Goal: Task Accomplishment & Management: Complete application form

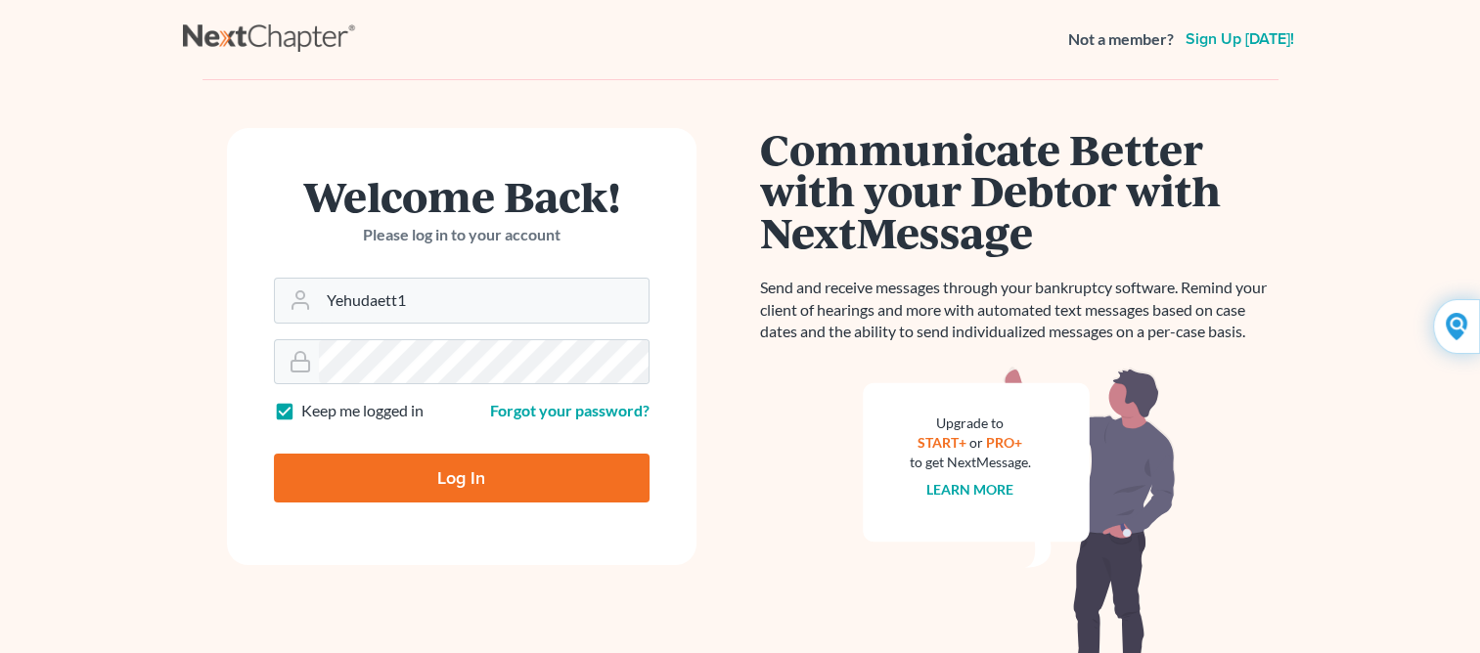
click at [442, 544] on form "Welcome Back! Please log in to your account Email Address Yehudaett1 Password K…" at bounding box center [461, 346] width 469 height 437
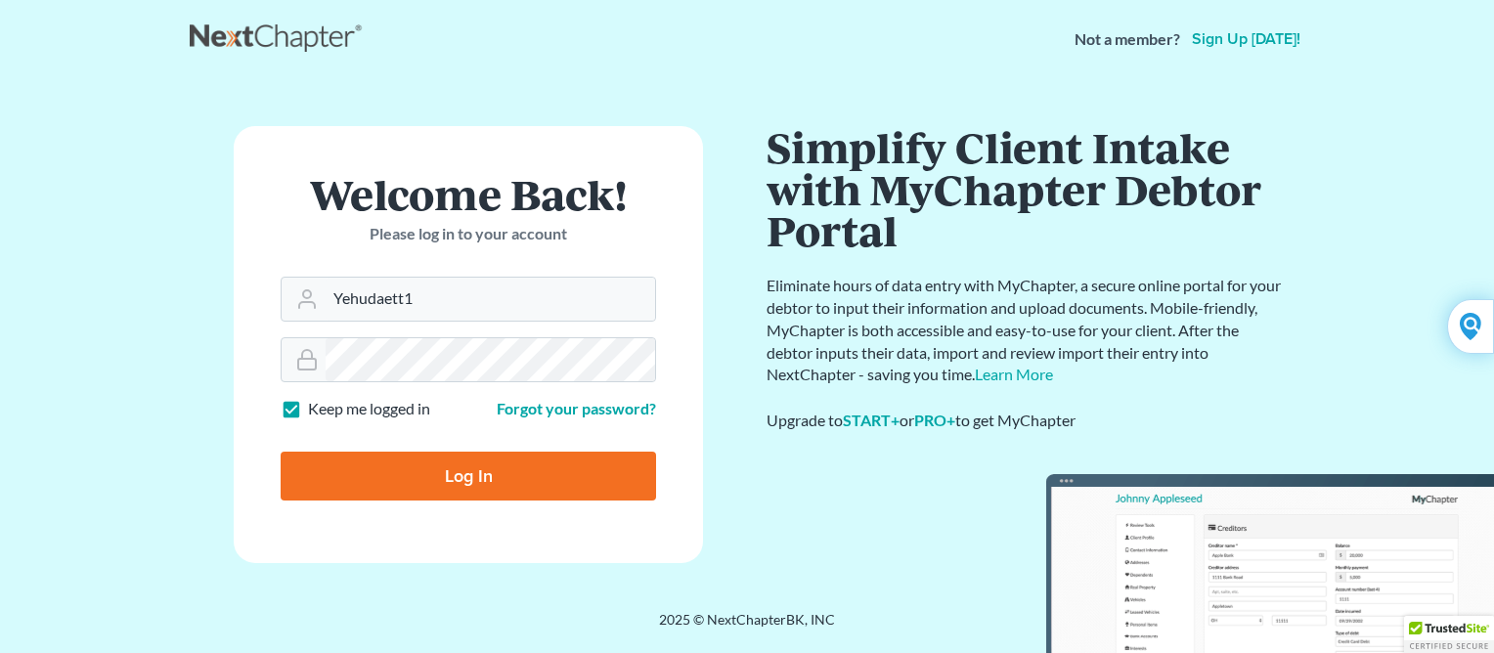
click at [438, 485] on input "Log In" at bounding box center [469, 476] width 376 height 49
type input "Thinking..."
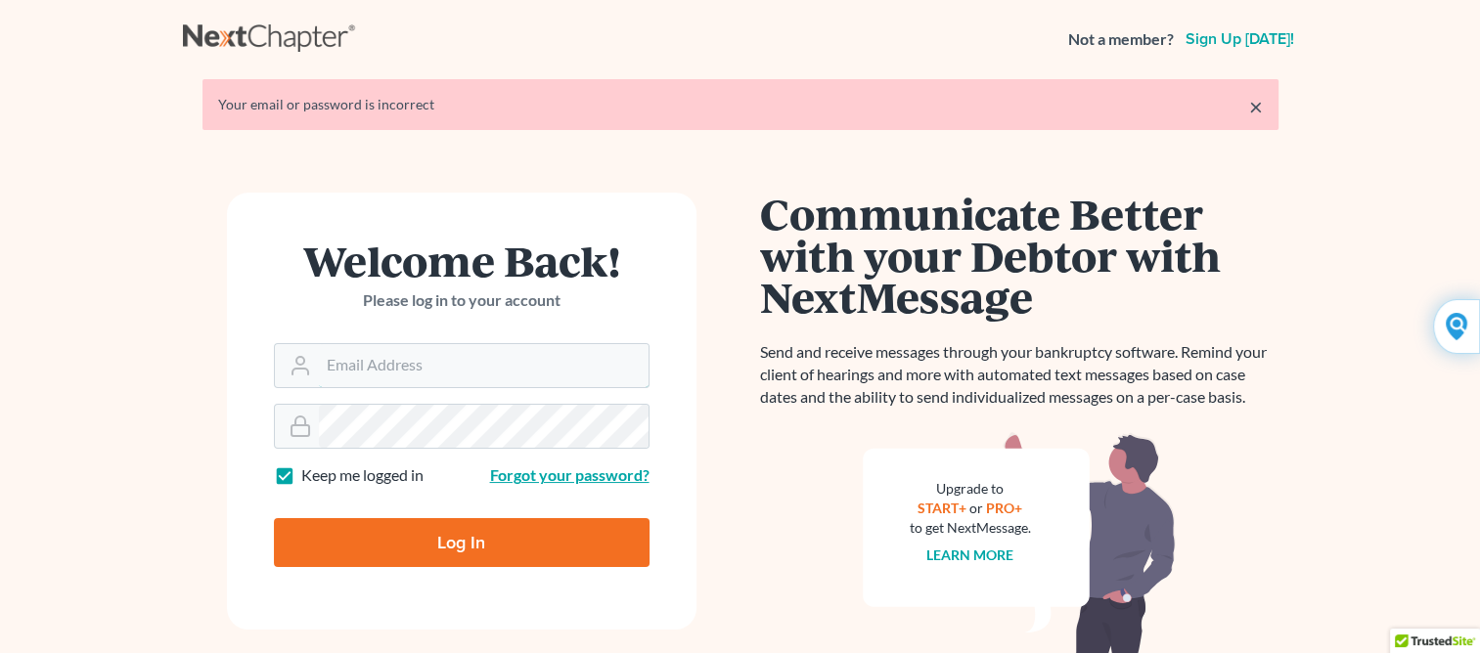
type input "Yehudaett1"
click at [523, 473] on link "Forgot your password?" at bounding box center [569, 475] width 159 height 19
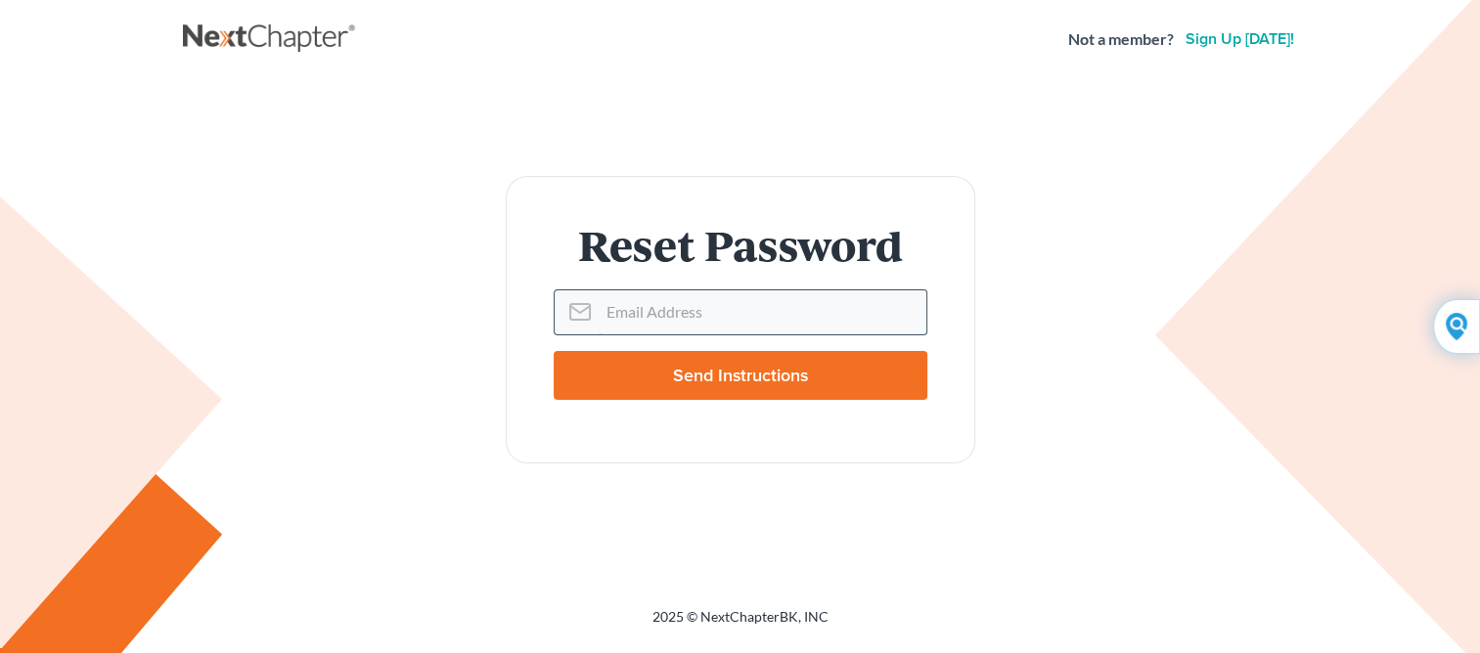
click at [599, 315] on input "Email Address" at bounding box center [763, 311] width 328 height 43
type input "vokma@aol.com"
click at [679, 382] on input "Send Instructions" at bounding box center [741, 375] width 374 height 49
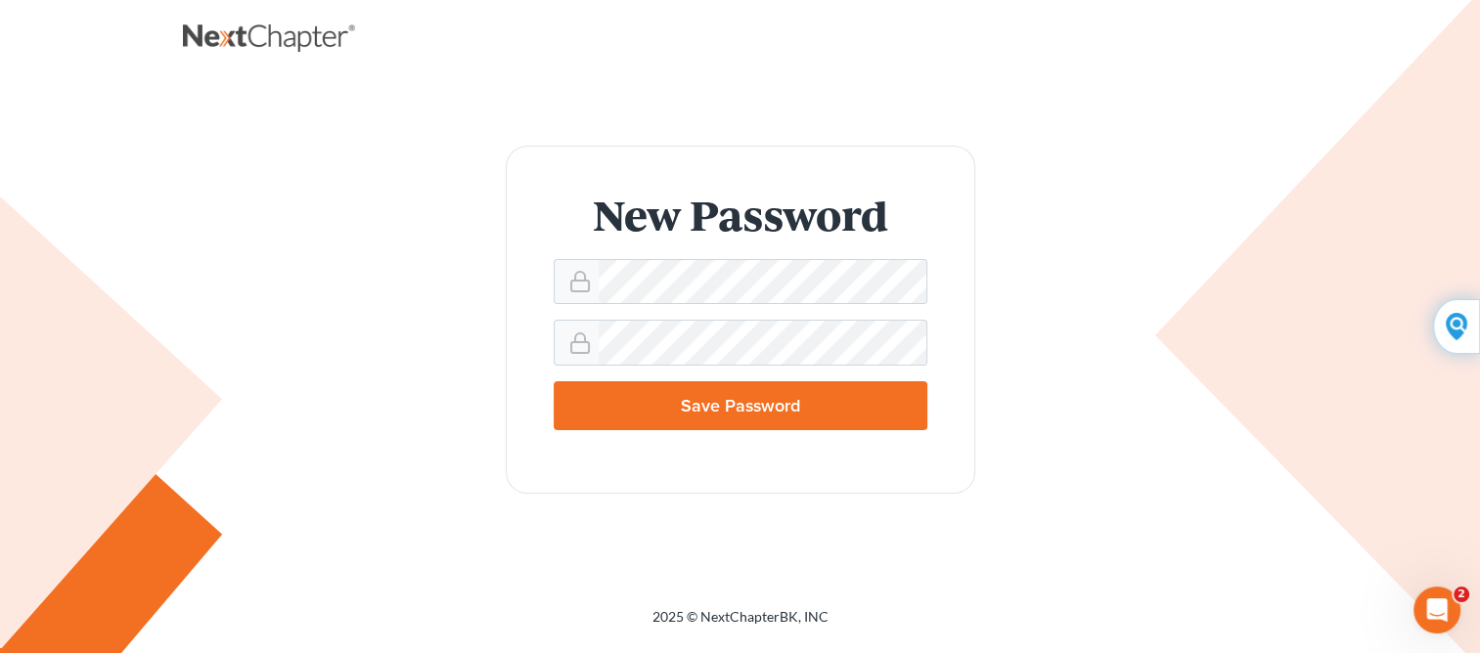
click at [396, 400] on div "New Password Save Password" at bounding box center [740, 319] width 1076 height 347
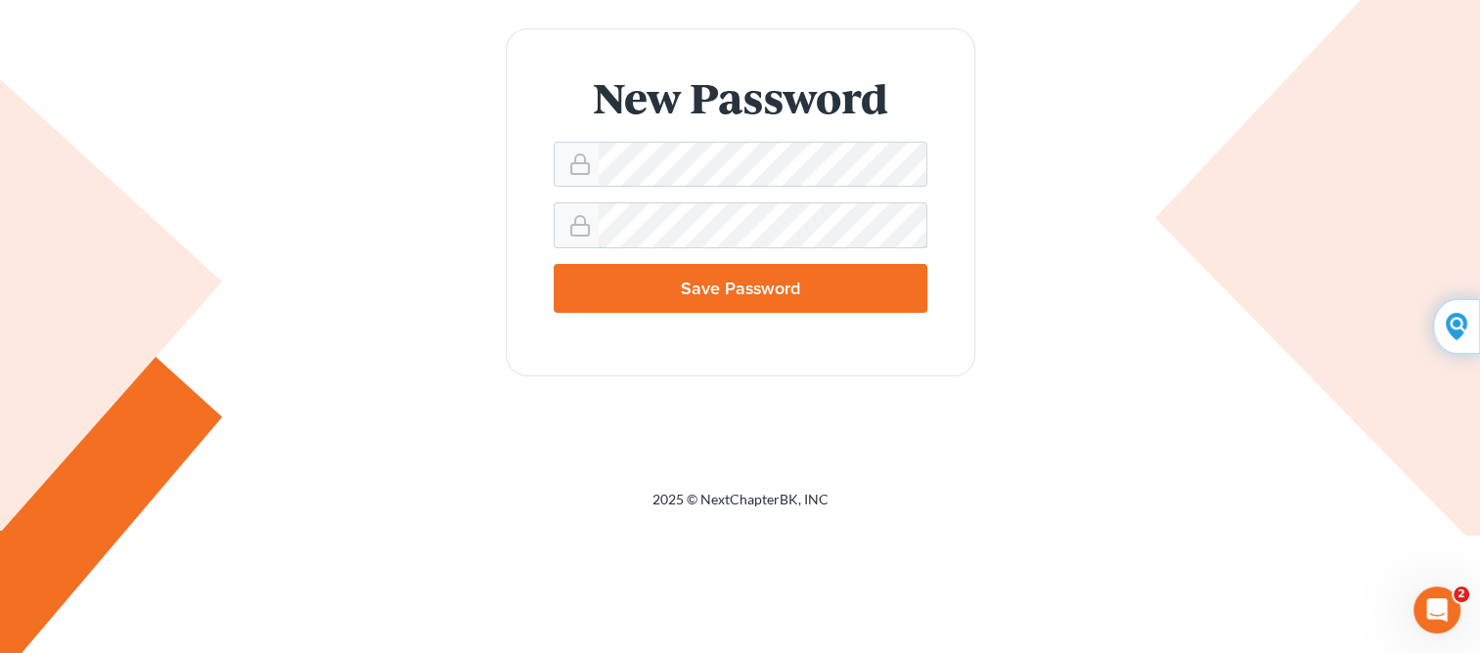
scroll to position [149, 0]
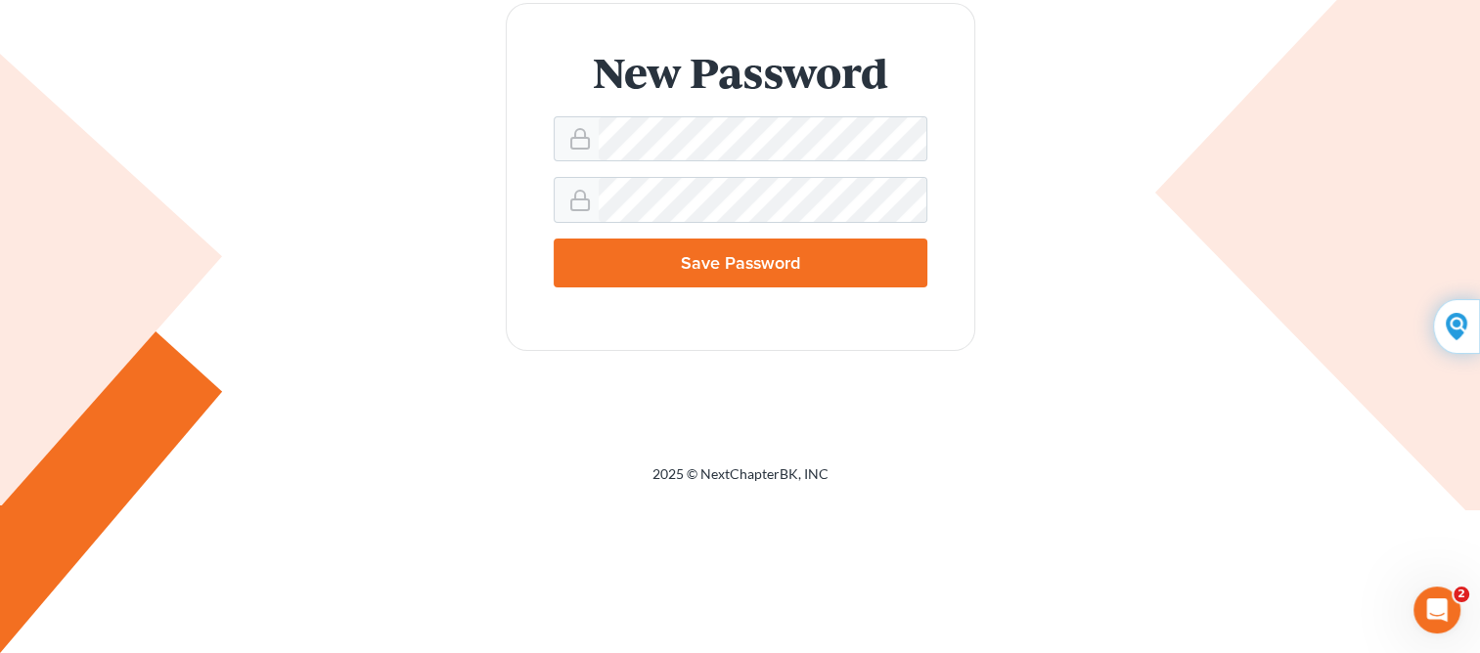
click at [751, 256] on input "Save Password" at bounding box center [741, 263] width 374 height 49
type input "Thinking..."
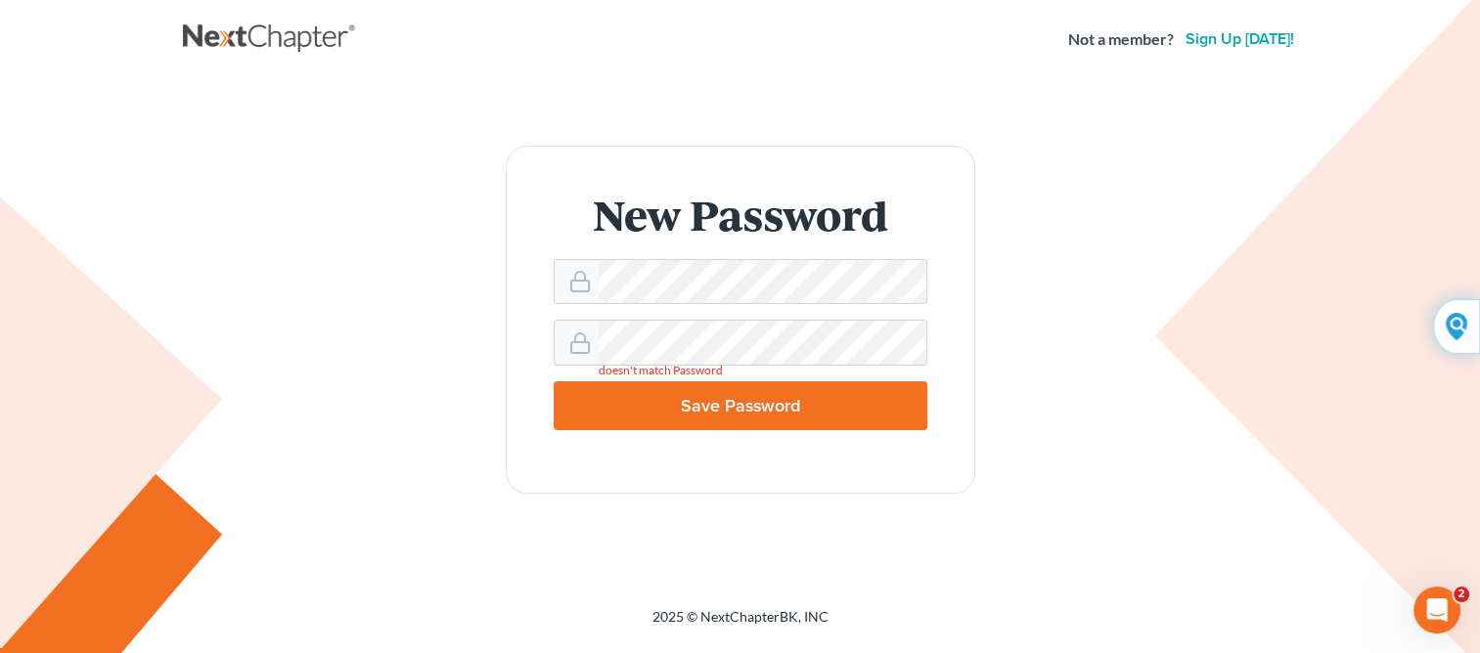
click at [335, 326] on div "New Password doesn't match Password Save Password" at bounding box center [740, 319] width 1076 height 347
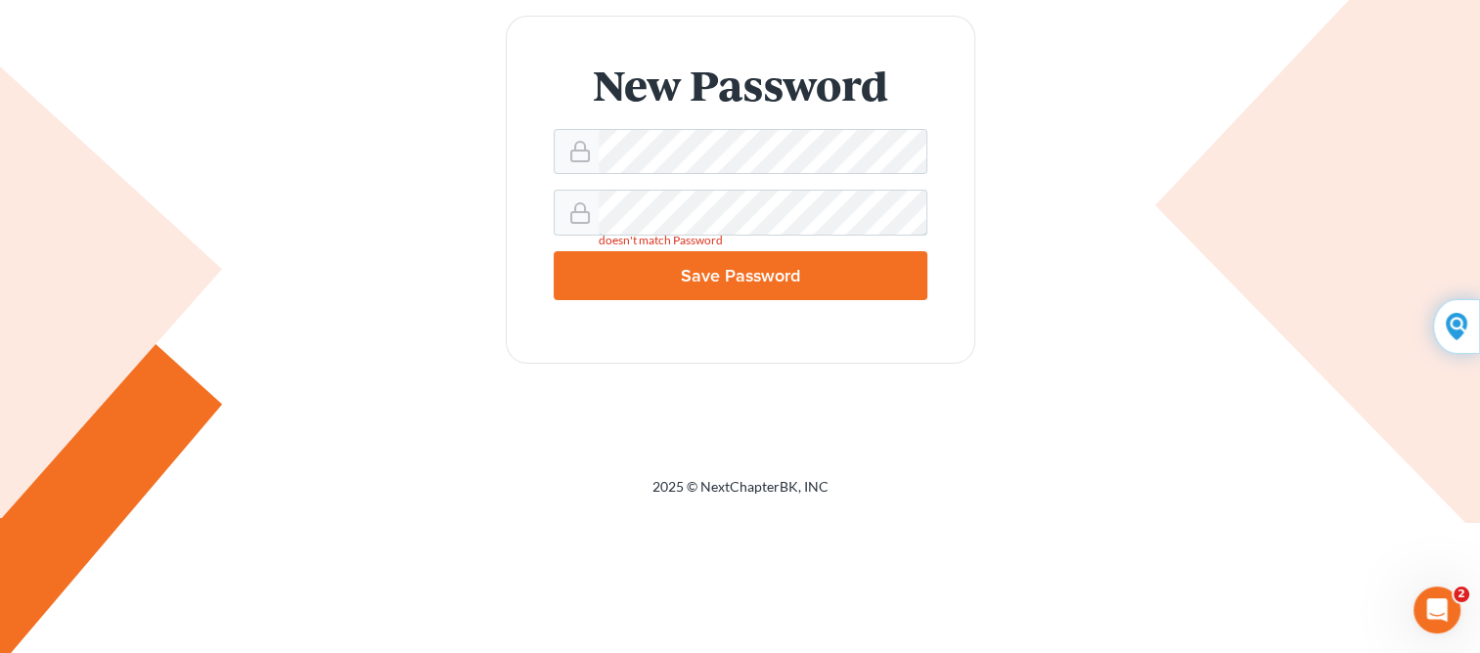
scroll to position [149, 0]
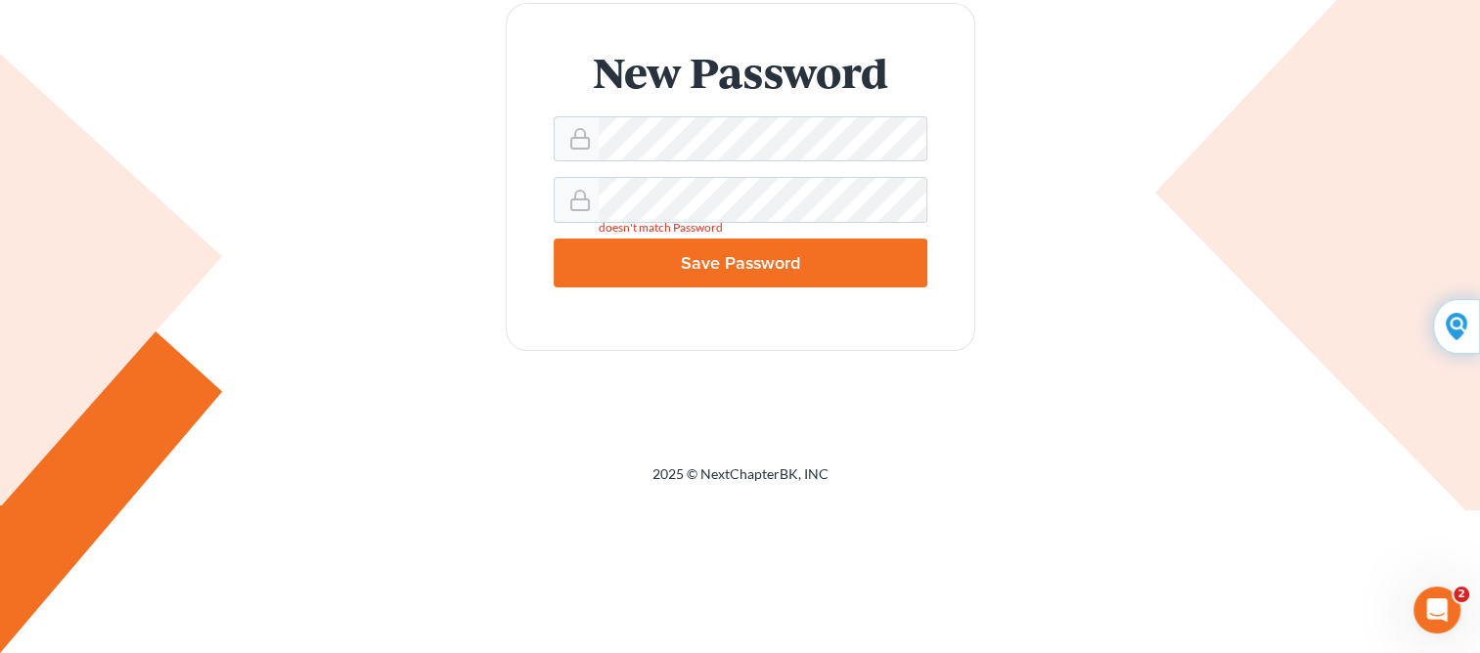
click at [704, 247] on input "Save Password" at bounding box center [741, 263] width 374 height 49
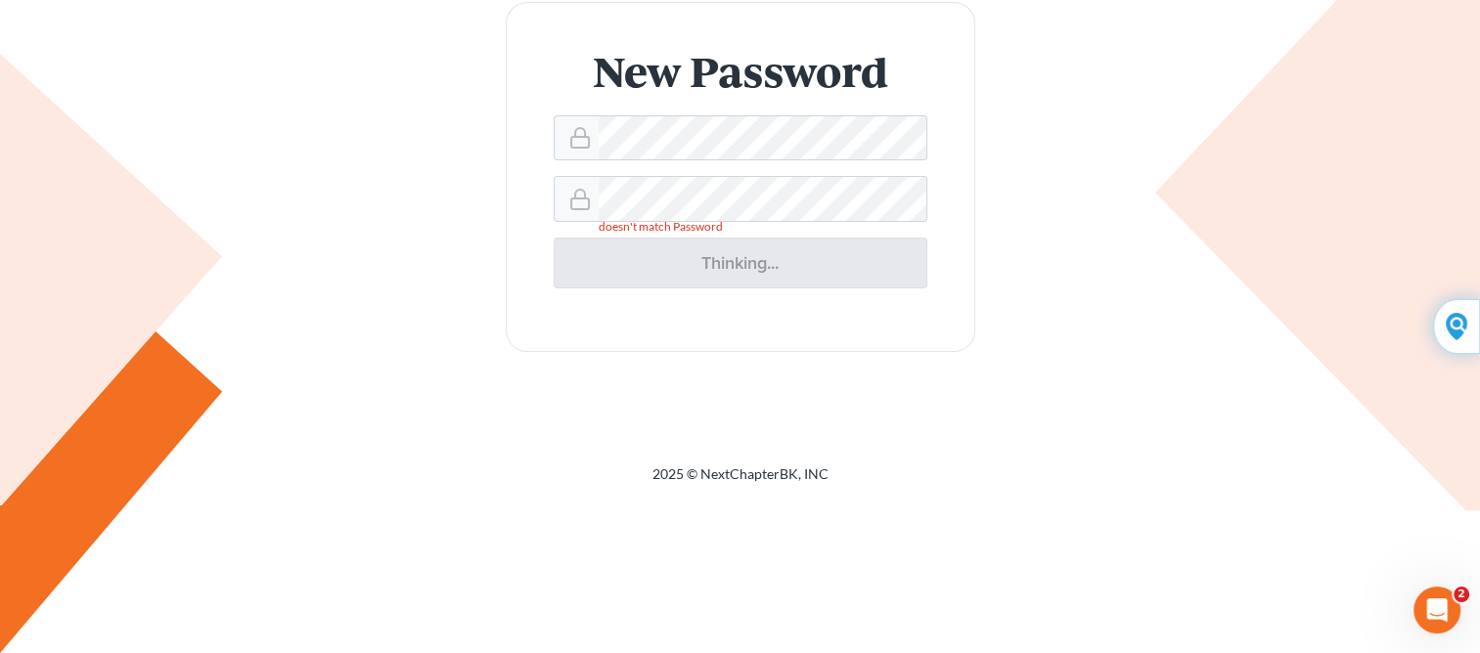
type input "Thinking..."
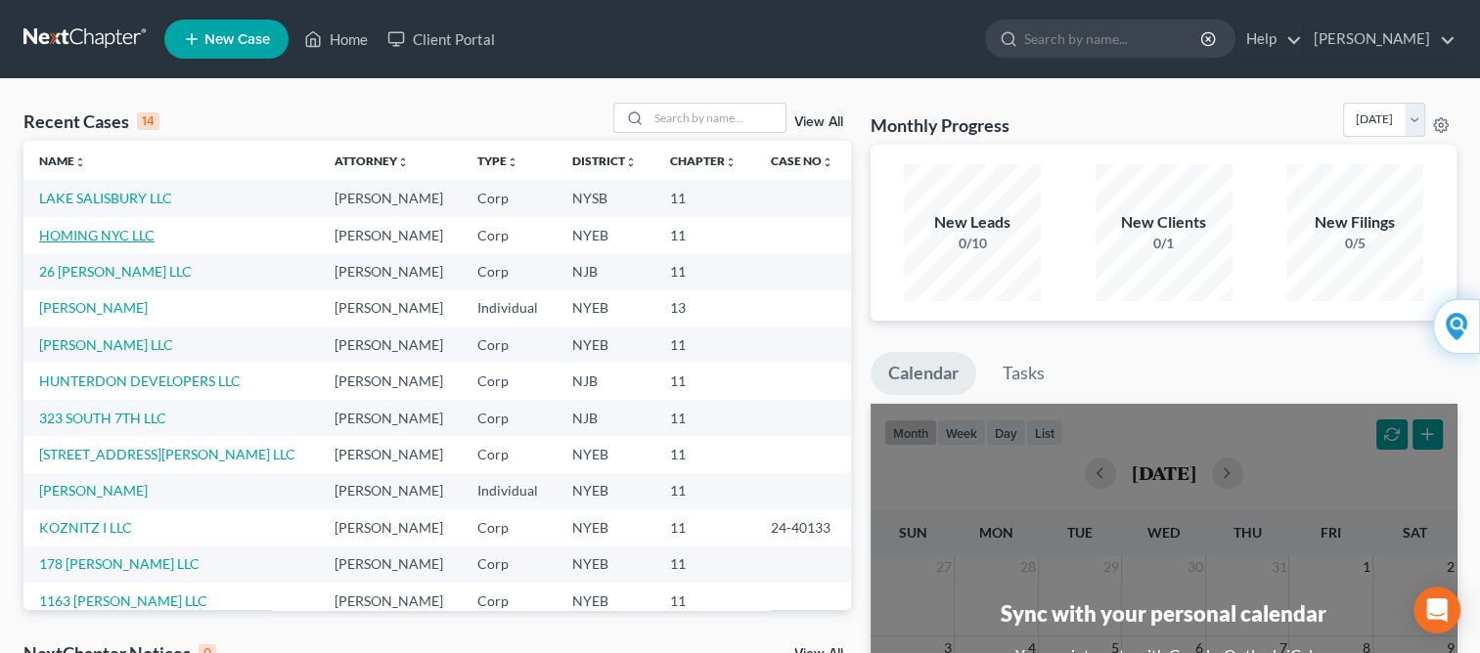
click at [121, 239] on link "HOMING NYC LLC" at bounding box center [96, 235] width 115 height 17
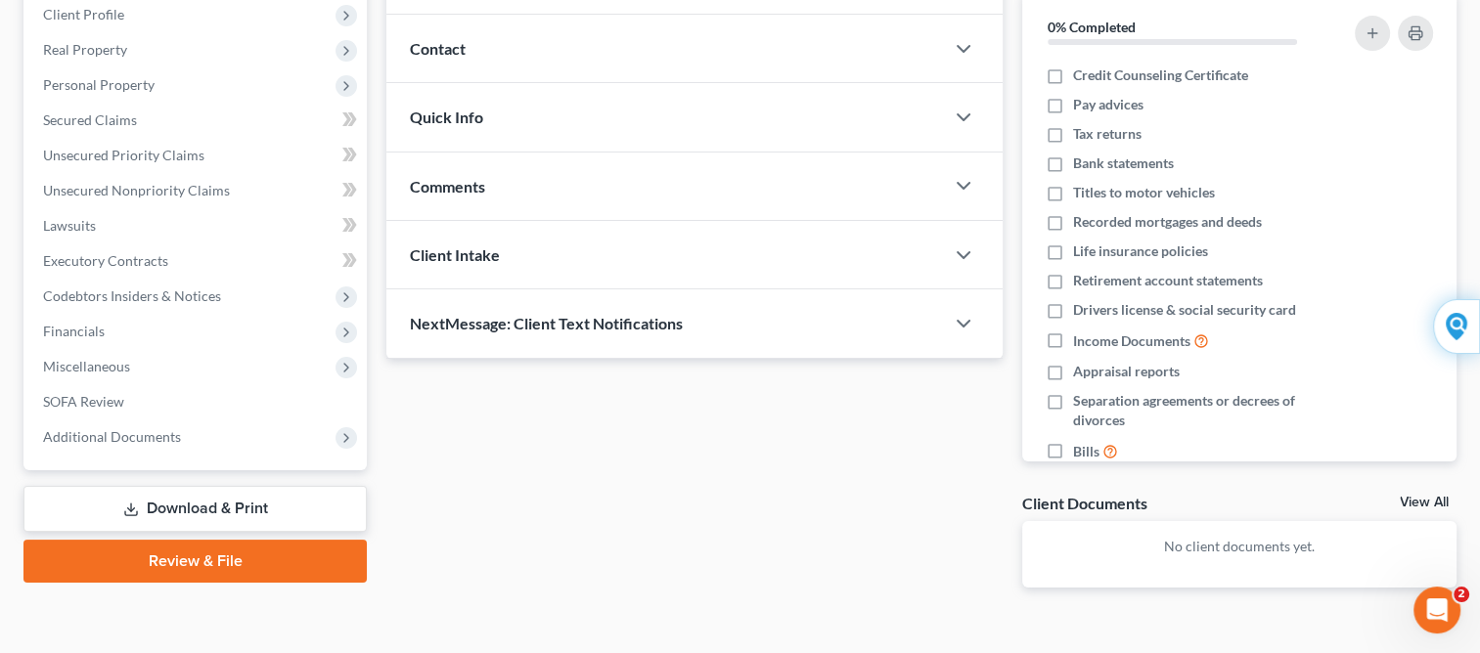
scroll to position [202, 0]
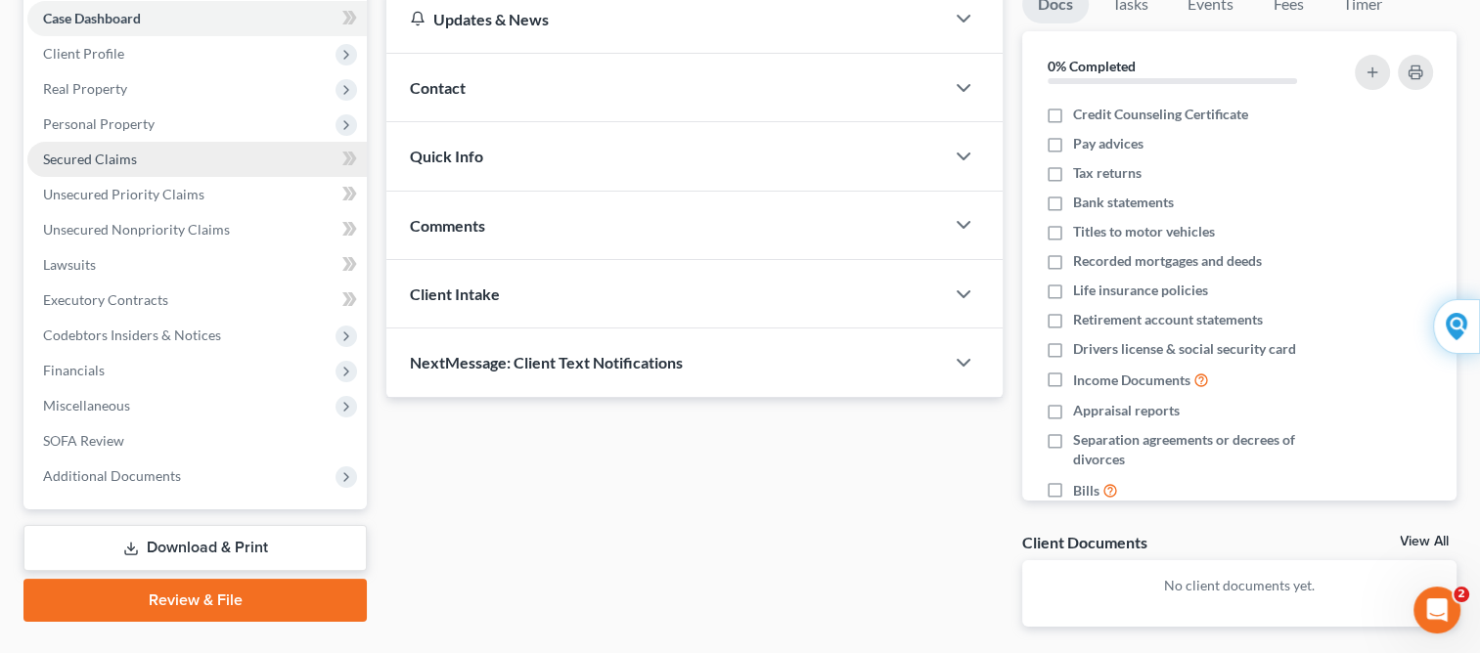
click at [108, 160] on span "Secured Claims" at bounding box center [90, 159] width 94 height 17
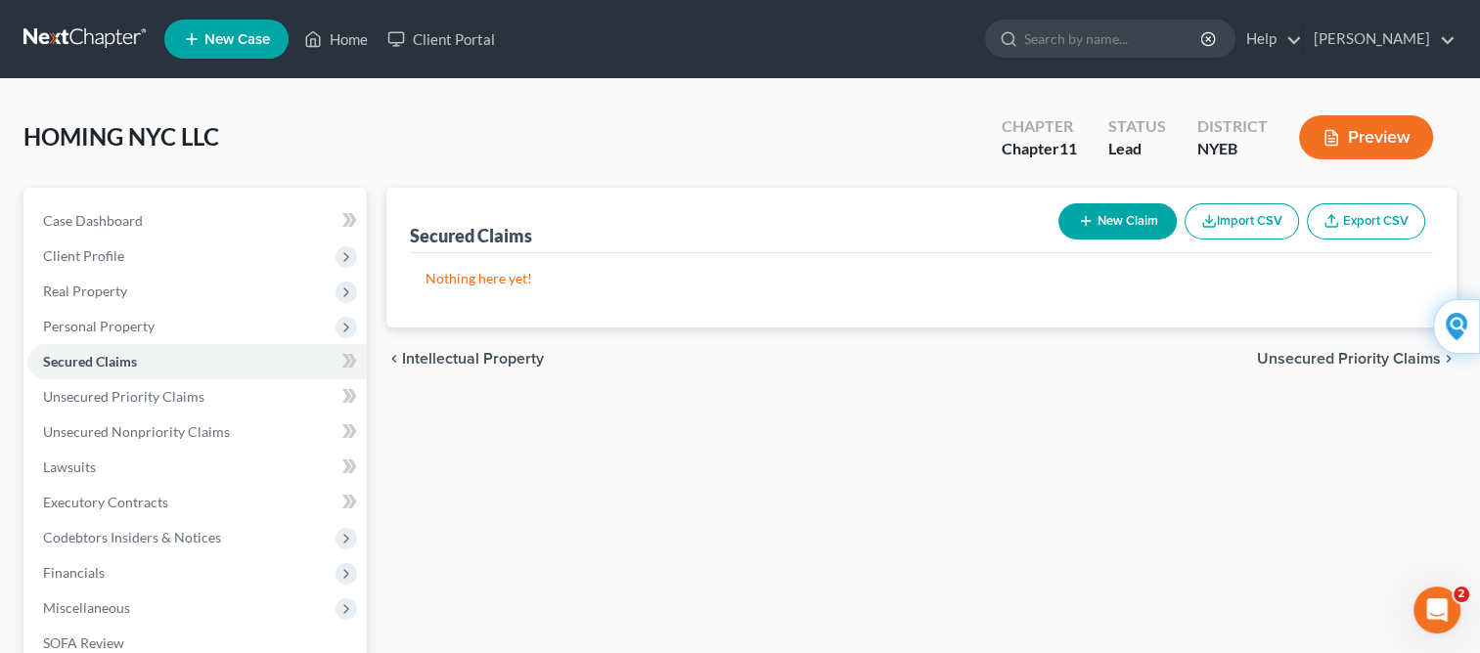
scroll to position [39, 0]
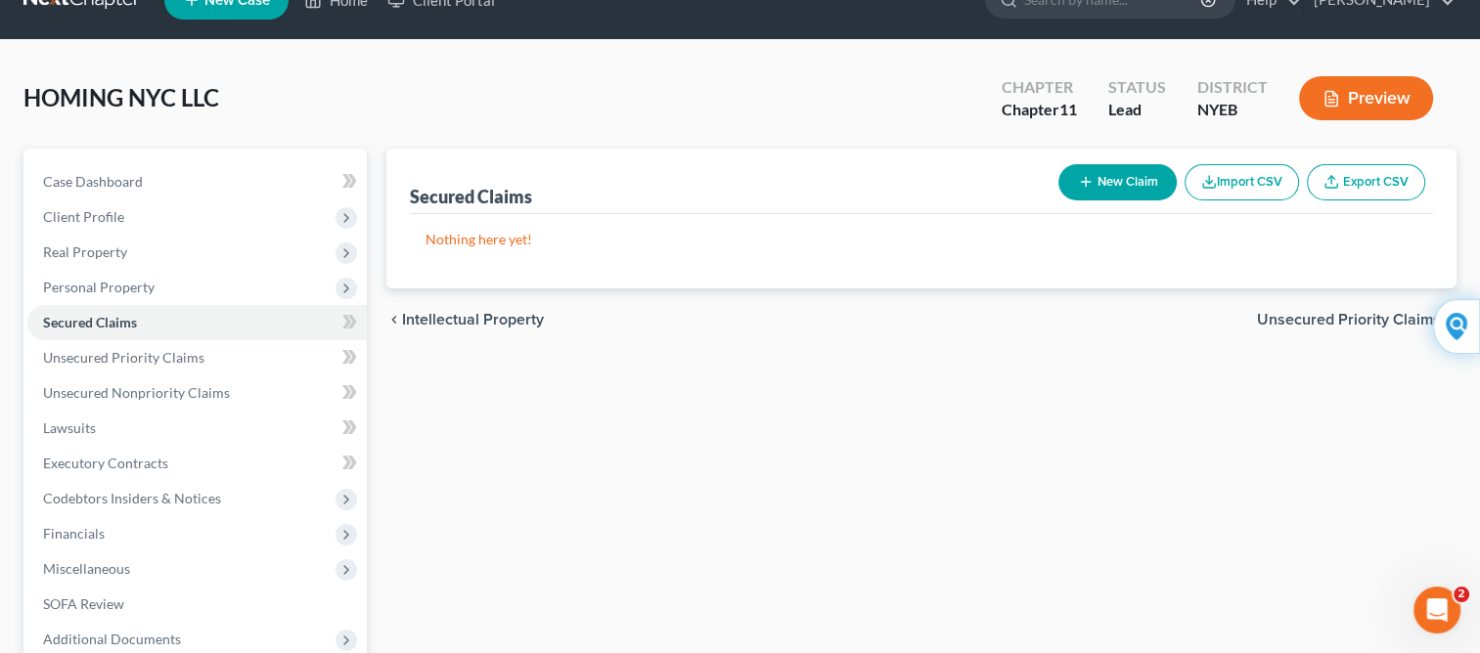
click at [1099, 177] on button "New Claim" at bounding box center [1117, 182] width 118 height 36
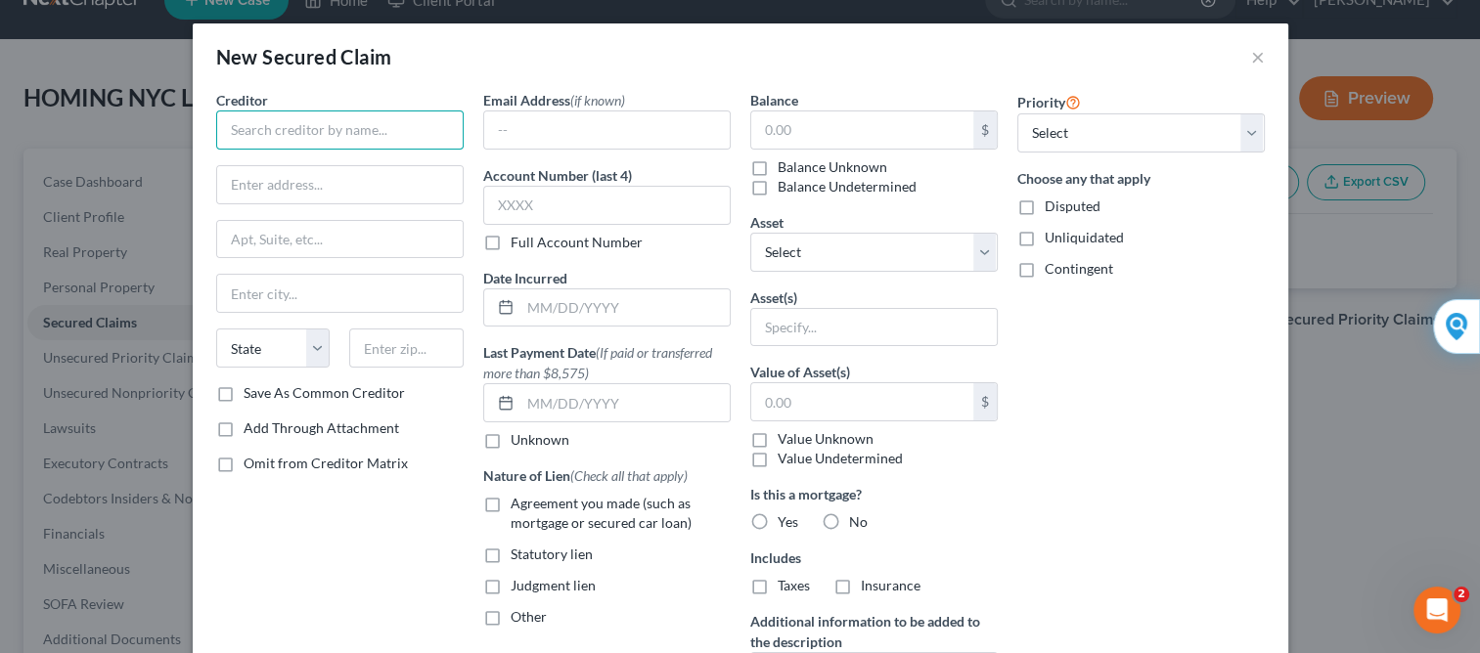
click at [383, 117] on input "text" at bounding box center [339, 130] width 247 height 39
type input "[PERSON_NAME] Fargo Bank"
click at [369, 172] on input "text" at bounding box center [339, 184] width 245 height 37
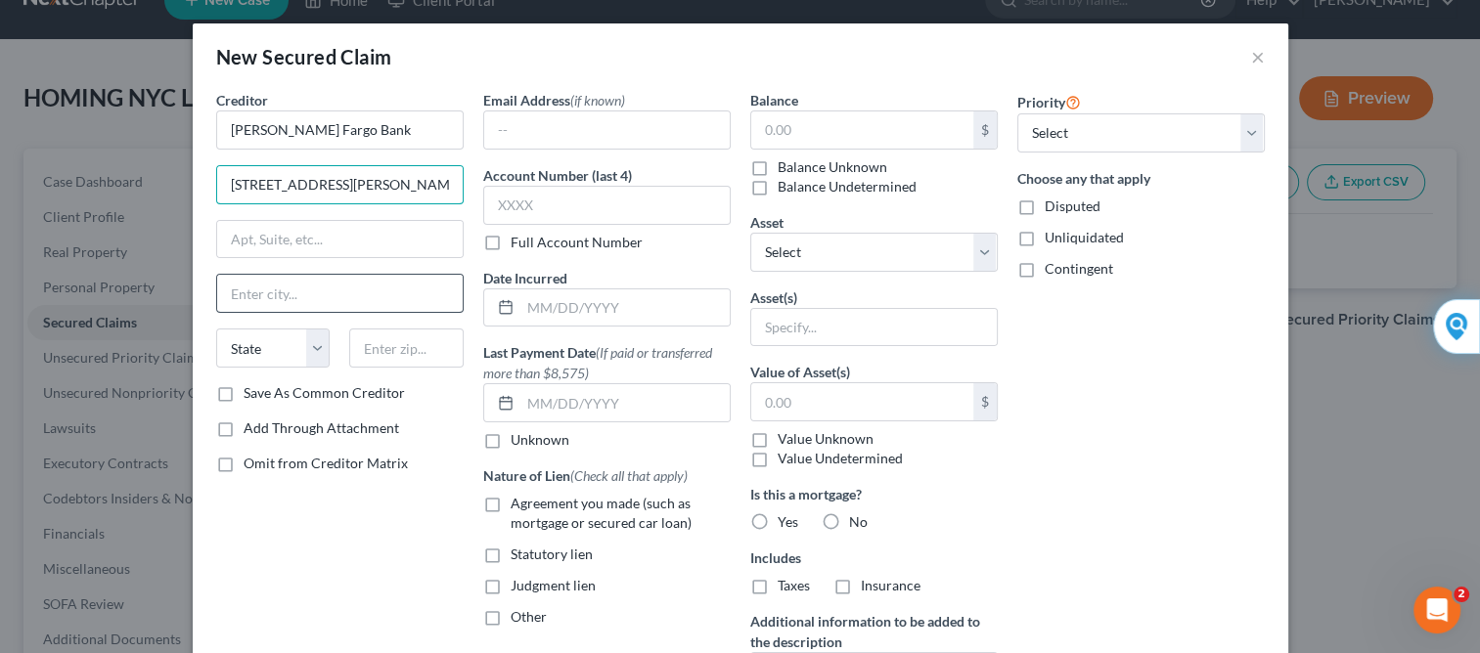
type input "[STREET_ADDRESS][PERSON_NAME]"
click at [336, 289] on input "text" at bounding box center [339, 293] width 245 height 37
type input "[GEOGRAPHIC_DATA]"
click at [309, 347] on select "State [US_STATE] AK AR AZ CA CO CT DE DC [GEOGRAPHIC_DATA] [GEOGRAPHIC_DATA] GU…" at bounding box center [273, 348] width 114 height 39
select select "4"
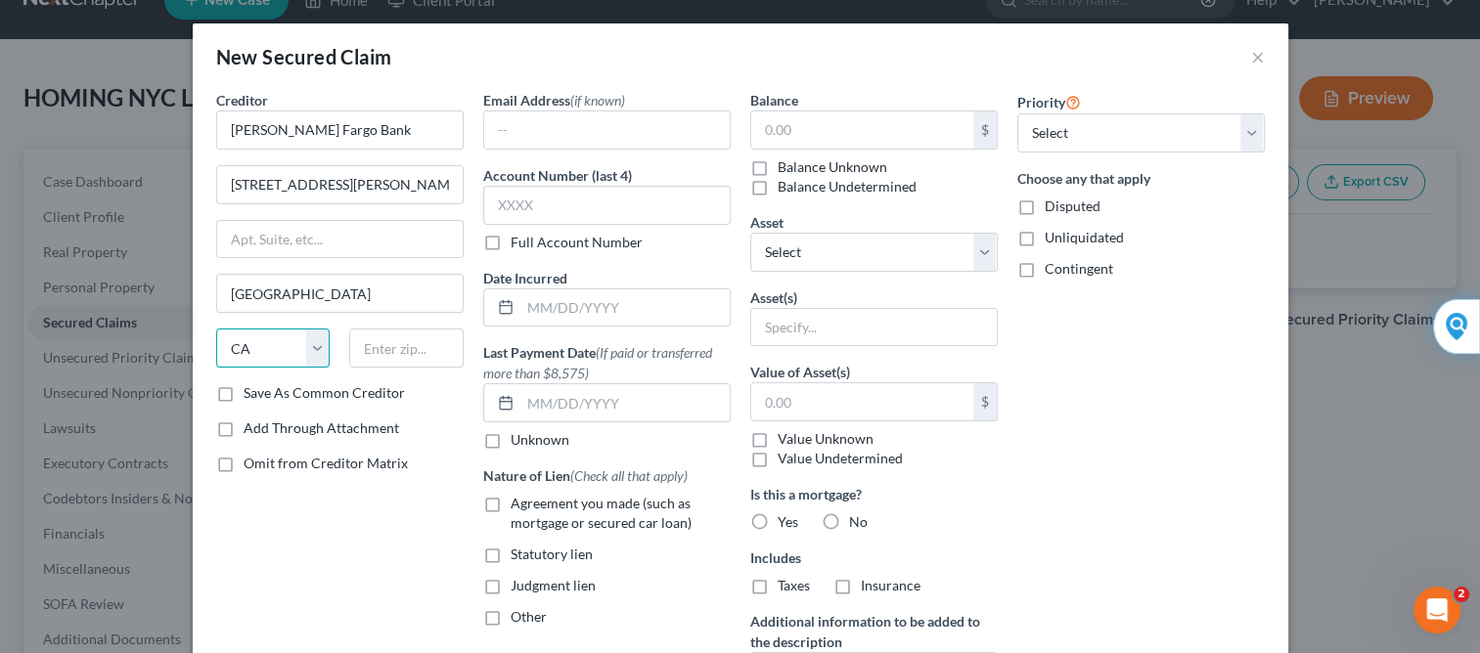
click at [216, 329] on select "State [US_STATE] AK AR AZ CA CO CT DE DC [GEOGRAPHIC_DATA] [GEOGRAPHIC_DATA] GU…" at bounding box center [273, 348] width 114 height 39
click at [371, 348] on input "text" at bounding box center [406, 348] width 114 height 39
type input "90210"
click at [244, 394] on label "Save As Common Creditor" at bounding box center [324, 393] width 161 height 20
click at [251, 394] on input "Save As Common Creditor" at bounding box center [257, 389] width 13 height 13
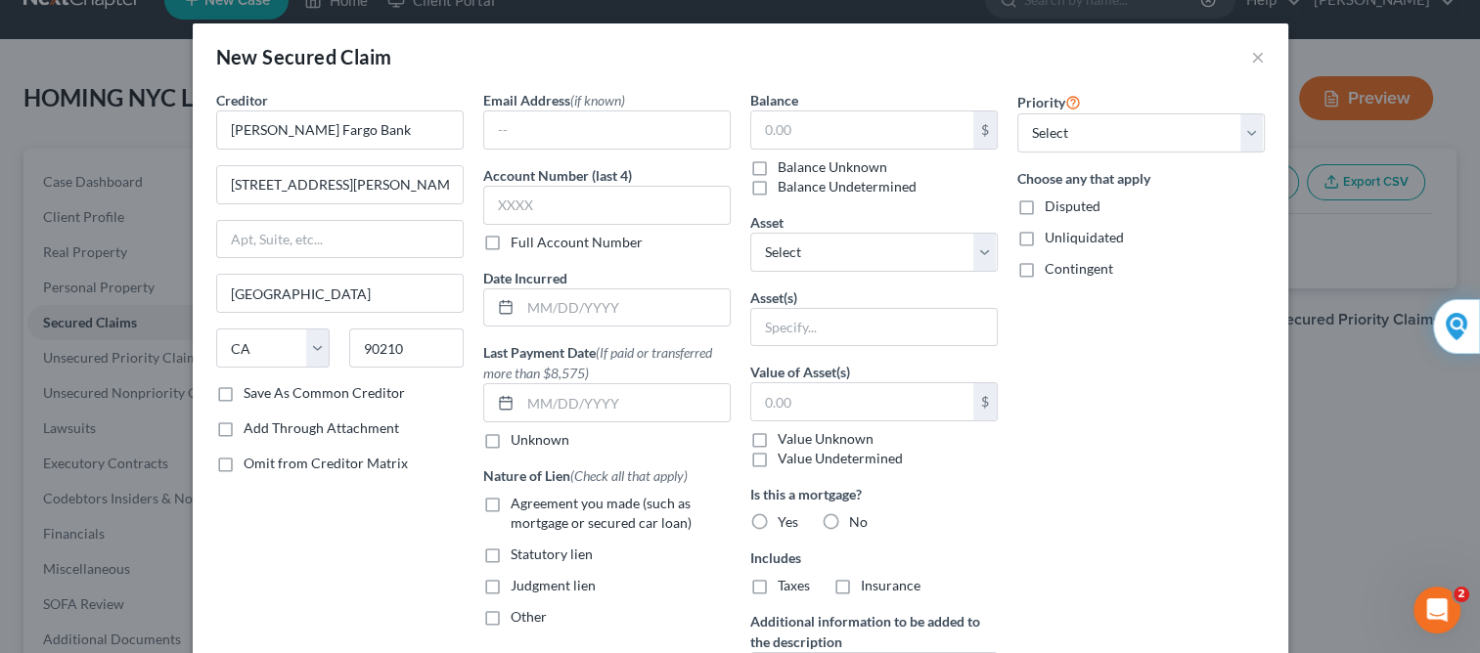
checkbox input "true"
type input "[PERSON_NAME][GEOGRAPHIC_DATA]"
click at [569, 319] on input "text" at bounding box center [624, 307] width 209 height 37
type input "[DATE]"
click at [511, 435] on label "Unknown" at bounding box center [540, 440] width 59 height 20
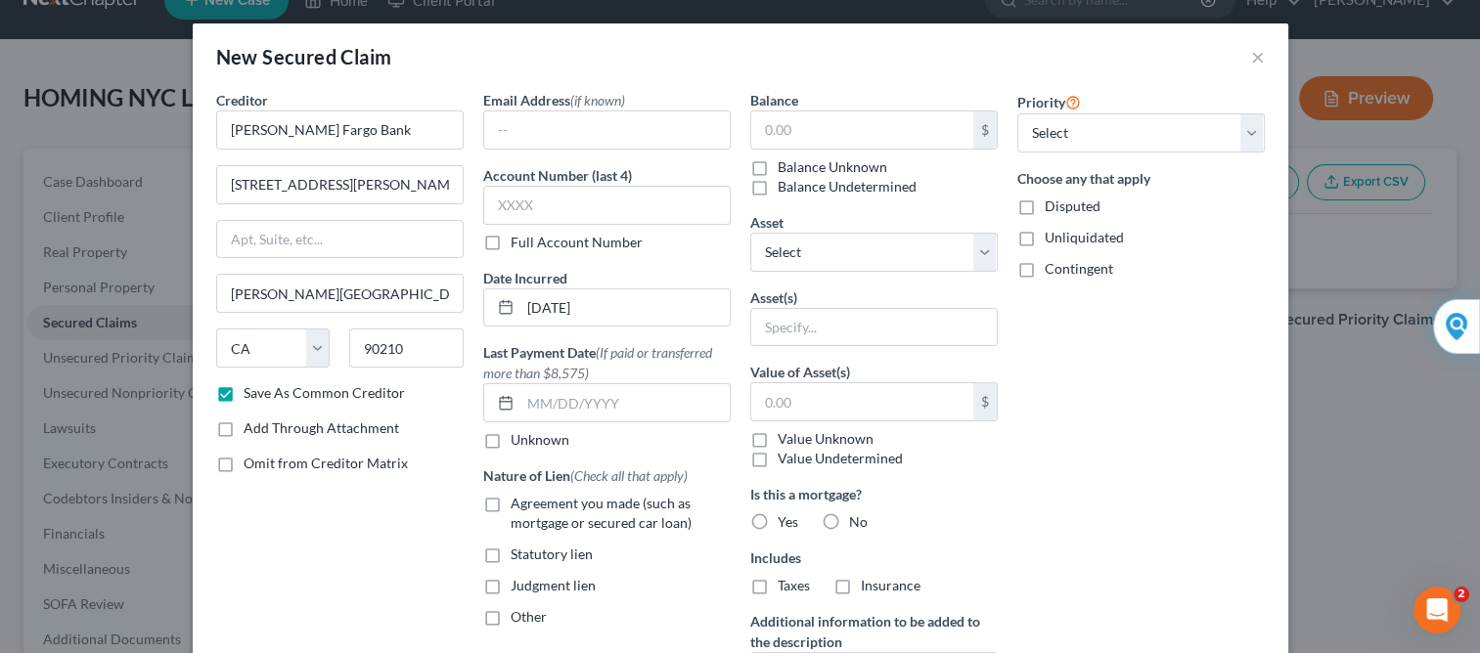
click at [518, 435] on input "Unknown" at bounding box center [524, 436] width 13 height 13
checkbox input "true"
click at [511, 505] on label "Agreement you made (such as mortgage or secured car loan)" at bounding box center [621, 513] width 220 height 39
click at [518, 505] on input "Agreement you made (such as mortgage or secured car loan)" at bounding box center [524, 500] width 13 height 13
checkbox input "true"
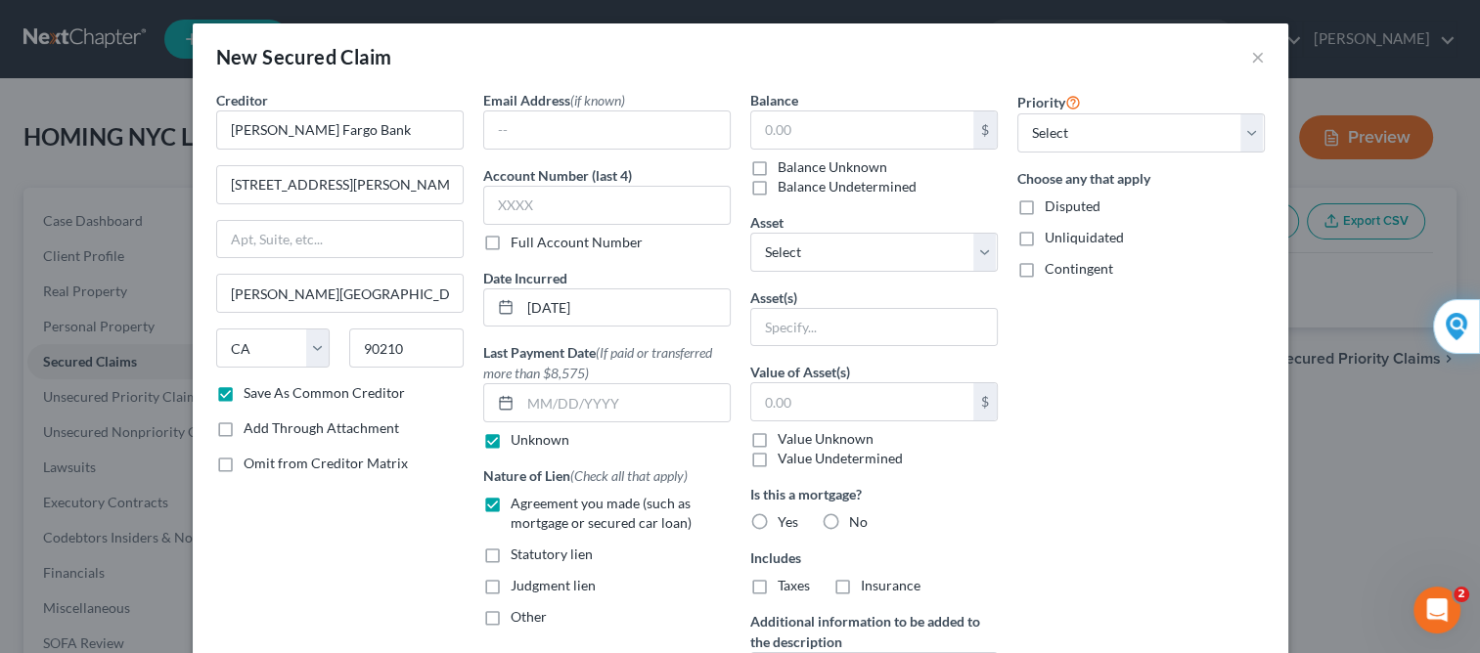
scroll to position [0, 0]
click at [801, 133] on input "text" at bounding box center [862, 129] width 222 height 37
type input "600,000"
click at [849, 246] on select "Select Other Multiple Assets" at bounding box center [873, 252] width 247 height 39
select select
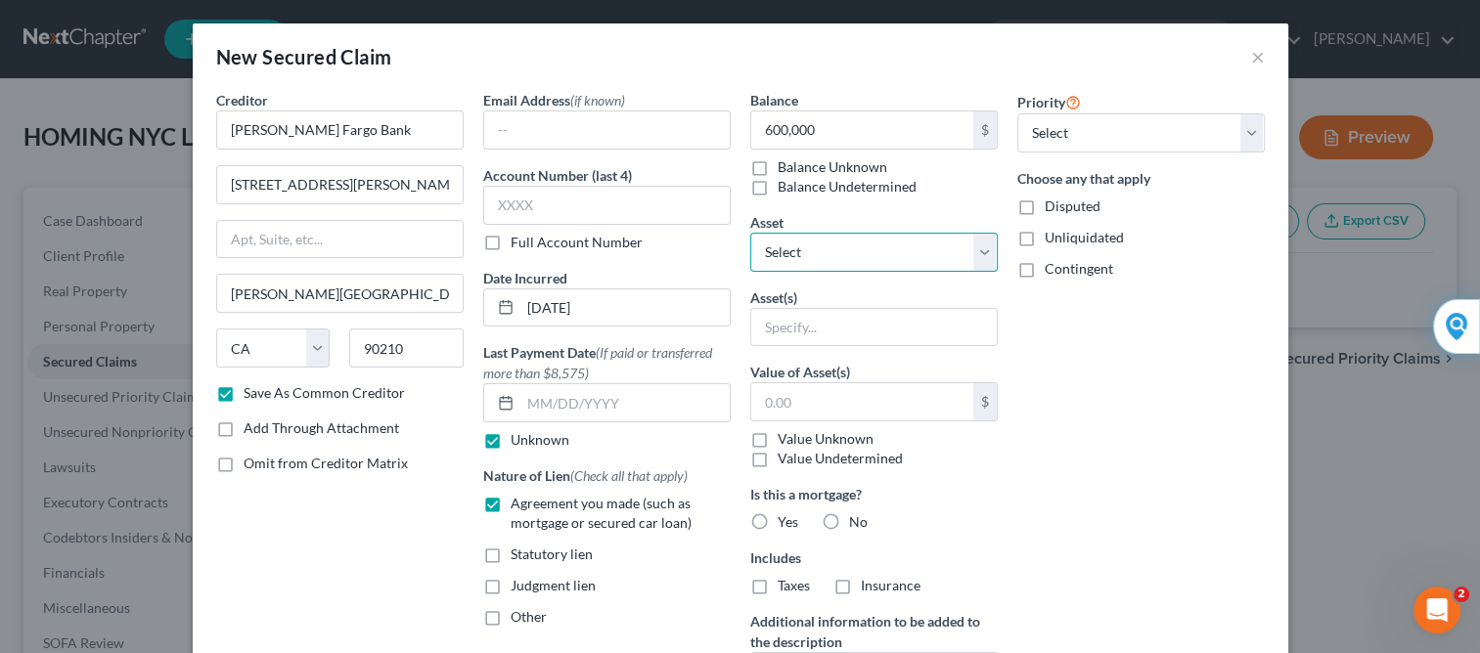
click at [750, 233] on select "Select Other Multiple Assets" at bounding box center [873, 252] width 247 height 39
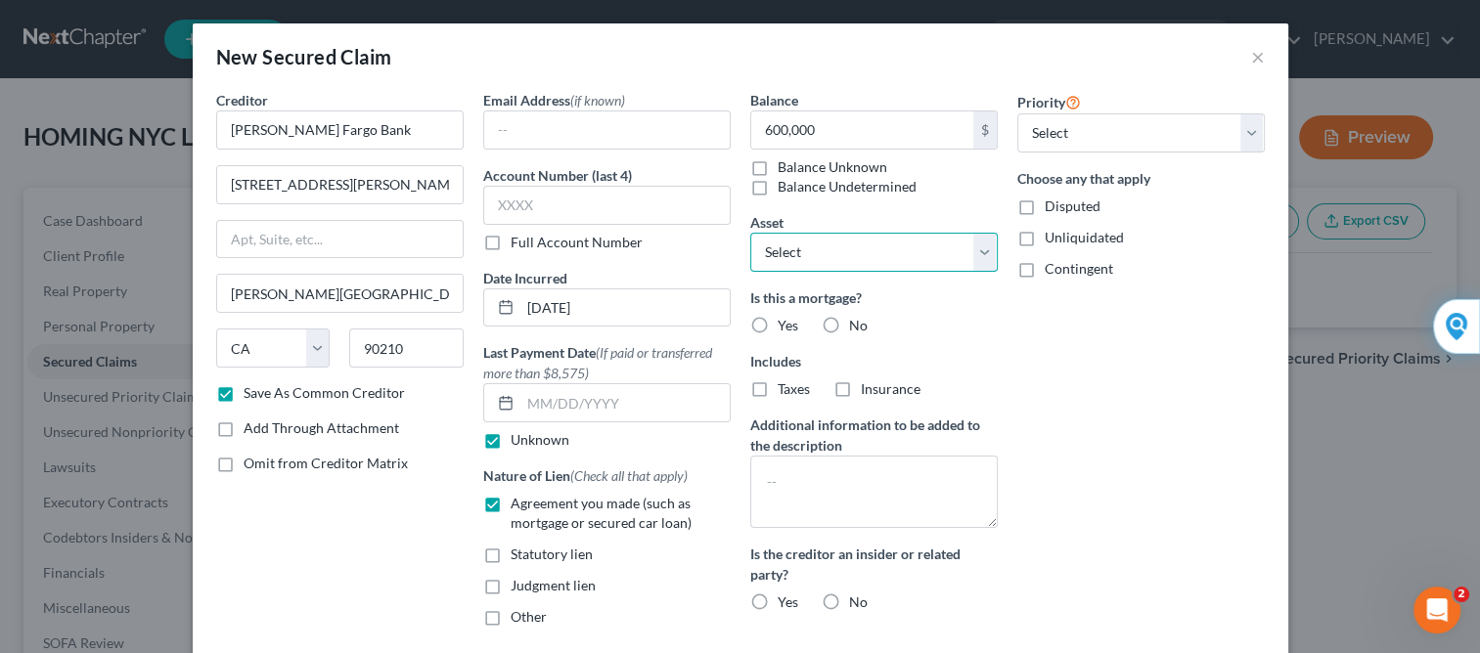
click at [814, 244] on select "Select Other Multiple Assets" at bounding box center [873, 252] width 247 height 39
click at [790, 255] on select "Select Other Multiple Assets" at bounding box center [873, 252] width 247 height 39
click at [778, 329] on label "Yes" at bounding box center [788, 326] width 21 height 20
click at [785, 329] on input "Yes" at bounding box center [791, 322] width 13 height 13
radio input "true"
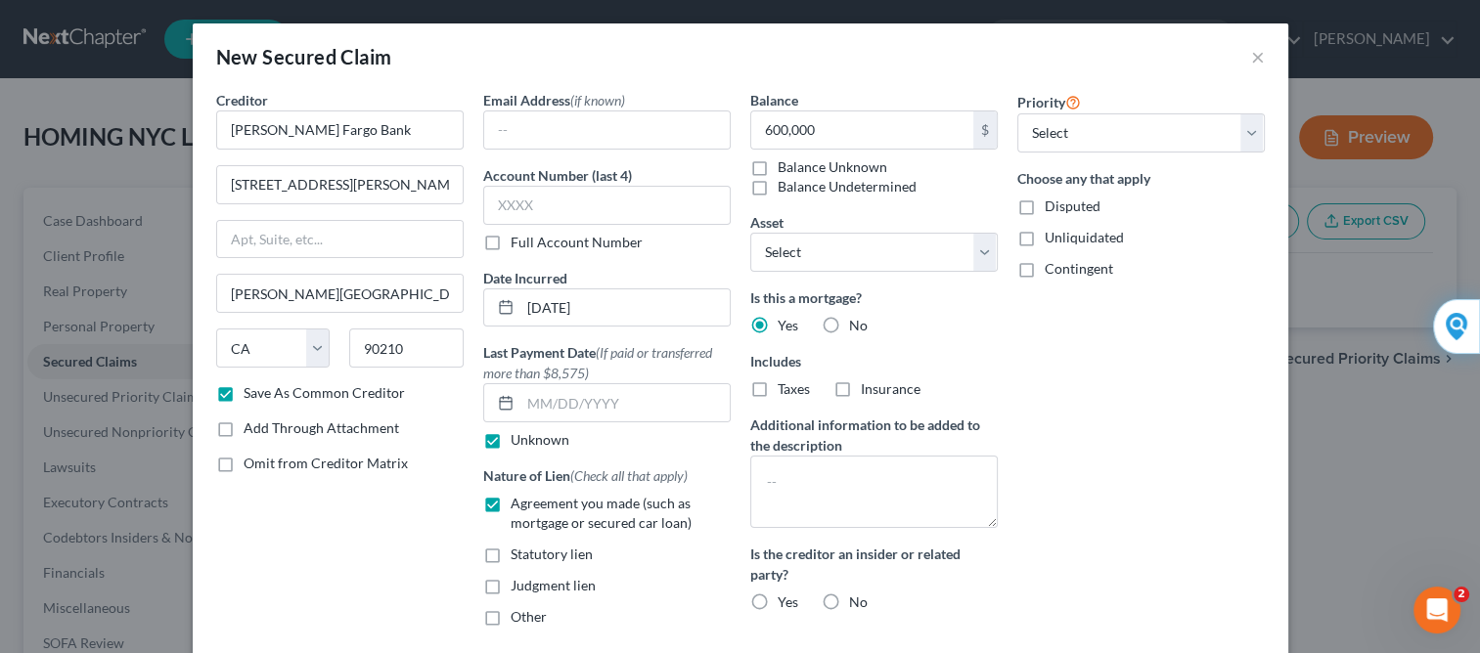
click at [778, 387] on label "Taxes" at bounding box center [794, 389] width 32 height 20
click at [785, 387] on input "Taxes" at bounding box center [791, 385] width 13 height 13
checkbox input "true"
click at [861, 394] on label "Insurance" at bounding box center [891, 389] width 60 height 20
click at [868, 392] on input "Insurance" at bounding box center [874, 385] width 13 height 13
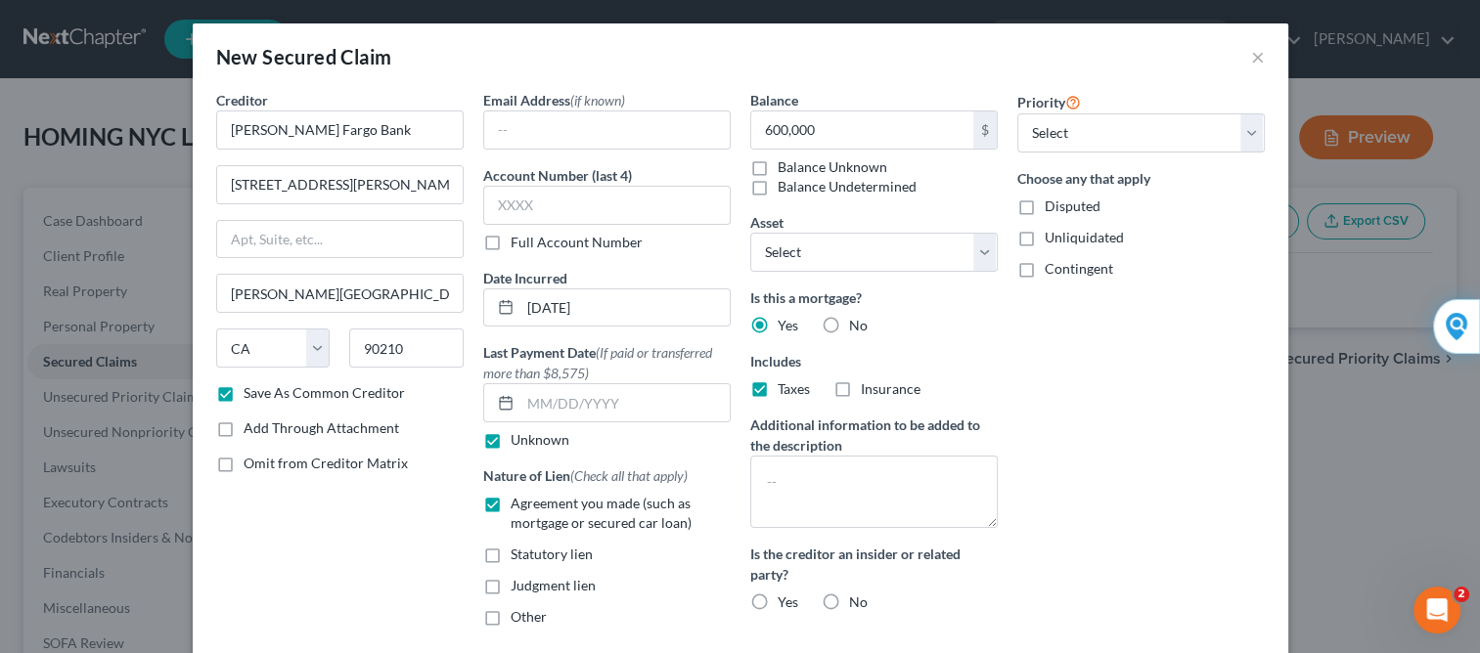
checkbox input "true"
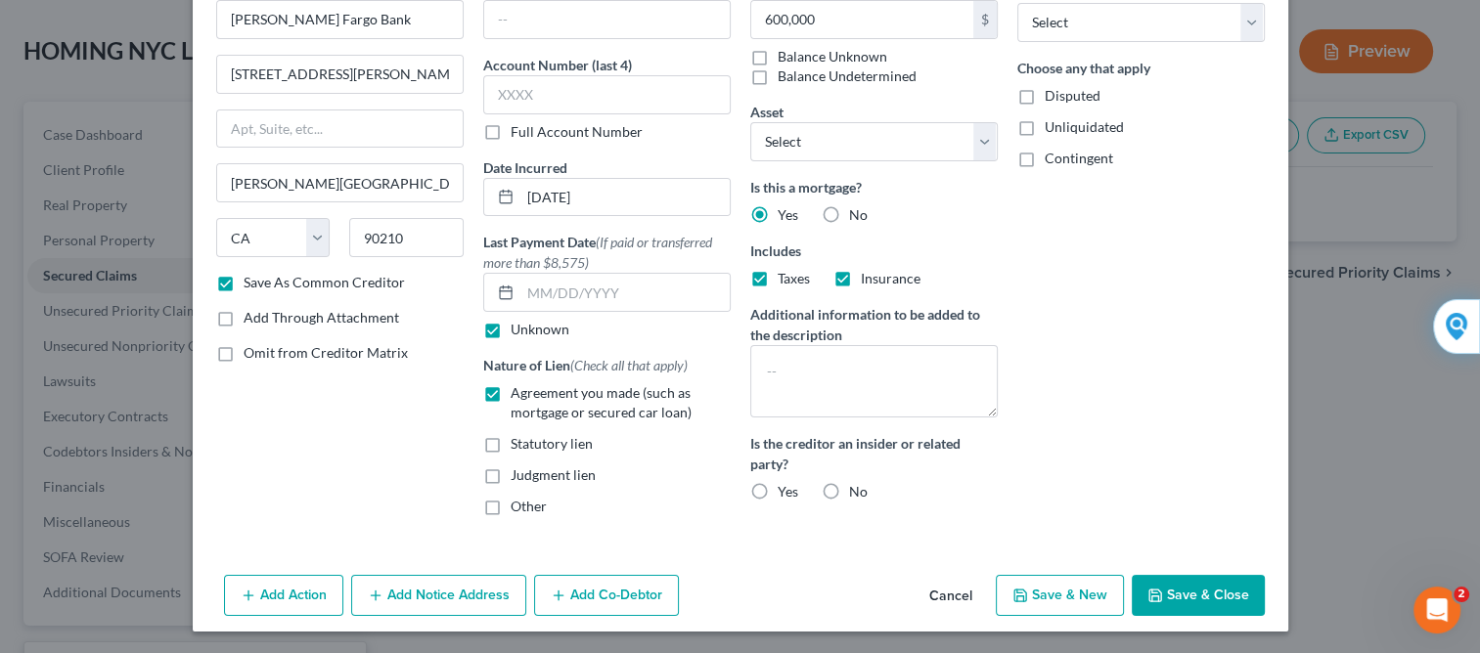
scroll to position [156, 0]
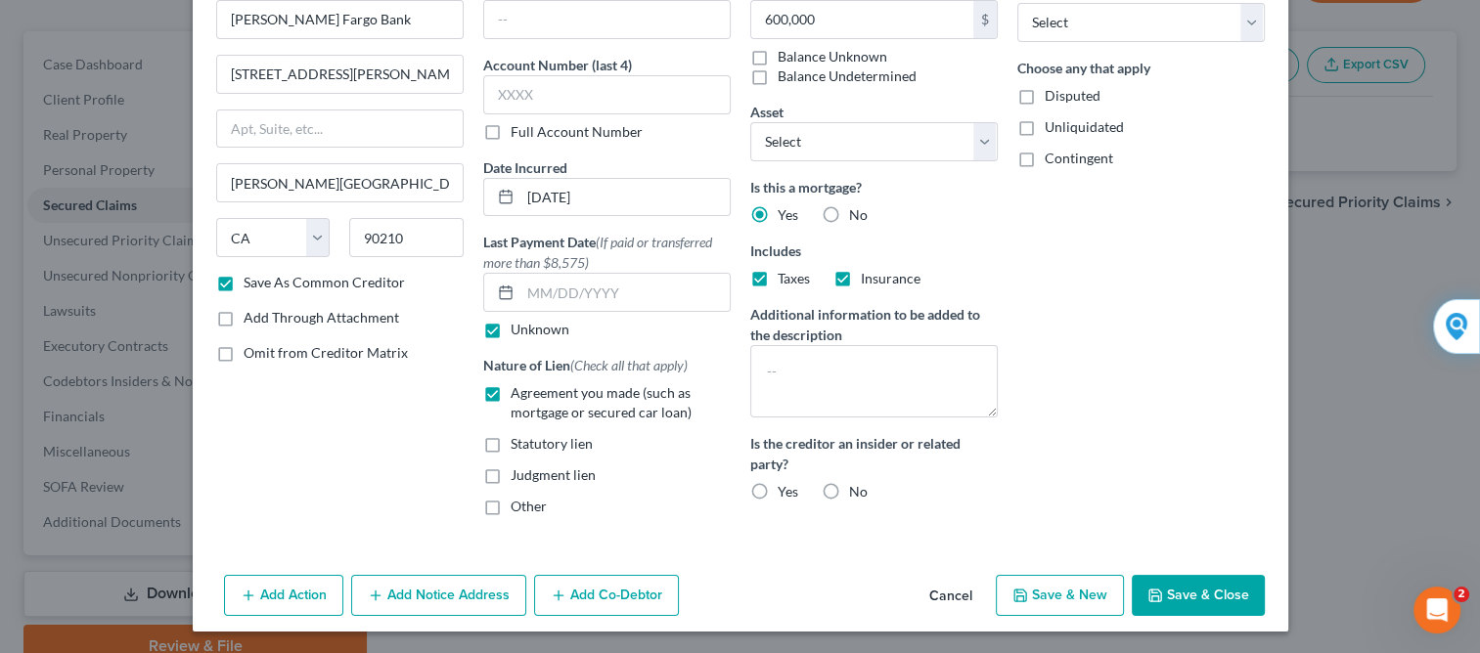
click at [849, 491] on label "No" at bounding box center [858, 492] width 19 height 20
click at [857, 491] on input "No" at bounding box center [863, 488] width 13 height 13
radio input "true"
click at [982, 141] on select "Select Other Multiple Assets" at bounding box center [873, 141] width 247 height 39
select select "0"
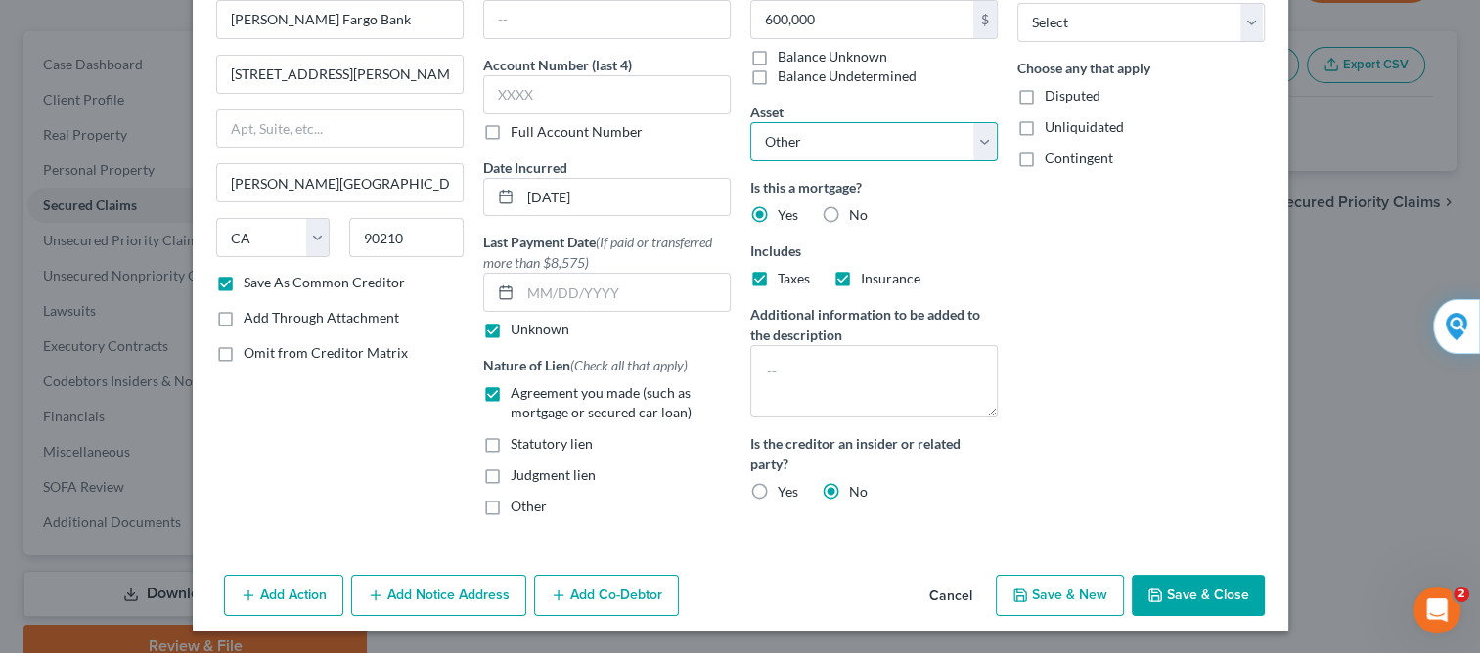
click at [750, 122] on select "Select Other Multiple Assets" at bounding box center [873, 141] width 247 height 39
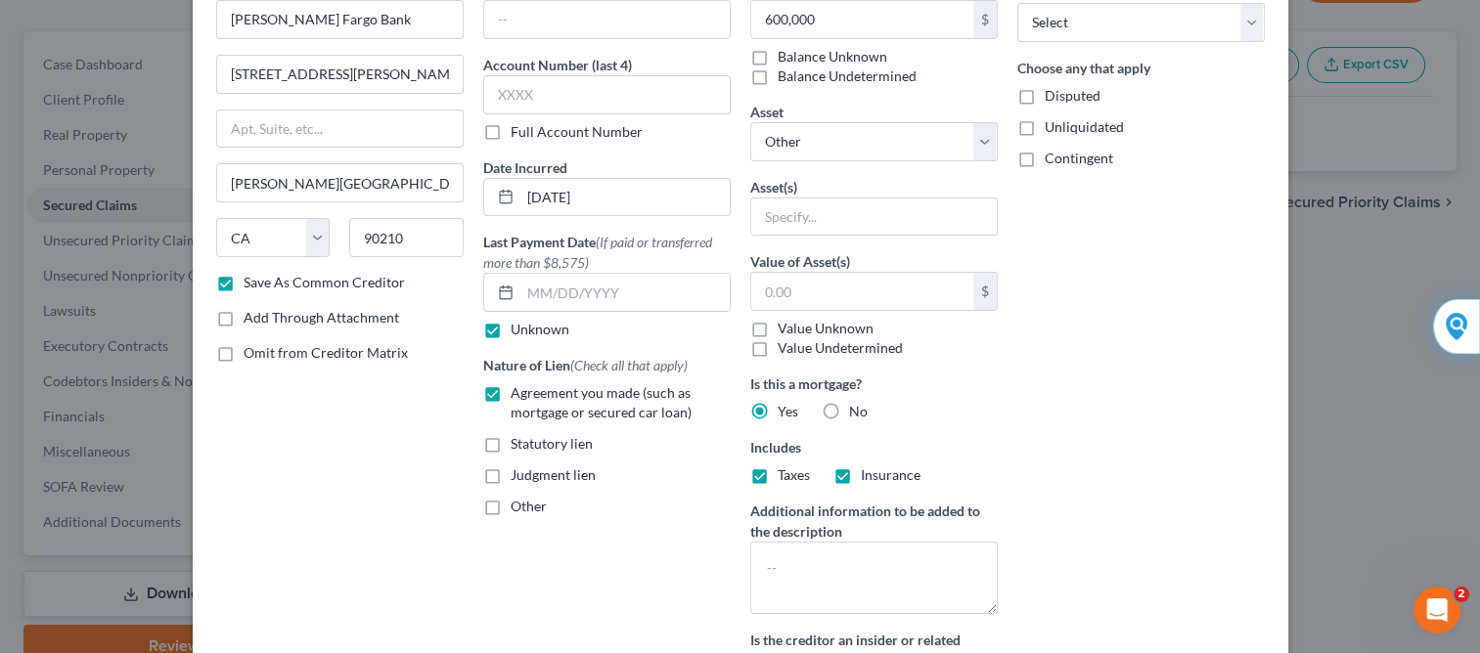
click at [1463, 642] on div "New Secured Claim × Creditor * [PERSON_NAME] Fargo Bank [STREET_ADDRESS][PERSON…" at bounding box center [740, 326] width 1480 height 653
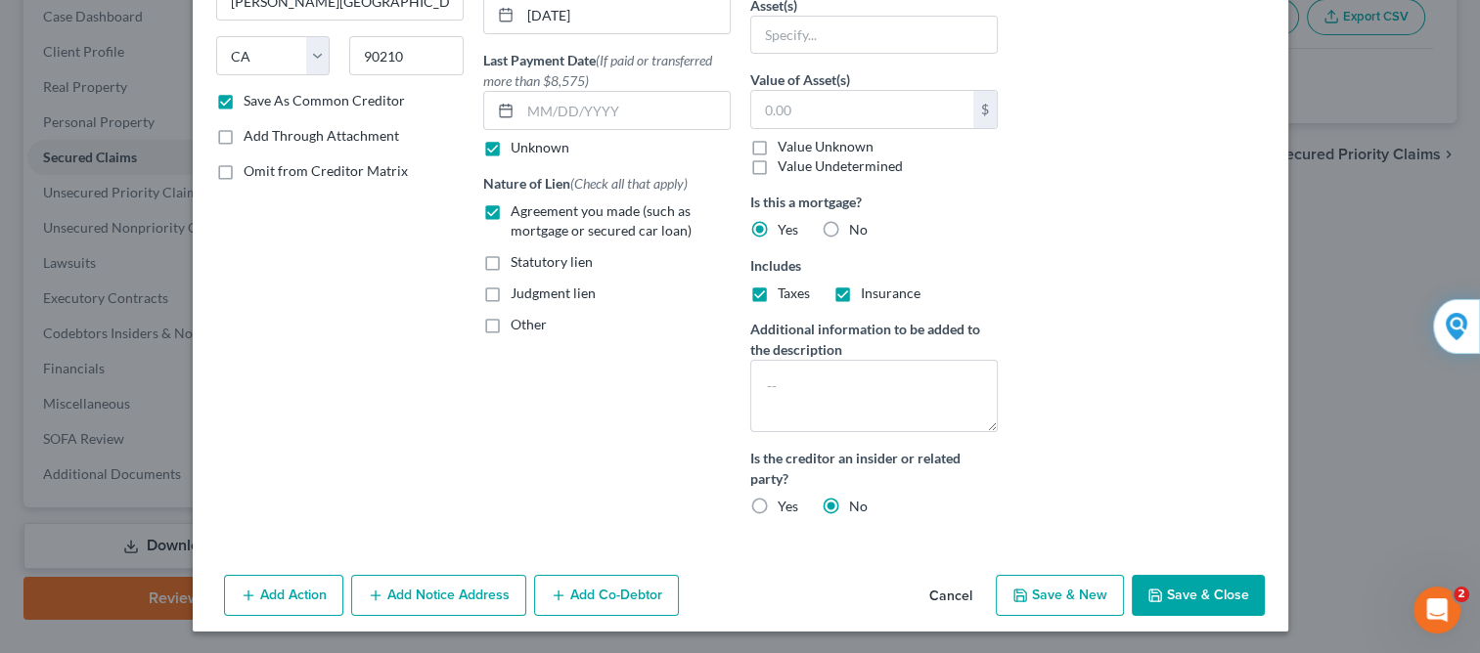
scroll to position [244, 0]
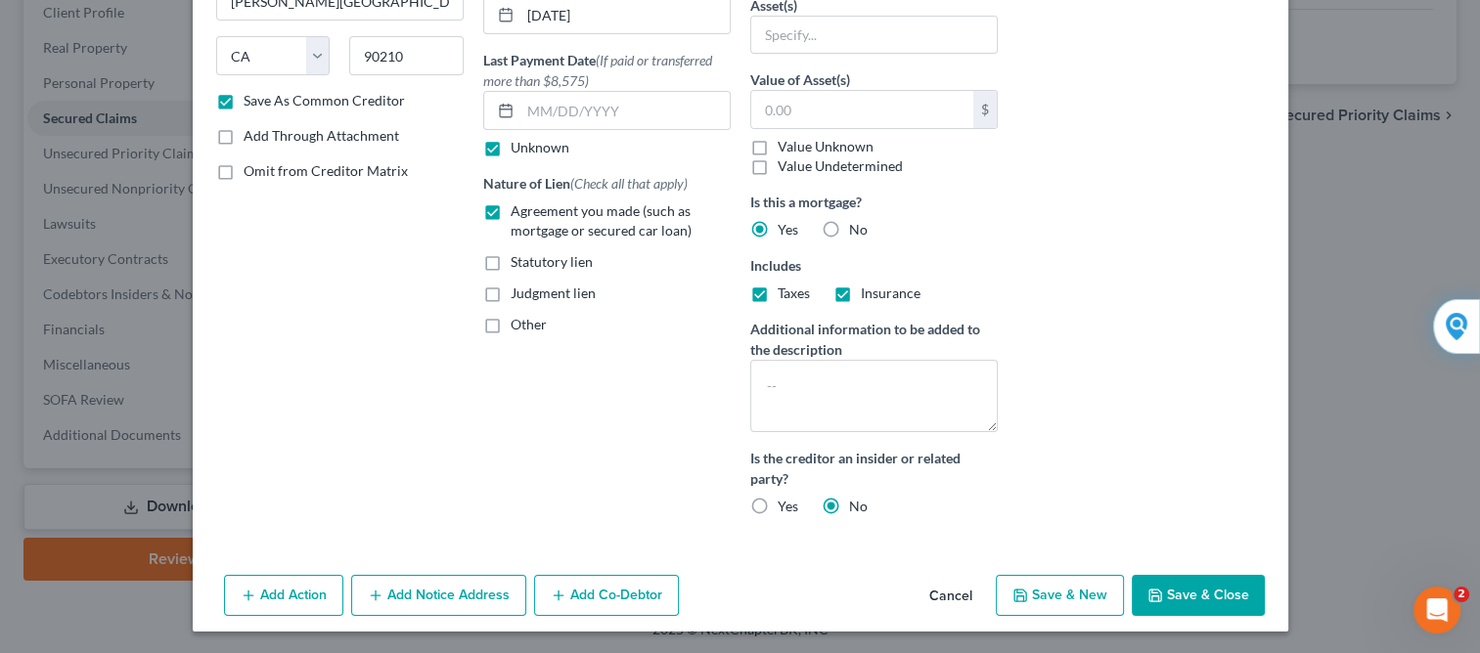
click at [1193, 595] on button "Save & Close" at bounding box center [1198, 595] width 133 height 41
checkbox input "false"
select select
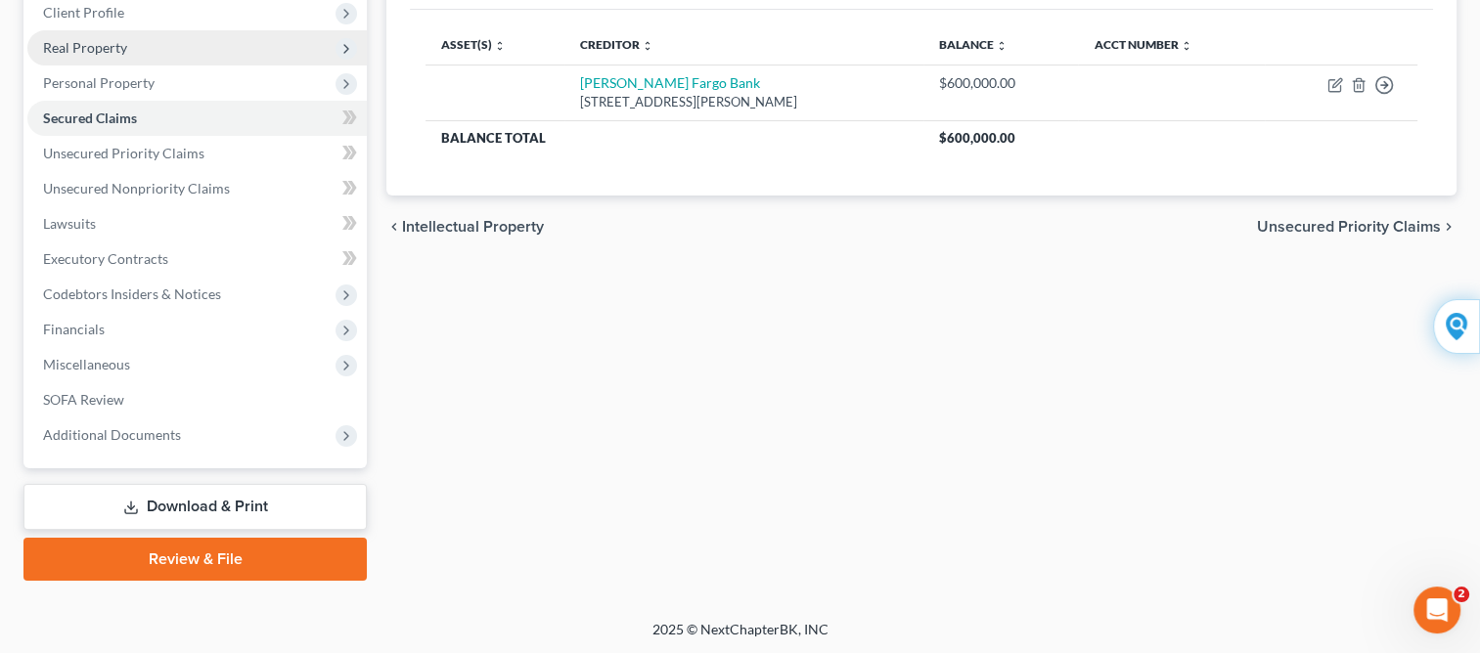
click at [90, 48] on span "Real Property" at bounding box center [85, 47] width 84 height 17
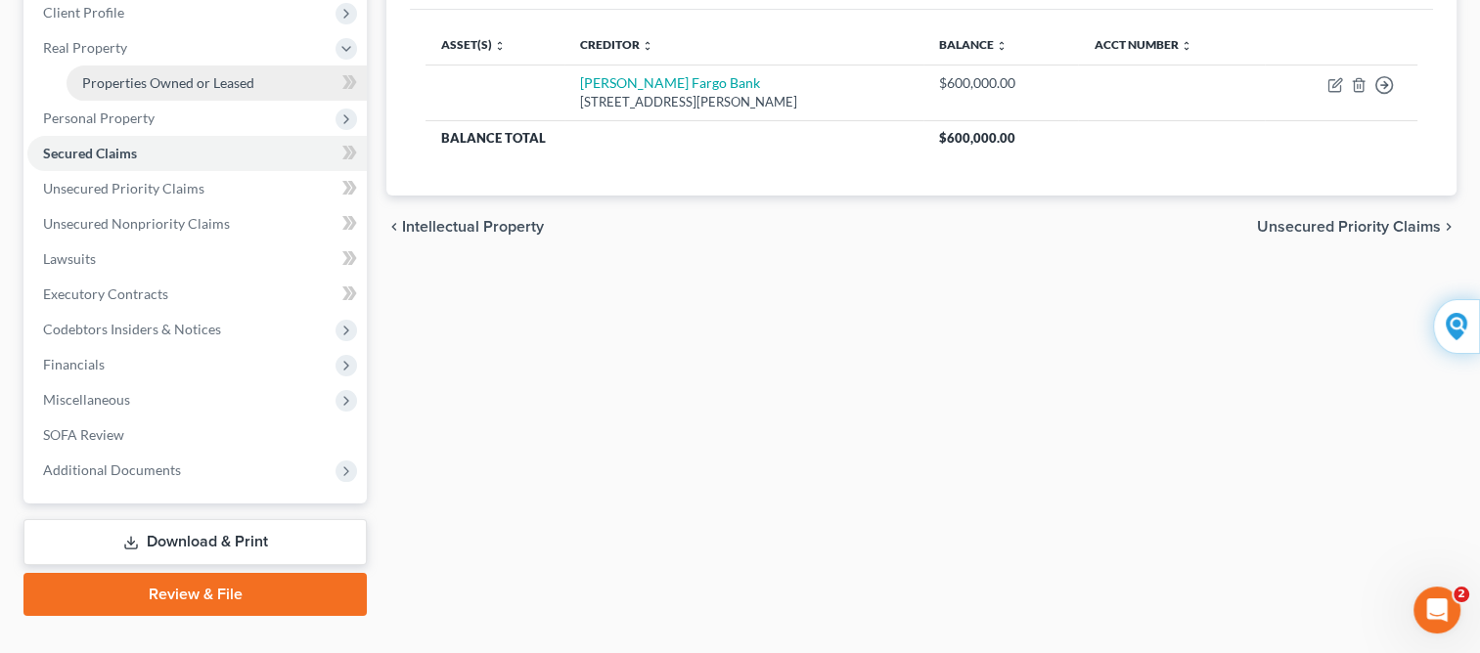
click at [104, 80] on span "Properties Owned or Leased" at bounding box center [168, 82] width 172 height 17
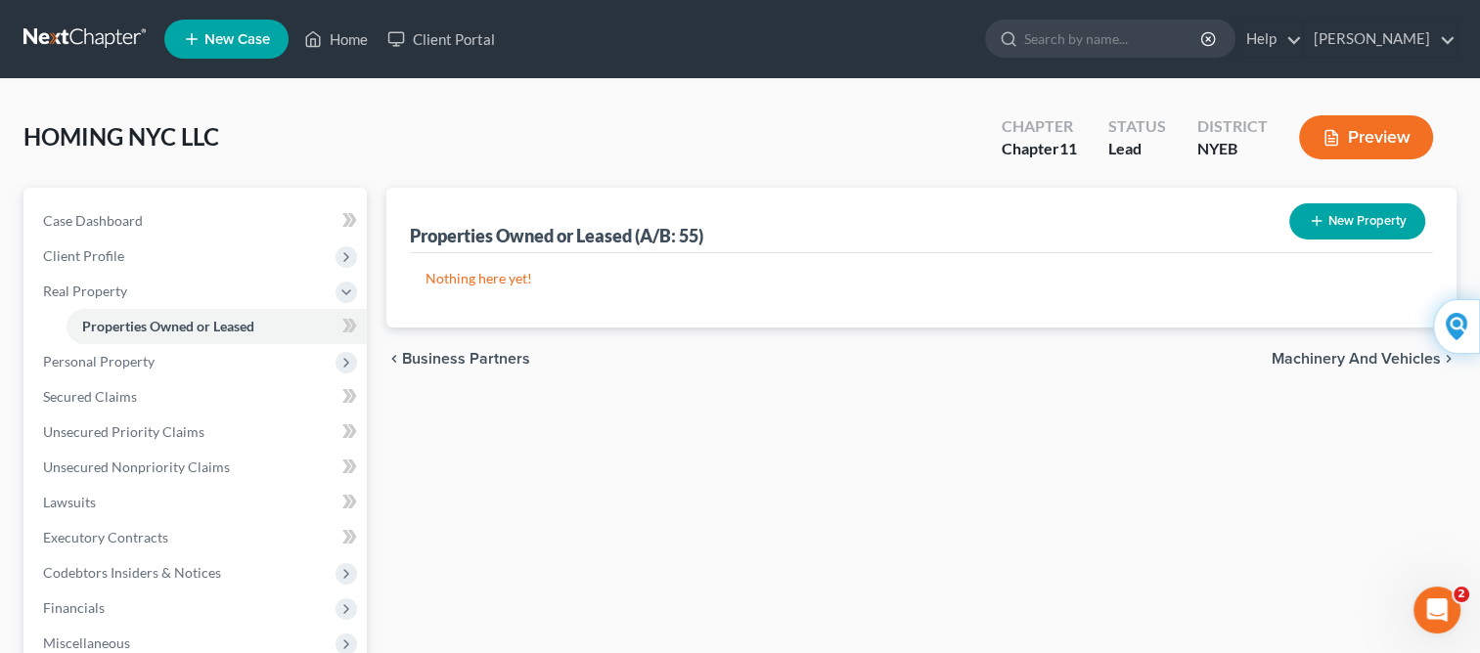
click at [1343, 219] on button "New Property" at bounding box center [1357, 221] width 136 height 36
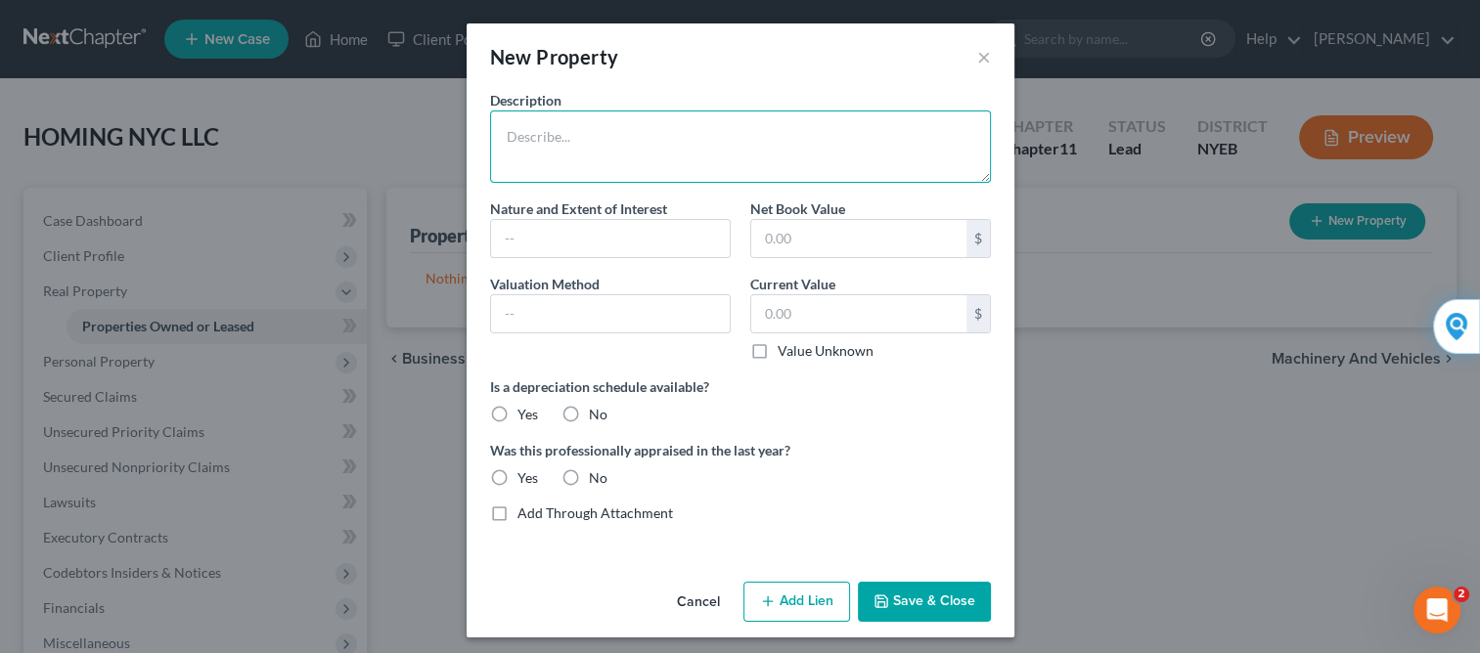
click at [829, 155] on textarea at bounding box center [740, 147] width 501 height 72
paste textarea "[STREET_ADDRESS][US_STATE]-"
type textarea "Real Estate located at [STREET_ADDRESS][US_STATE]"
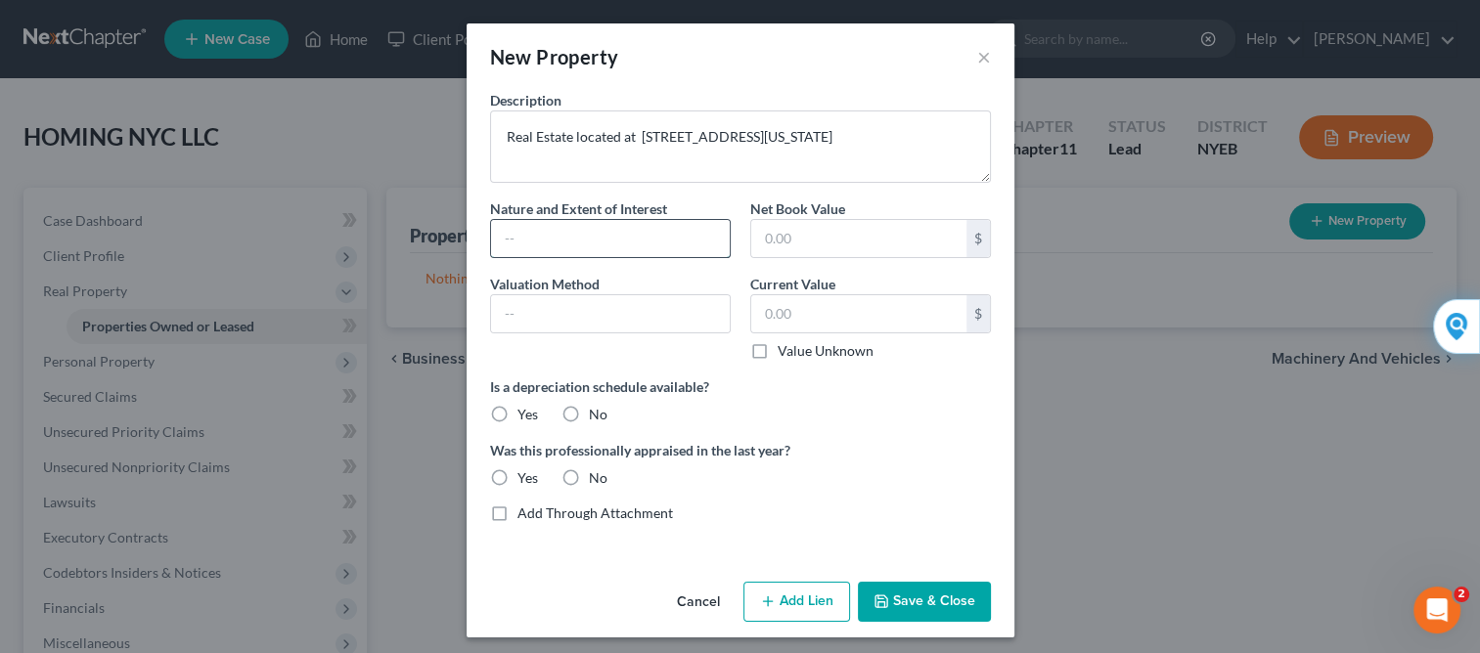
click at [657, 240] on input "text" at bounding box center [610, 238] width 239 height 37
type input "Fee Simple"
click at [807, 235] on input "text" at bounding box center [858, 238] width 215 height 37
type input "350,000"
click at [686, 297] on input "text" at bounding box center [610, 313] width 239 height 37
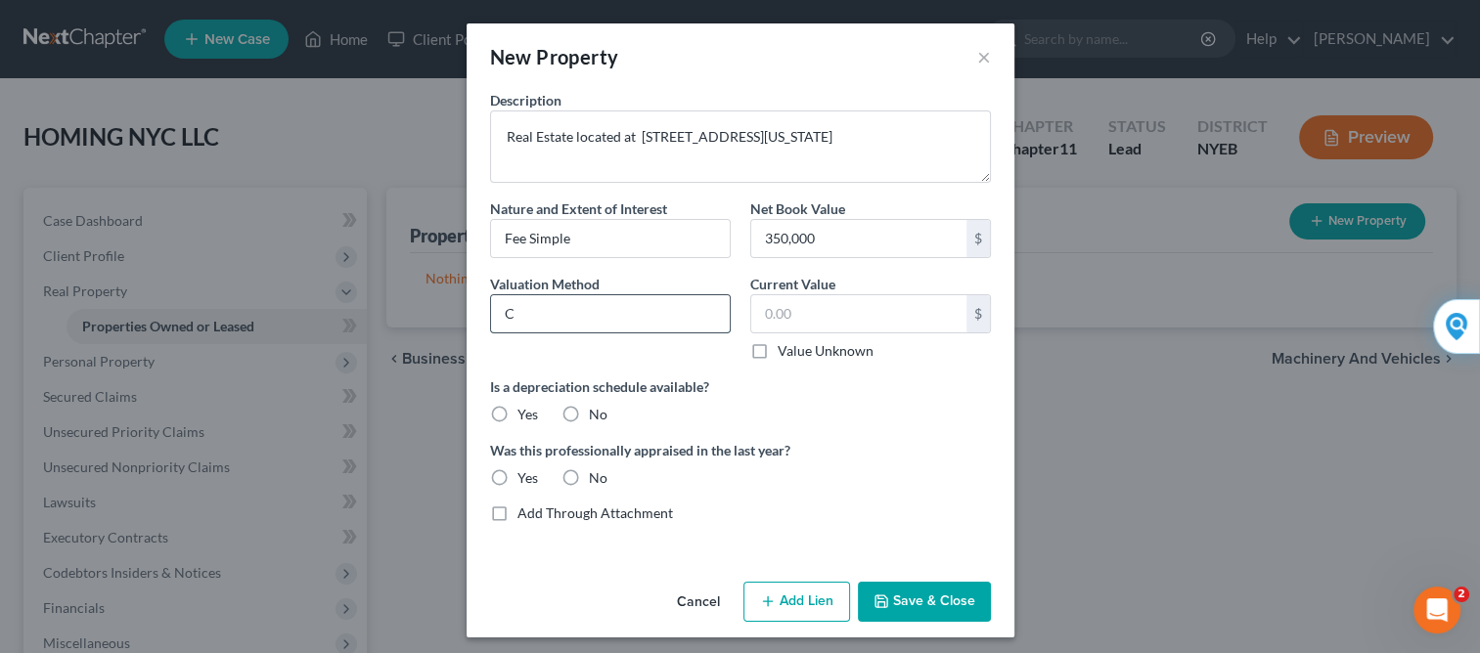
type input "Comparables"
click at [759, 313] on input "text" at bounding box center [858, 313] width 215 height 37
type input "300,000"
click at [589, 411] on label "No" at bounding box center [598, 415] width 19 height 20
click at [597, 411] on input "No" at bounding box center [603, 411] width 13 height 13
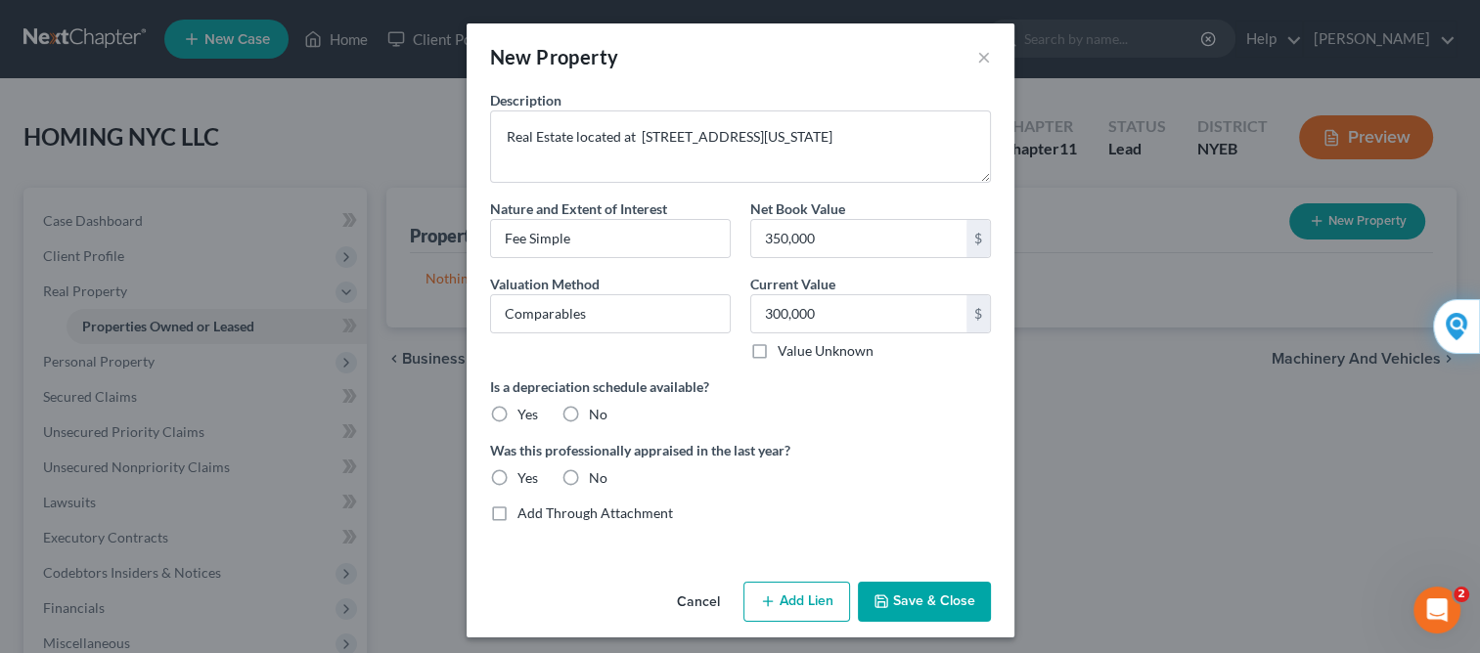
radio input "true"
click at [589, 472] on label "No" at bounding box center [598, 478] width 19 height 20
click at [597, 472] on input "No" at bounding box center [603, 474] width 13 height 13
radio input "true"
click at [882, 603] on icon "button" at bounding box center [881, 602] width 16 height 16
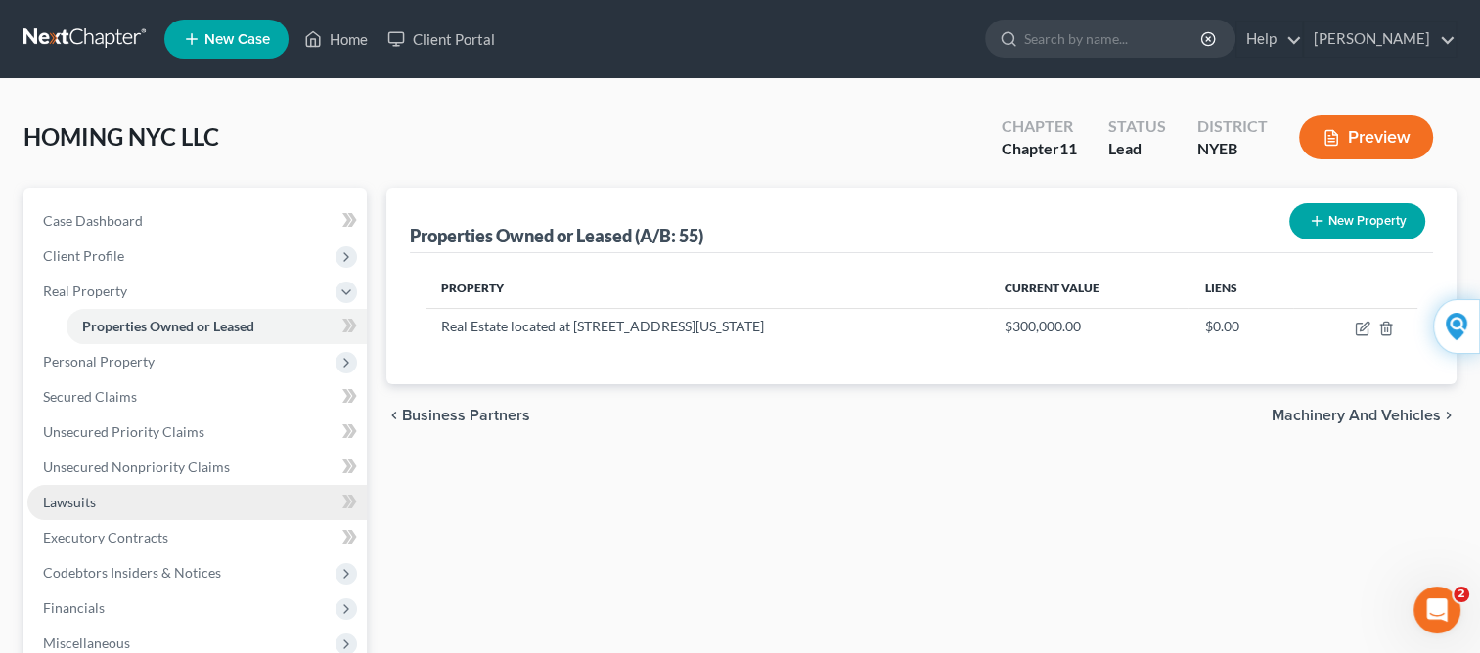
click at [68, 504] on span "Lawsuits" at bounding box center [69, 502] width 53 height 17
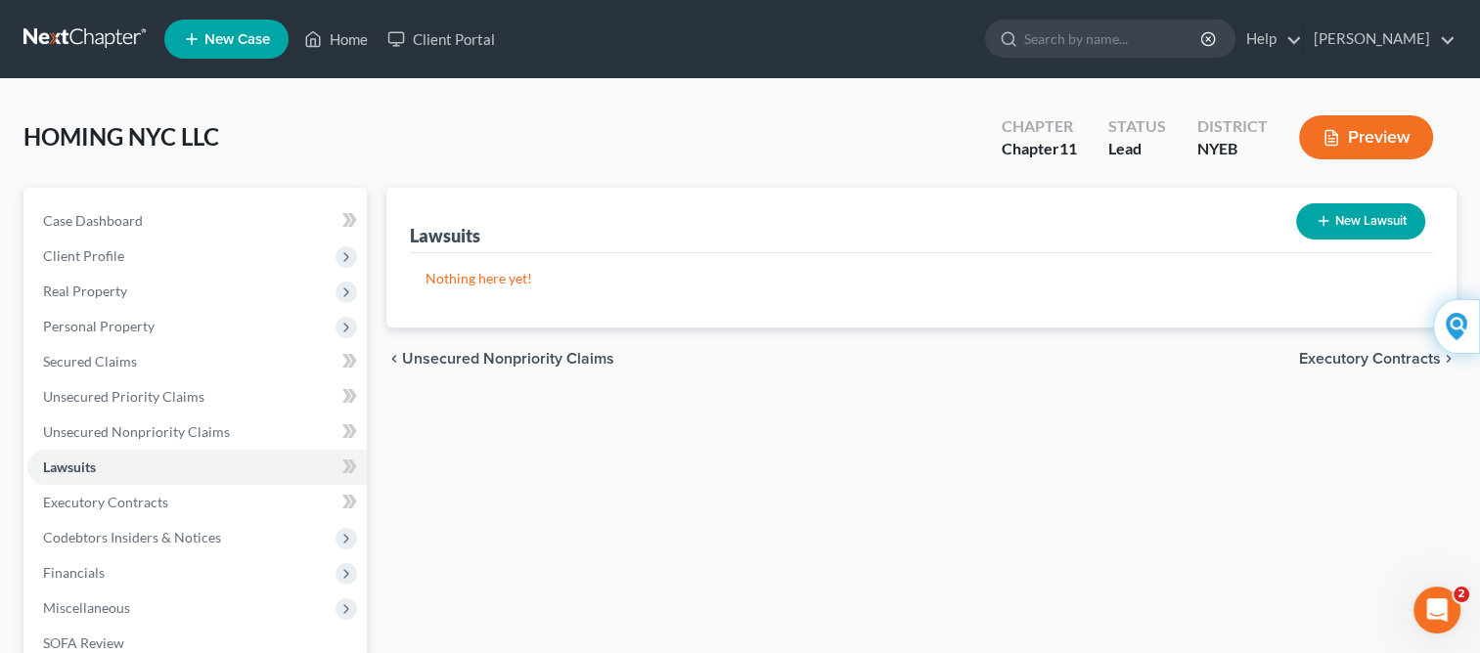
click at [1333, 225] on button "New Lawsuit" at bounding box center [1360, 221] width 129 height 36
select select "0"
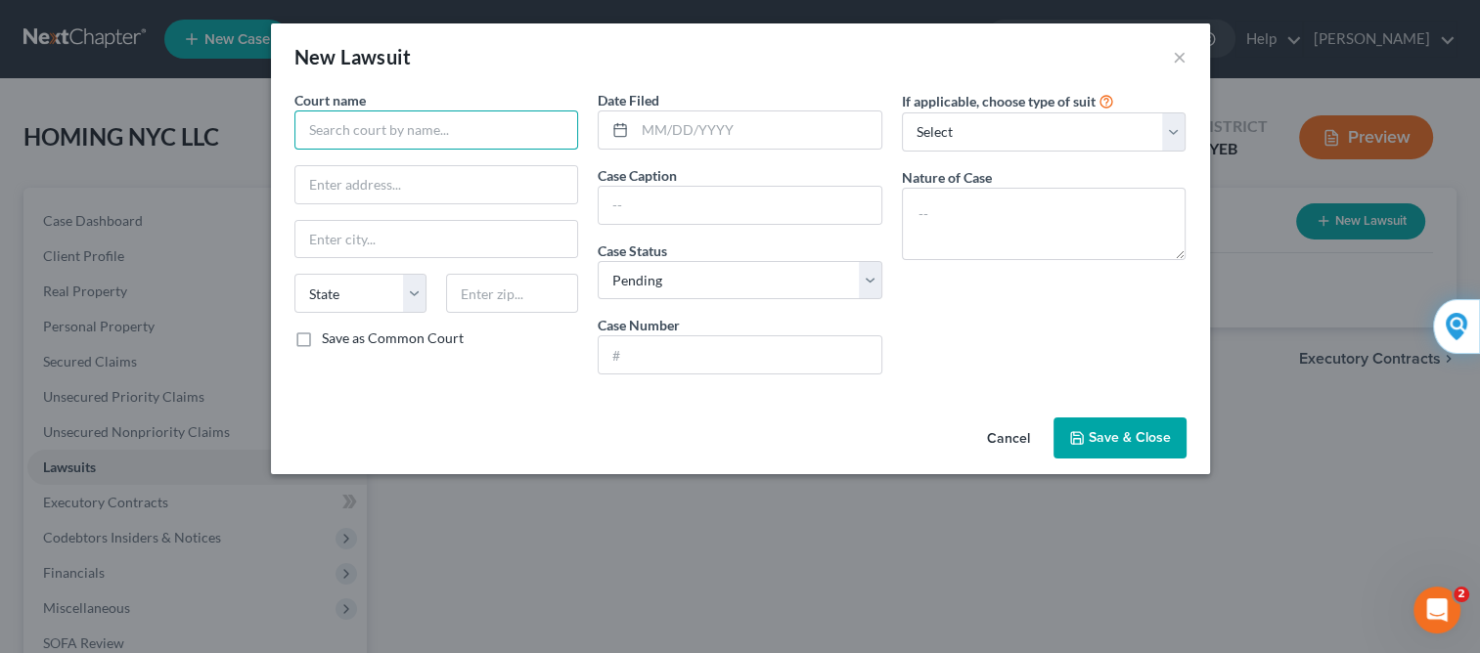
click at [487, 124] on input "text" at bounding box center [436, 130] width 285 height 39
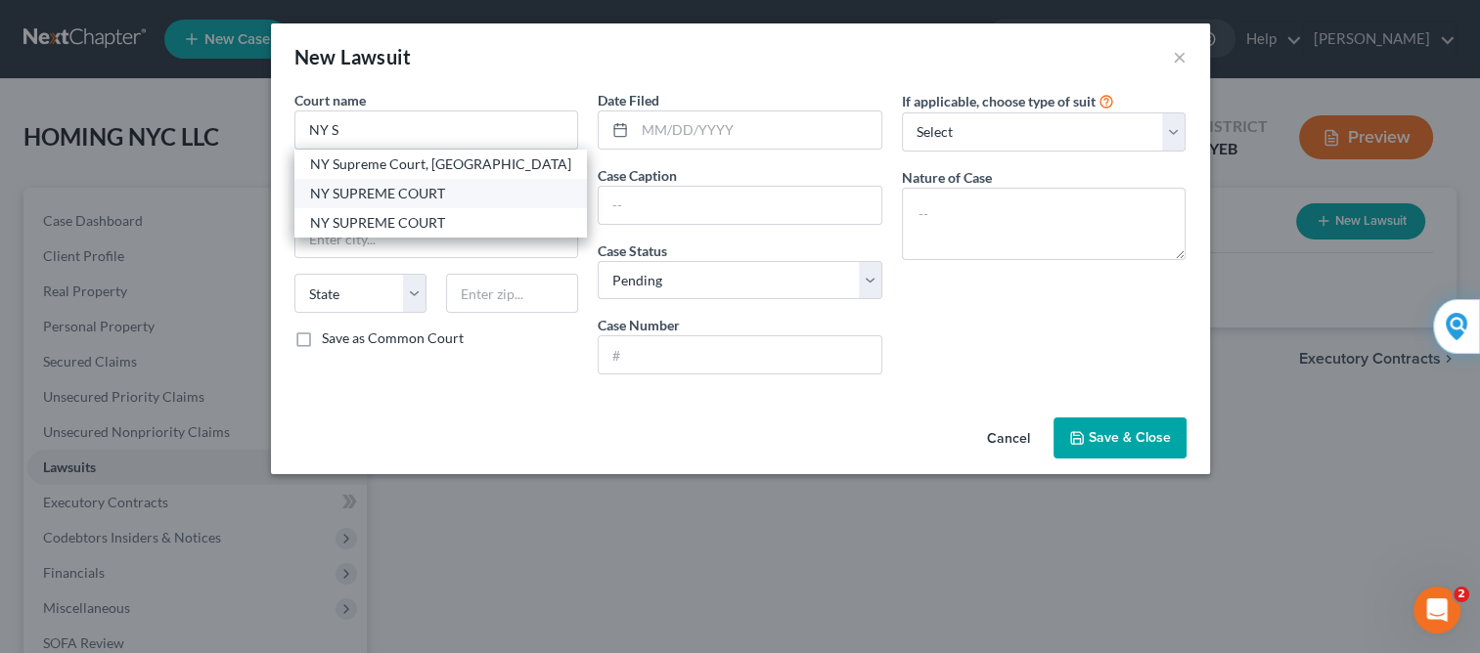
click at [410, 195] on div "NY SUPREME COURT" at bounding box center [440, 194] width 261 height 20
type input "NY SUPREME COURT"
type input "[STREET_ADDRESS][PERSON_NAME]"
type input "[GEOGRAPHIC_DATA]"
select select "35"
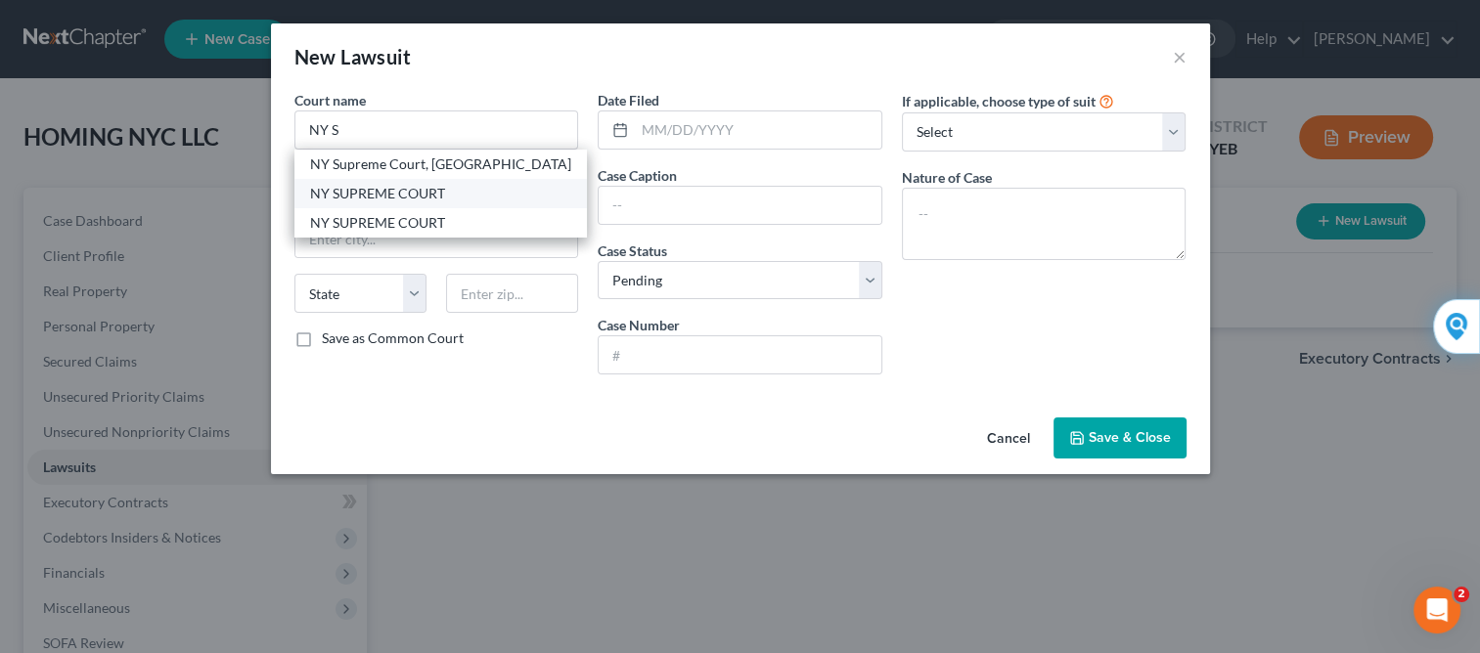
type input "11201"
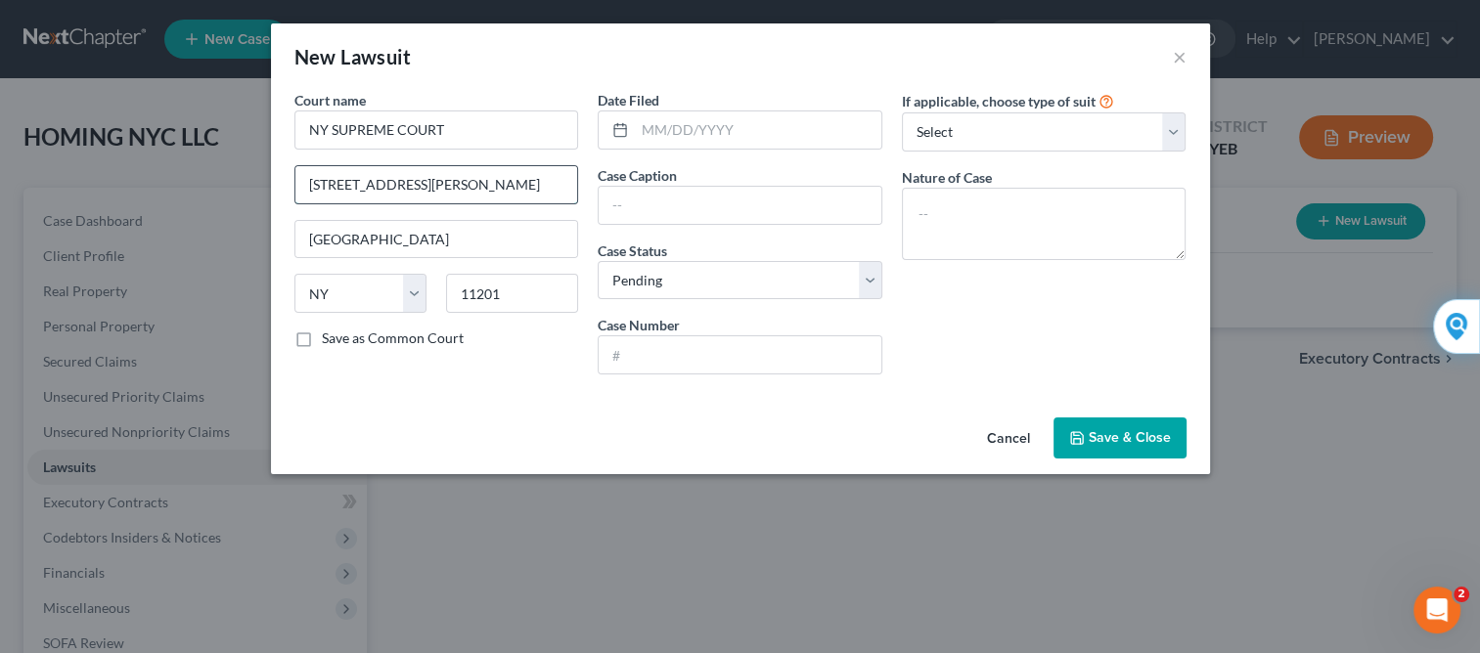
click at [443, 191] on input "[STREET_ADDRESS][PERSON_NAME]" at bounding box center [436, 184] width 283 height 37
type input "3"
type input "[STREET_ADDRESS][PERSON_NAME]"
drag, startPoint x: 400, startPoint y: 240, endPoint x: 387, endPoint y: 205, distance: 36.5
click at [400, 240] on input "[GEOGRAPHIC_DATA]" at bounding box center [436, 239] width 283 height 37
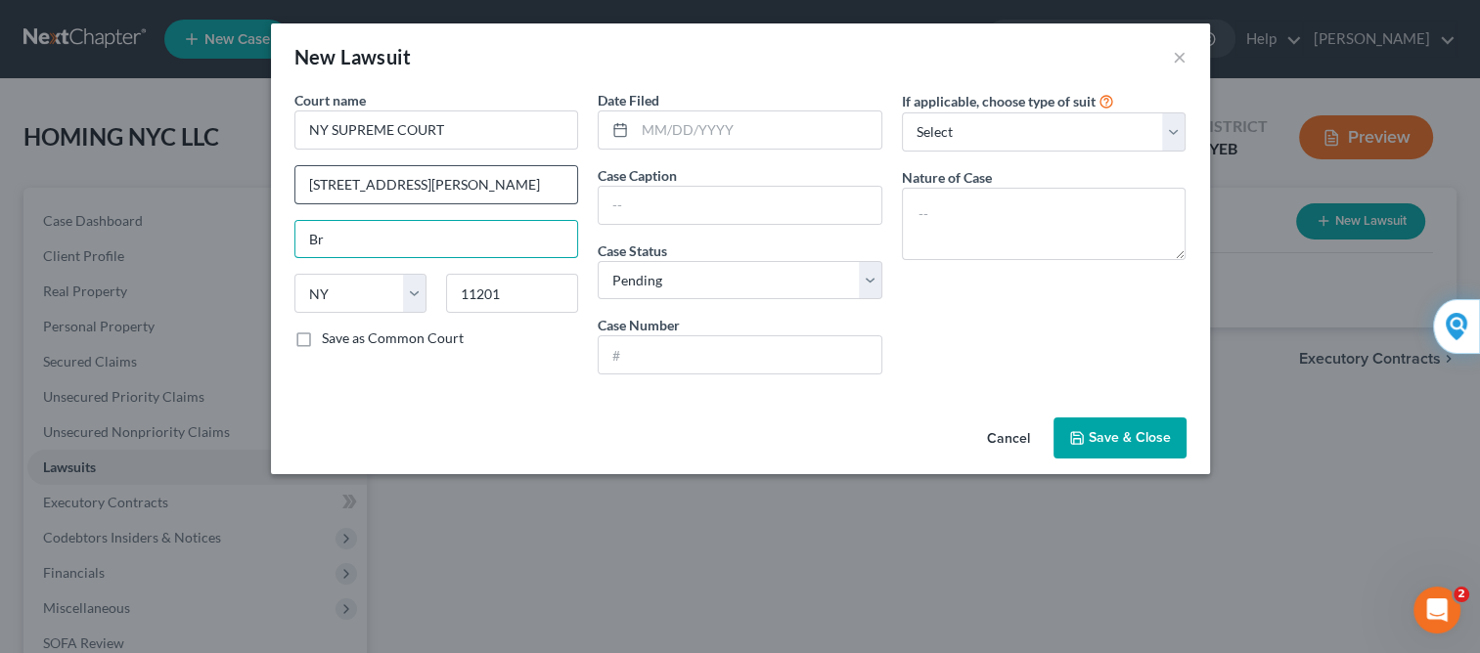
type input "B"
type input "[GEOGRAPHIC_DATA]"
click at [509, 292] on input "11201" at bounding box center [512, 293] width 132 height 39
type input "11435"
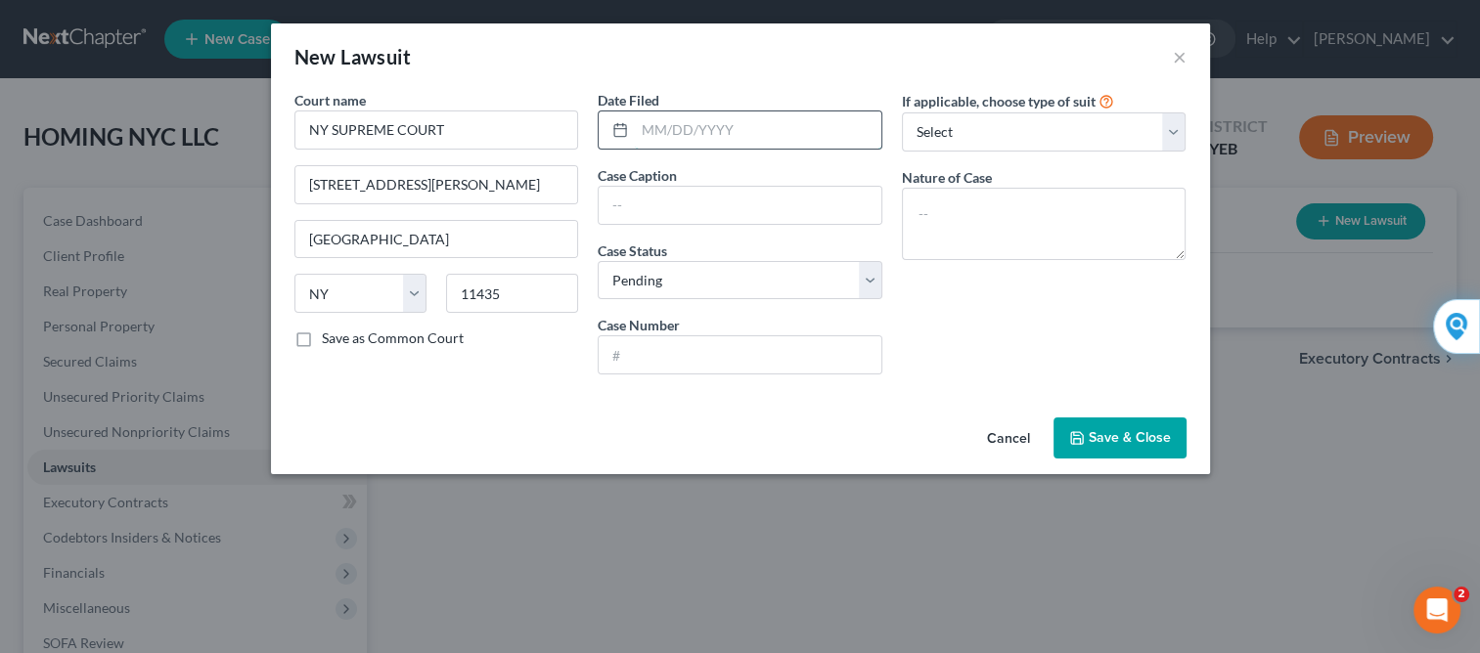
click at [641, 129] on input "text" at bounding box center [758, 129] width 246 height 37
type input "[DATE]"
click at [629, 207] on input "text" at bounding box center [740, 205] width 283 height 37
type input "w"
click at [629, 207] on input "text" at bounding box center [740, 205] width 283 height 37
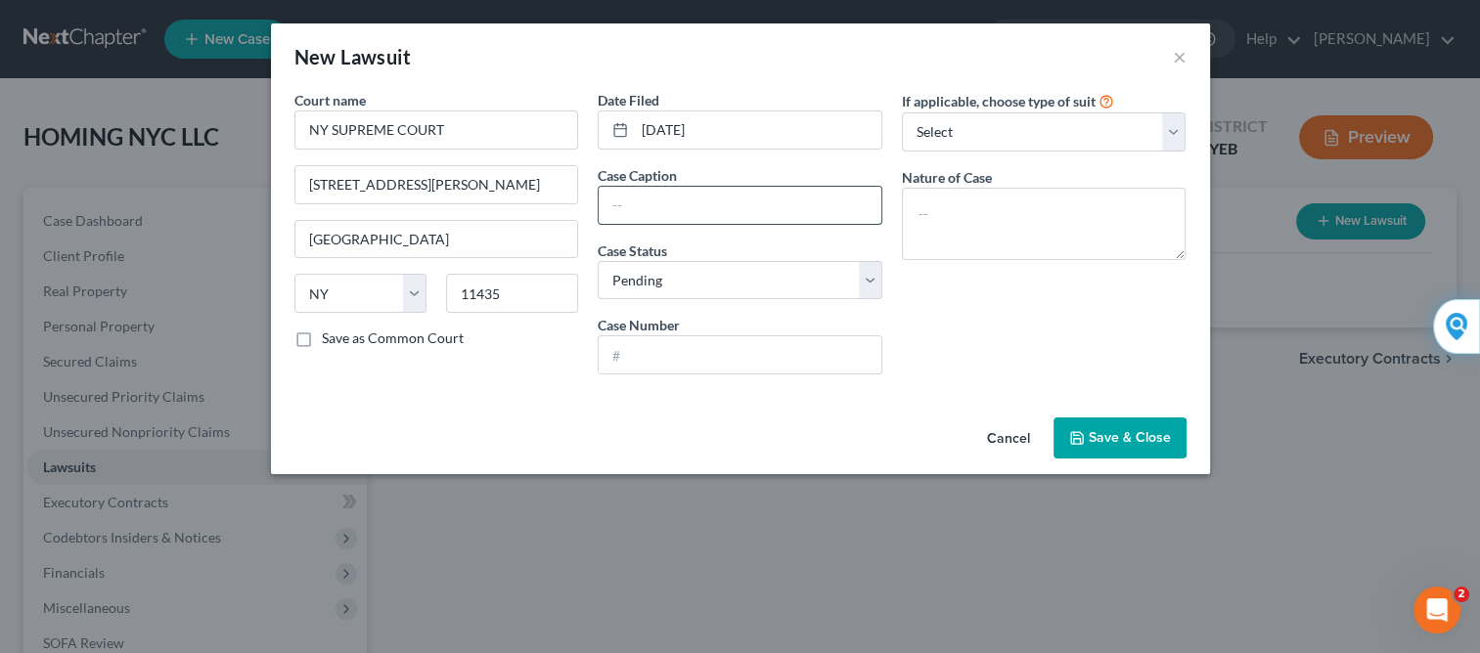
type input "w"
type input "[PERSON_NAME] FARGO BANK [PERSON_NAME], et al"
click at [868, 282] on select "Select Pending On Appeal Concluded" at bounding box center [740, 280] width 285 height 39
select select "2"
click at [598, 261] on select "Select Pending On Appeal Concluded" at bounding box center [740, 280] width 285 height 39
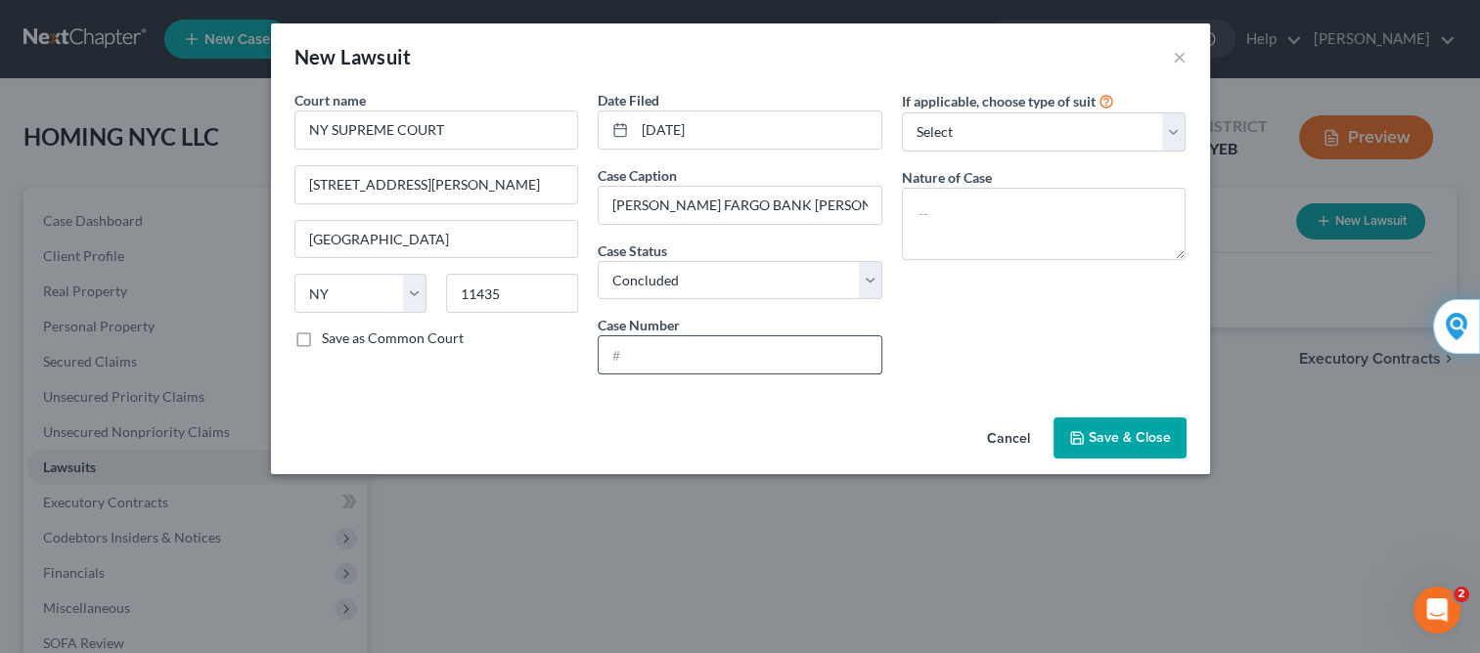
click at [751, 344] on input "text" at bounding box center [740, 354] width 283 height 37
paste input "724834/2021"
type input "724834/2021"
click at [1170, 133] on select "Select Repossession Foreclosure Returns Other" at bounding box center [1044, 131] width 285 height 39
select select "1"
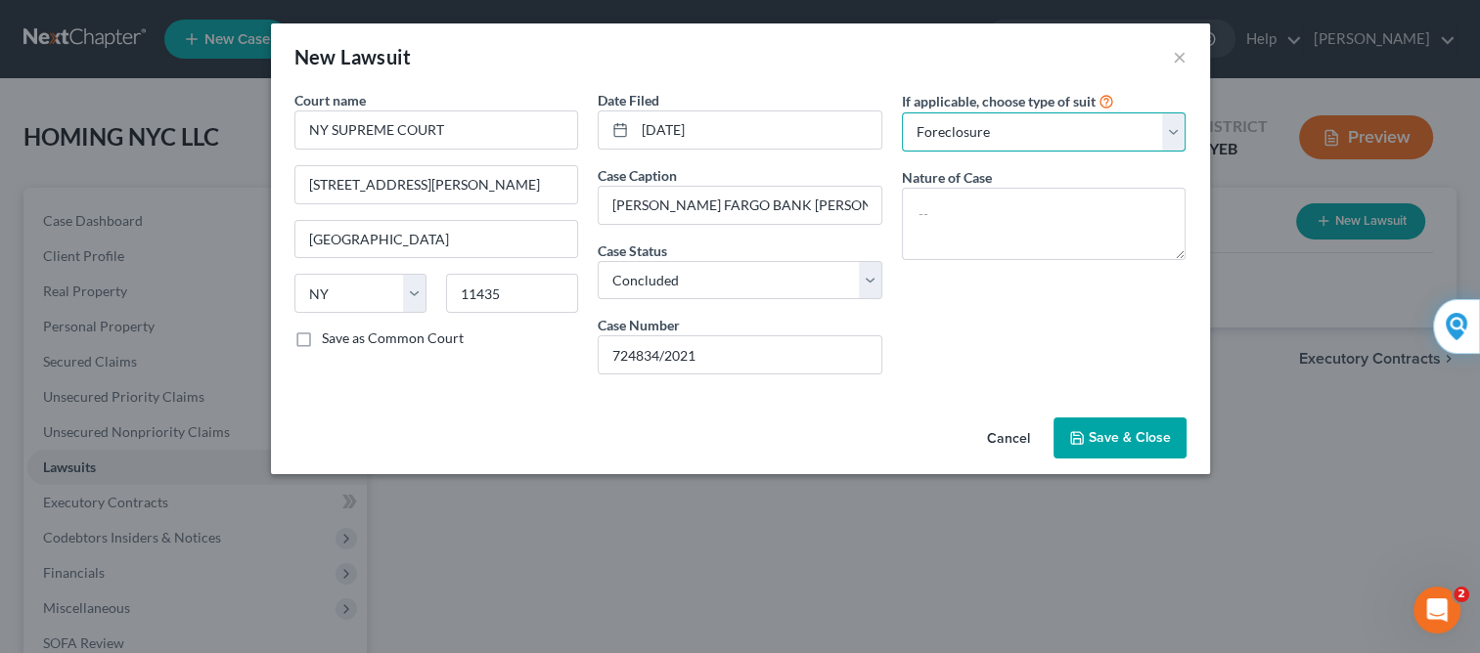
click at [902, 112] on select "Select Repossession Foreclosure Returns Other" at bounding box center [1044, 131] width 285 height 39
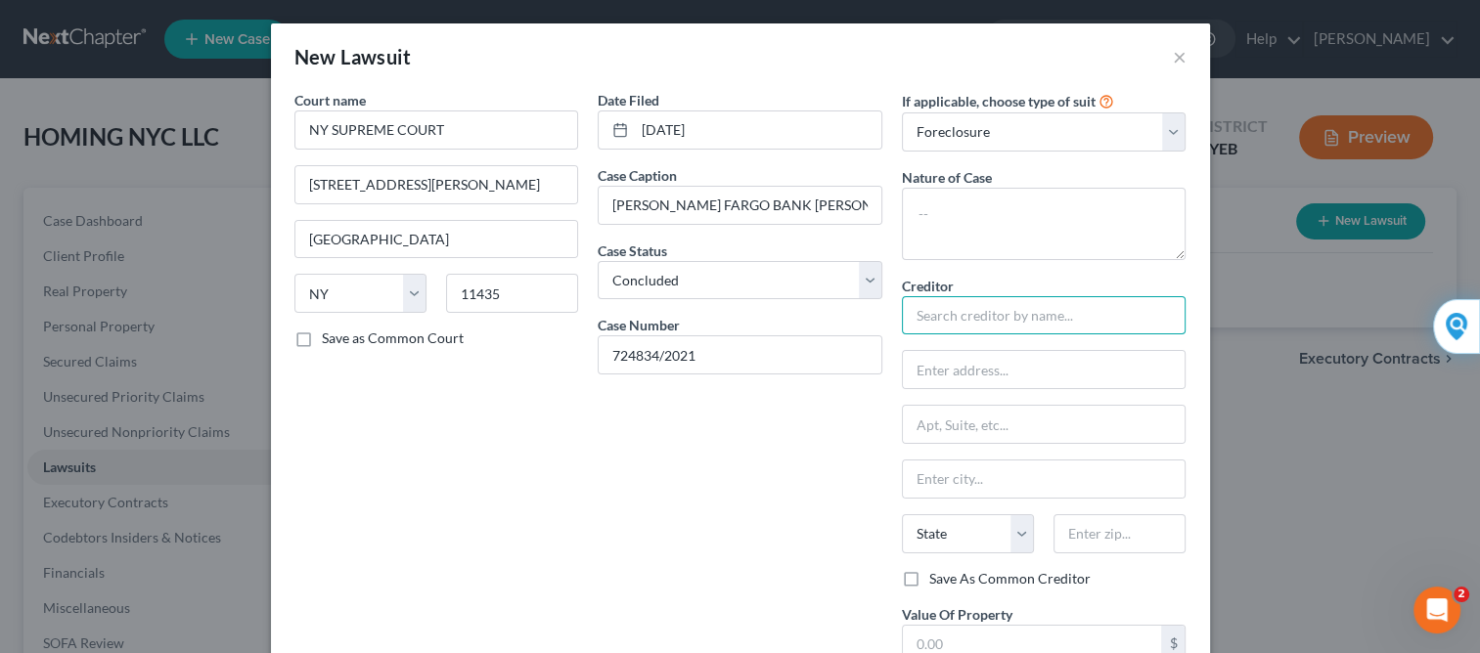
click at [985, 321] on input "text" at bounding box center [1044, 315] width 285 height 39
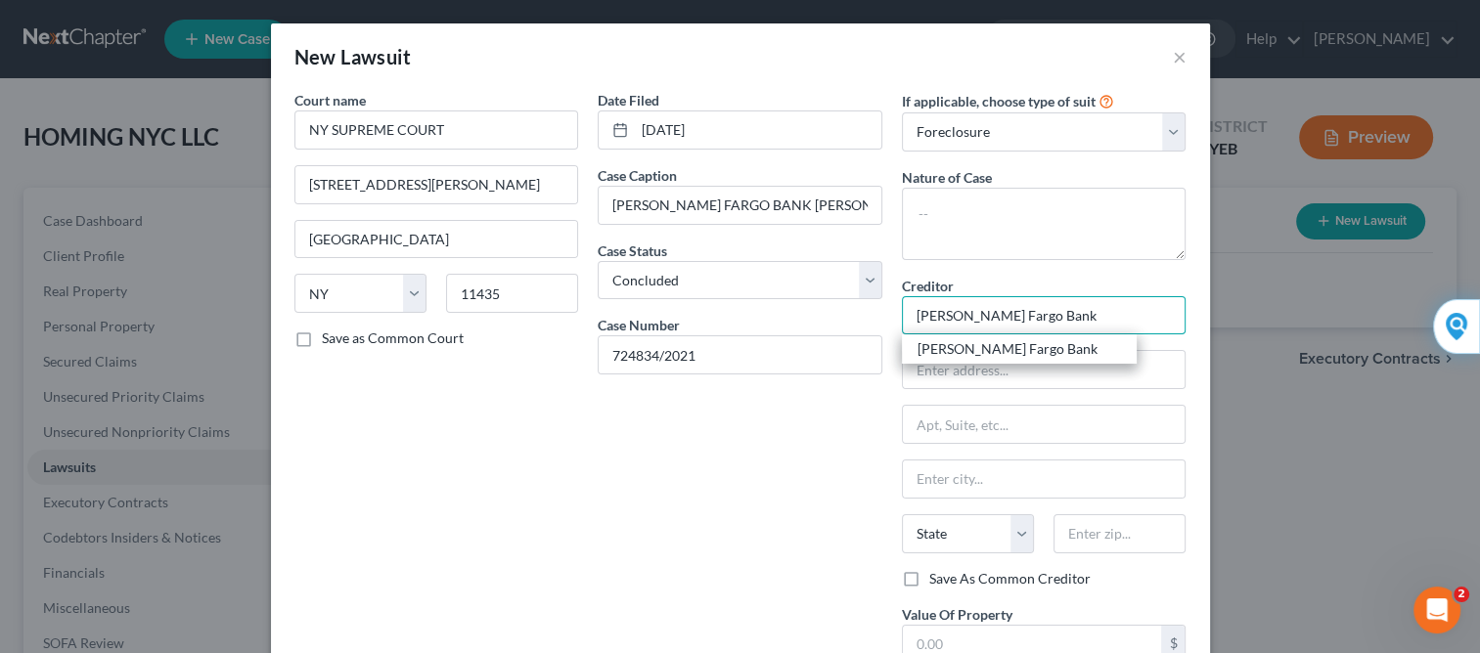
type input "[PERSON_NAME] Fargo Bank"
click at [1310, 442] on div "New Lawsuit × Court name * NY SUPREME COURT 88-11 [PERSON_NAME] Blvd. Jamaica S…" at bounding box center [740, 326] width 1480 height 653
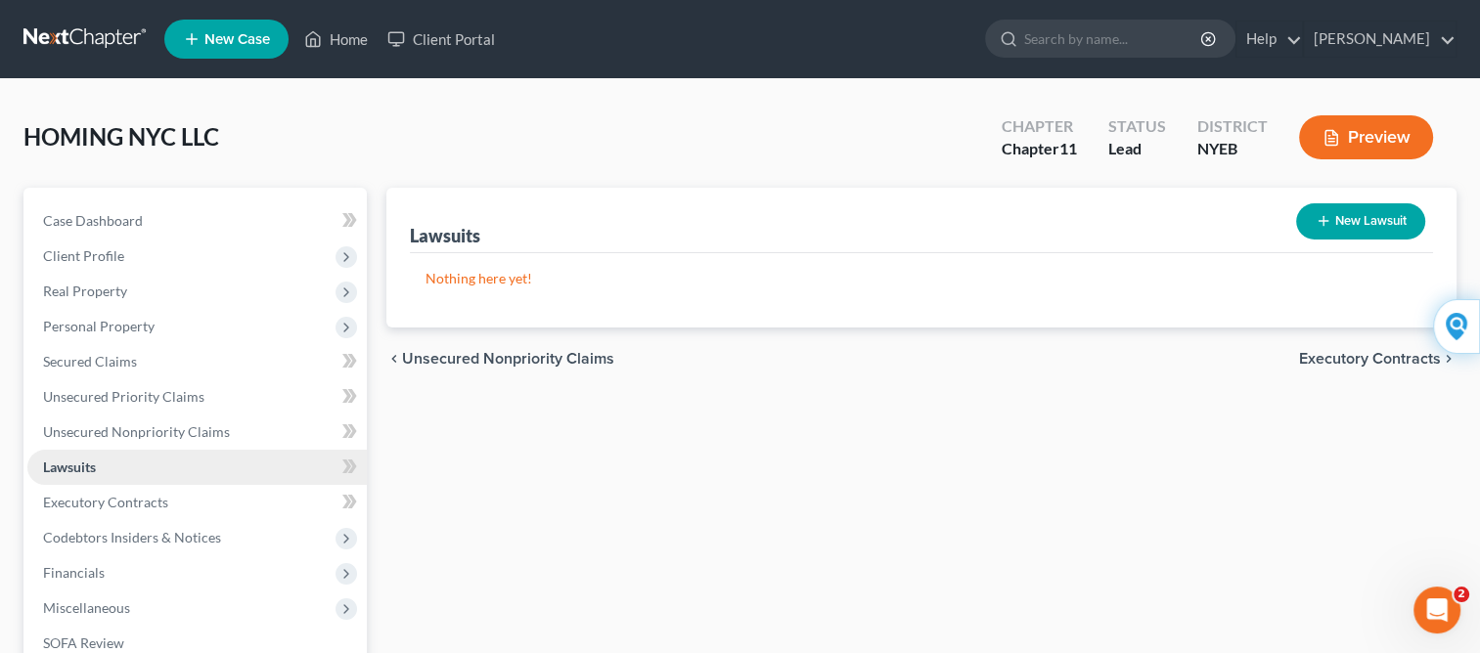
click at [68, 469] on span "Lawsuits" at bounding box center [69, 467] width 53 height 17
click at [1339, 227] on button "New Lawsuit" at bounding box center [1360, 221] width 129 height 36
select select "0"
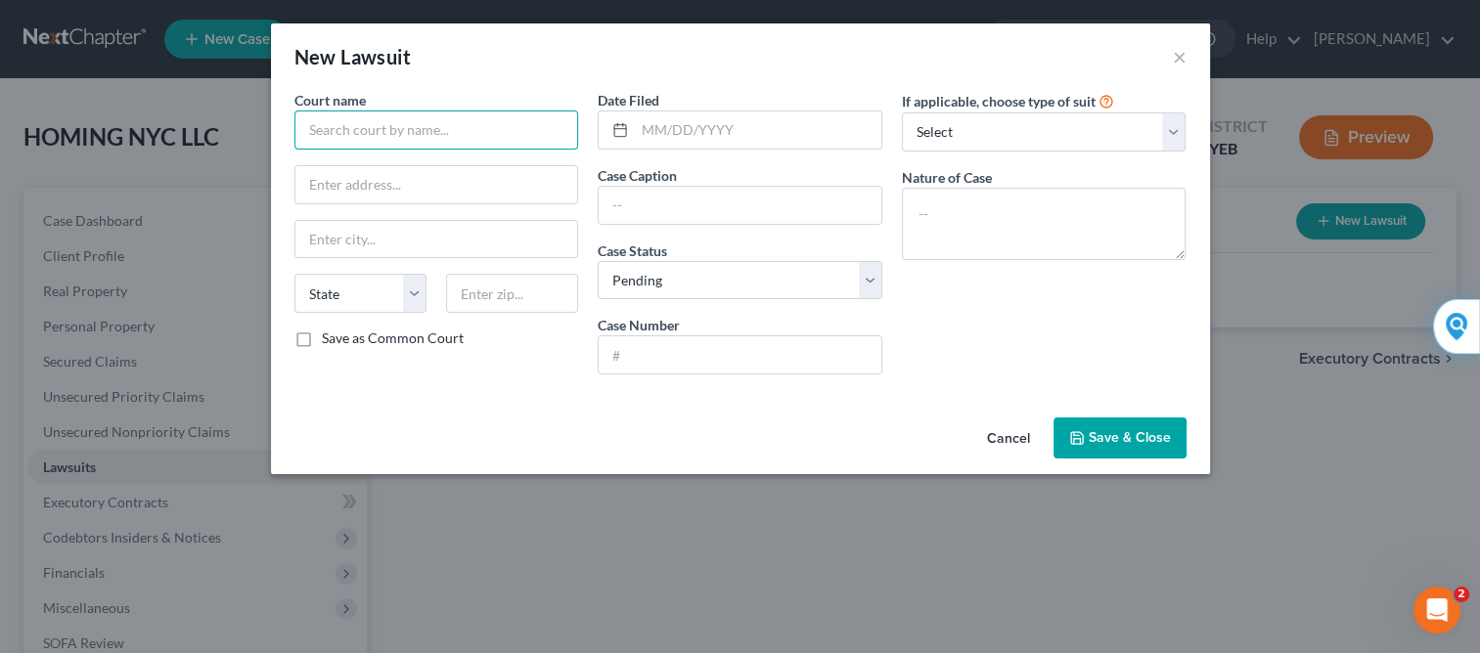
click at [542, 130] on input "text" at bounding box center [436, 130] width 285 height 39
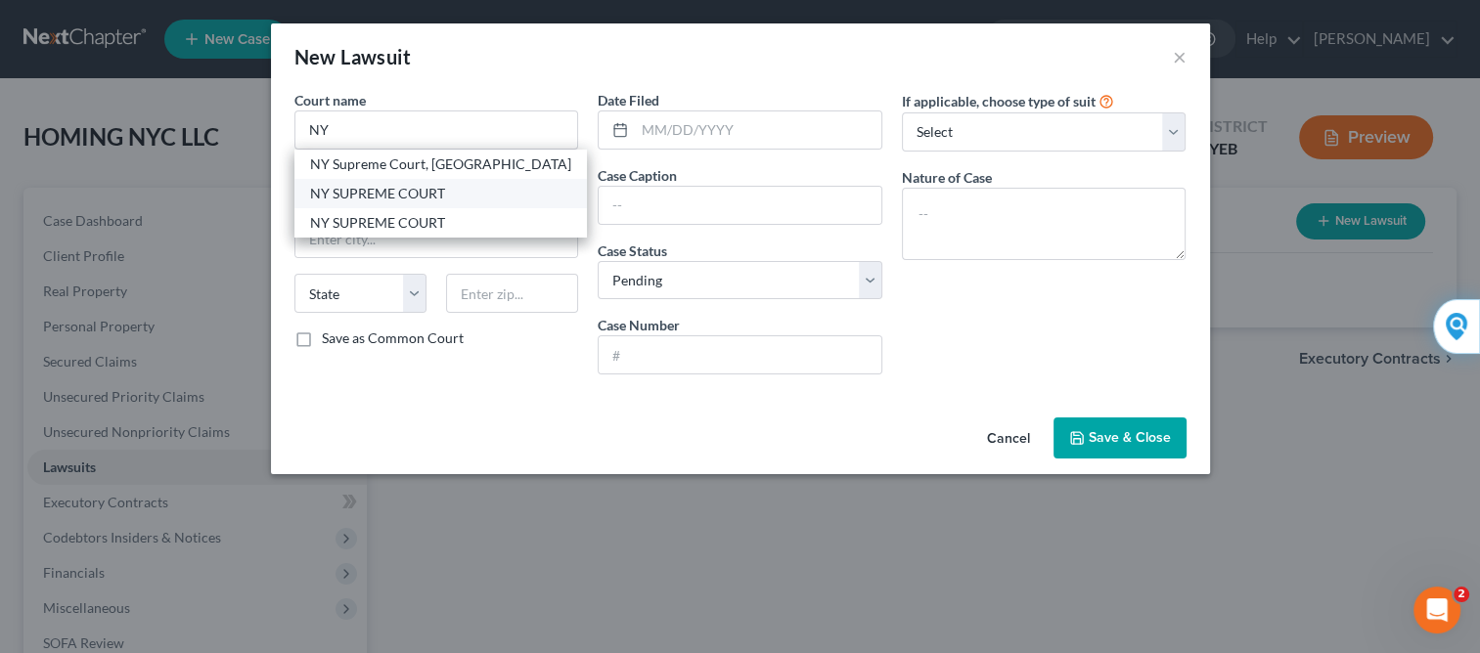
click at [489, 189] on div "NY SUPREME COURT" at bounding box center [440, 194] width 261 height 20
type input "NY SUPREME COURT"
type input "[STREET_ADDRESS][PERSON_NAME]"
type input "[GEOGRAPHIC_DATA]"
select select "35"
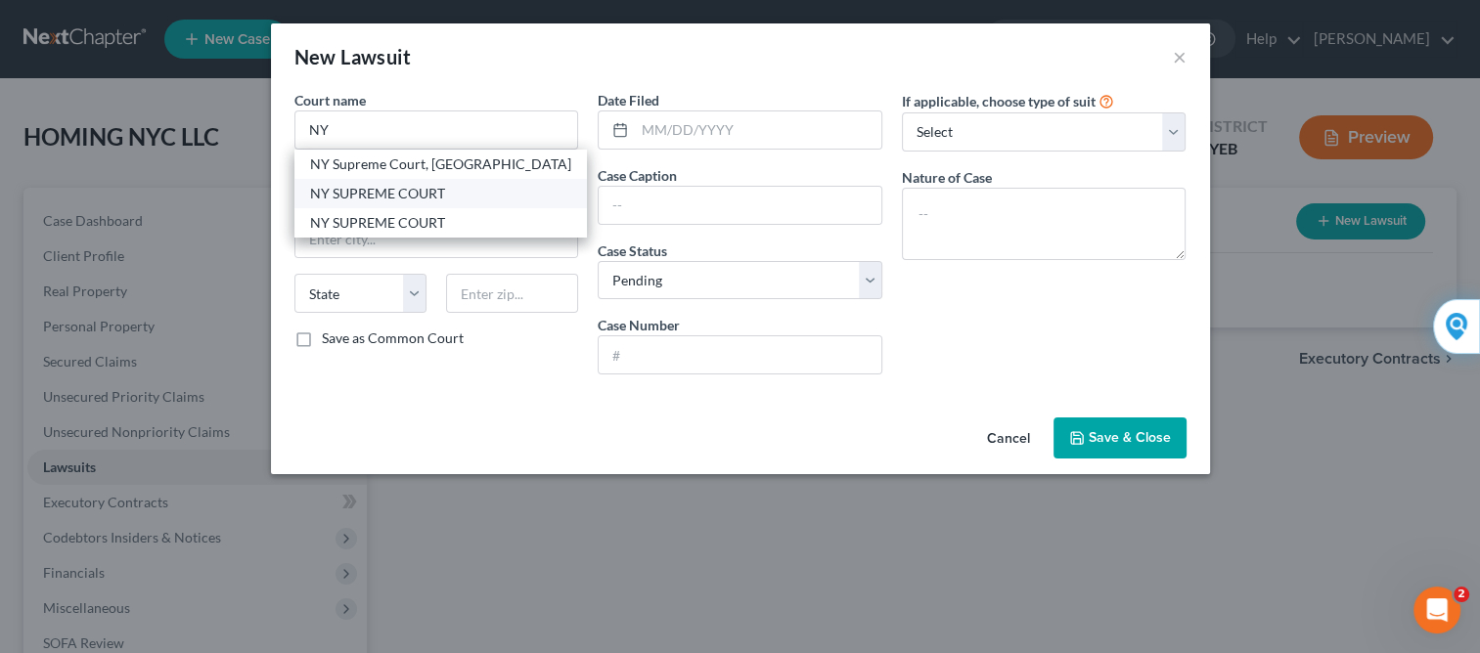
type input "11201"
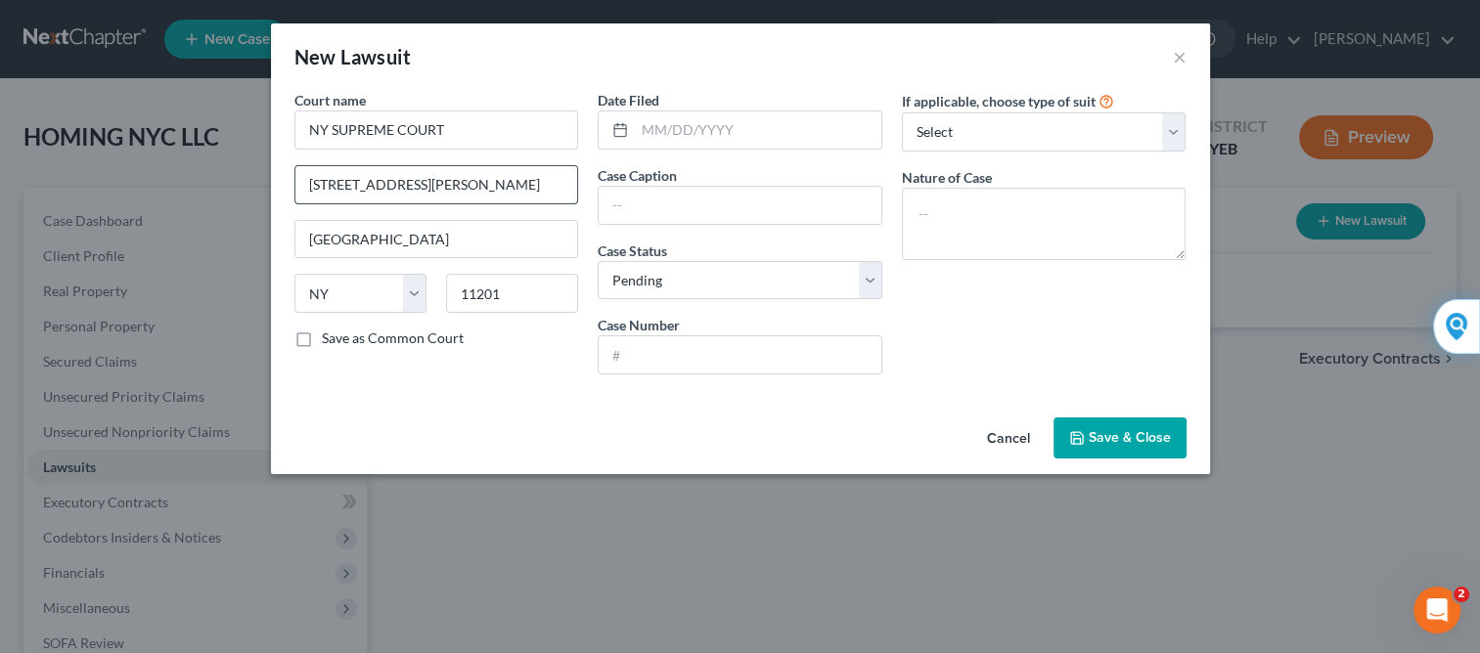
click at [489, 189] on input "[STREET_ADDRESS][PERSON_NAME]" at bounding box center [436, 184] width 283 height 37
type input "3"
type input "[STREET_ADDRESS][PERSON_NAME]"
type input "[DATE]"
type input "[PERSON_NAME] FARGO BANK [PERSON_NAME], et al"
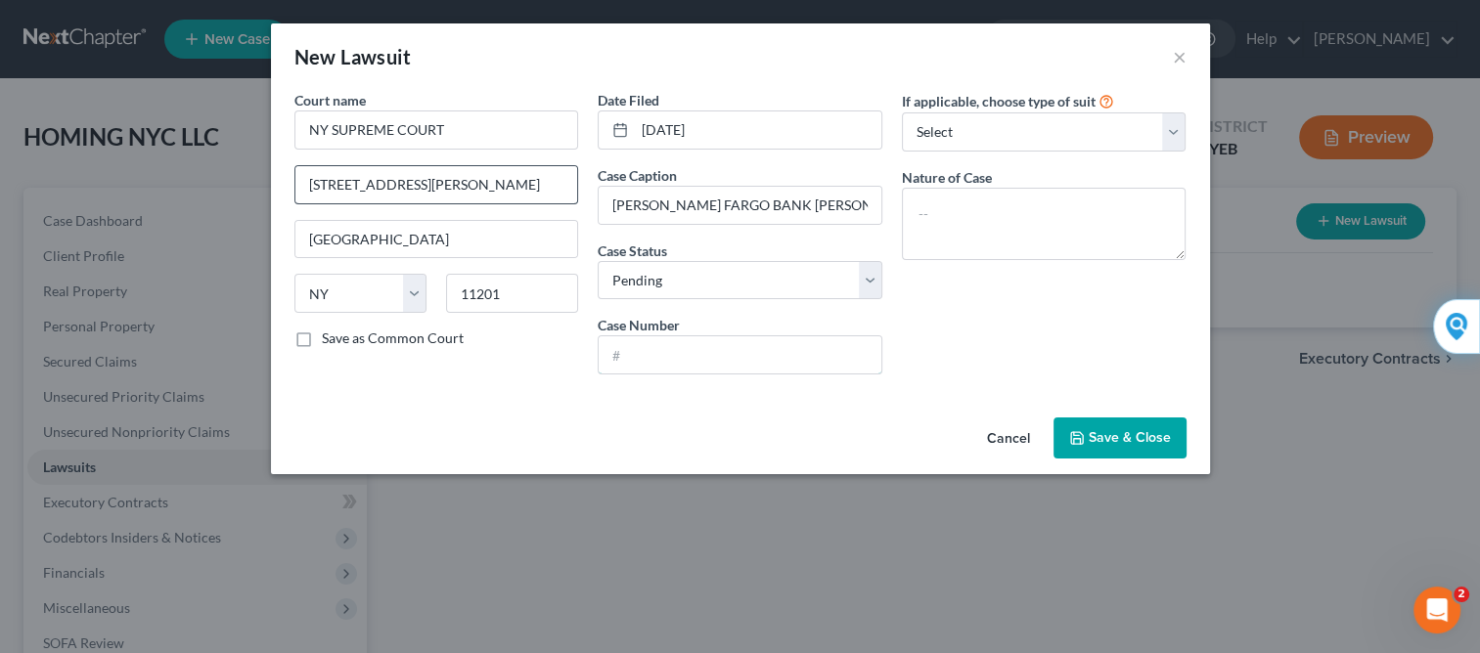
type input "724834/2021"
click at [509, 289] on input "11201" at bounding box center [512, 293] width 132 height 39
type input "11435"
click at [867, 284] on select "Select Pending On Appeal Concluded" at bounding box center [740, 280] width 285 height 39
type input "[GEOGRAPHIC_DATA]"
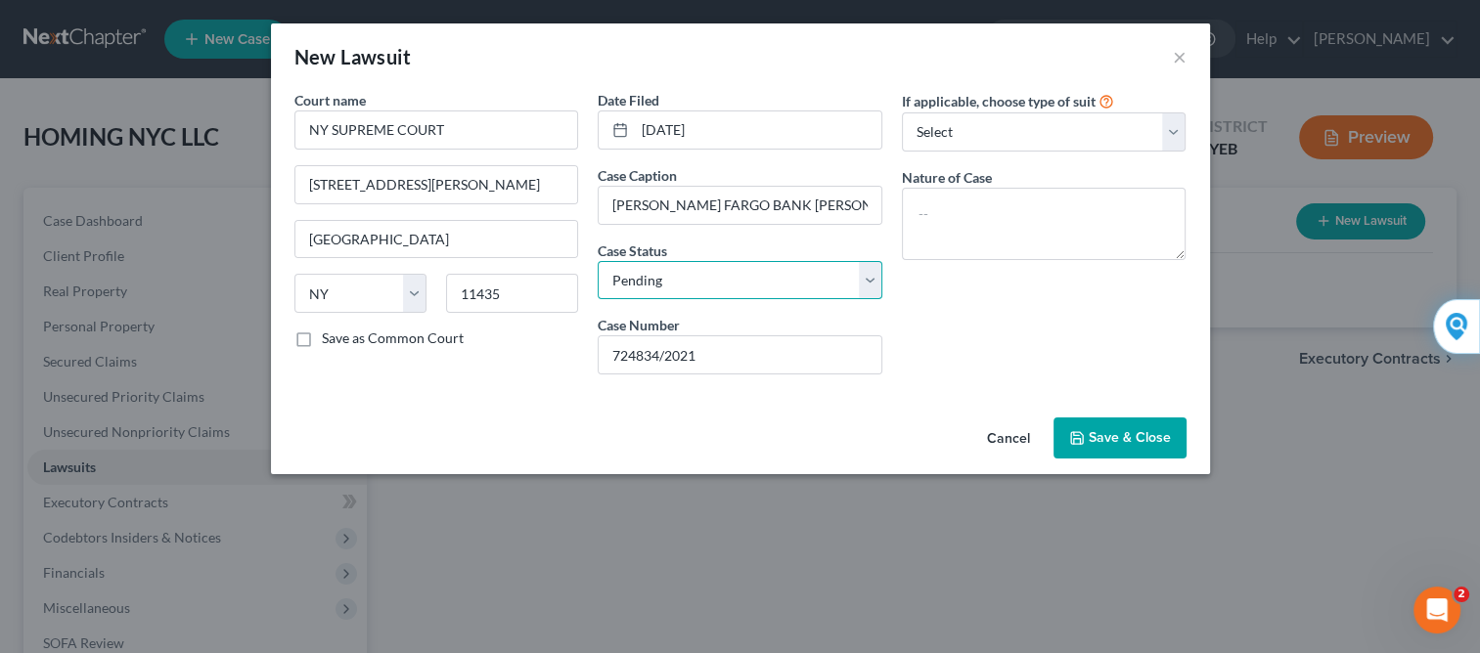
select select "2"
click at [598, 261] on select "Select Pending On Appeal Concluded" at bounding box center [740, 280] width 285 height 39
click at [1174, 136] on select "Select Repossession Foreclosure Returns Other" at bounding box center [1044, 131] width 285 height 39
select select "1"
click at [902, 112] on select "Select Repossession Foreclosure Returns Other" at bounding box center [1044, 131] width 285 height 39
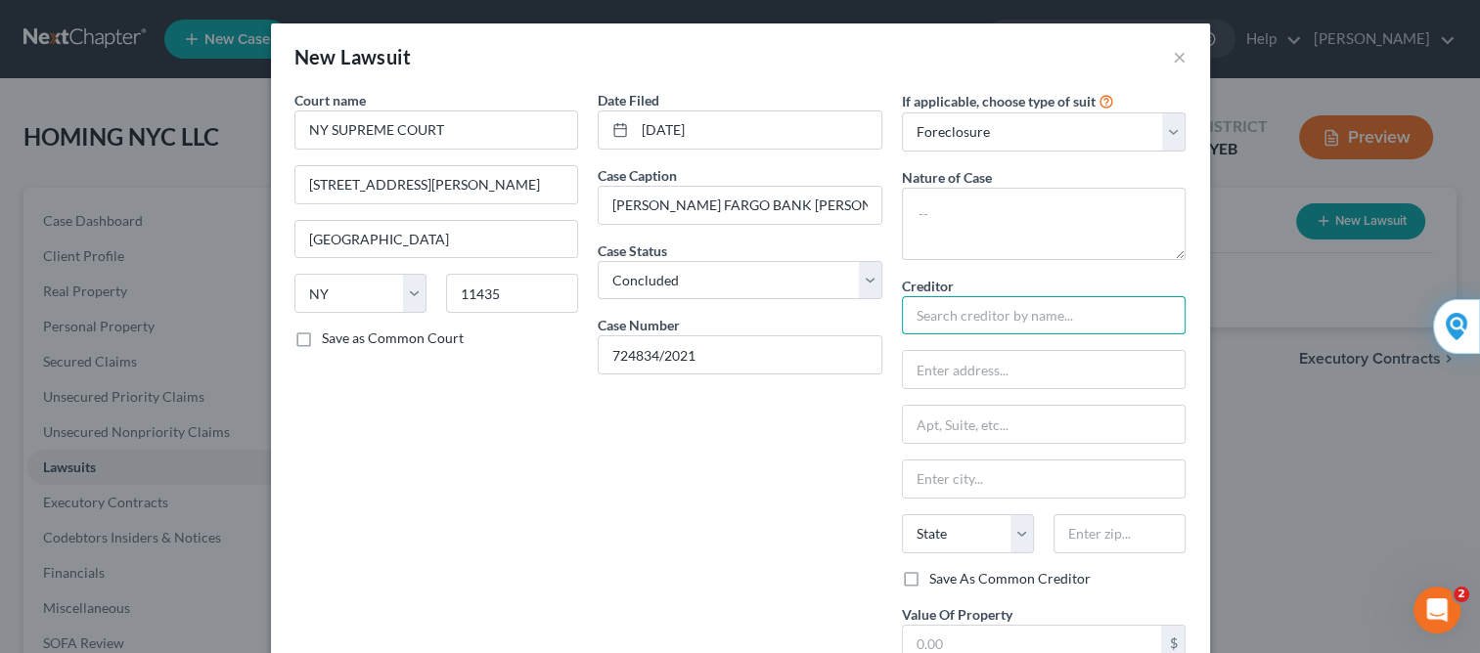
click at [981, 319] on input "text" at bounding box center [1044, 315] width 285 height 39
type input "w"
type input "W"
type input "E"
click at [969, 322] on input "W" at bounding box center [1044, 315] width 285 height 39
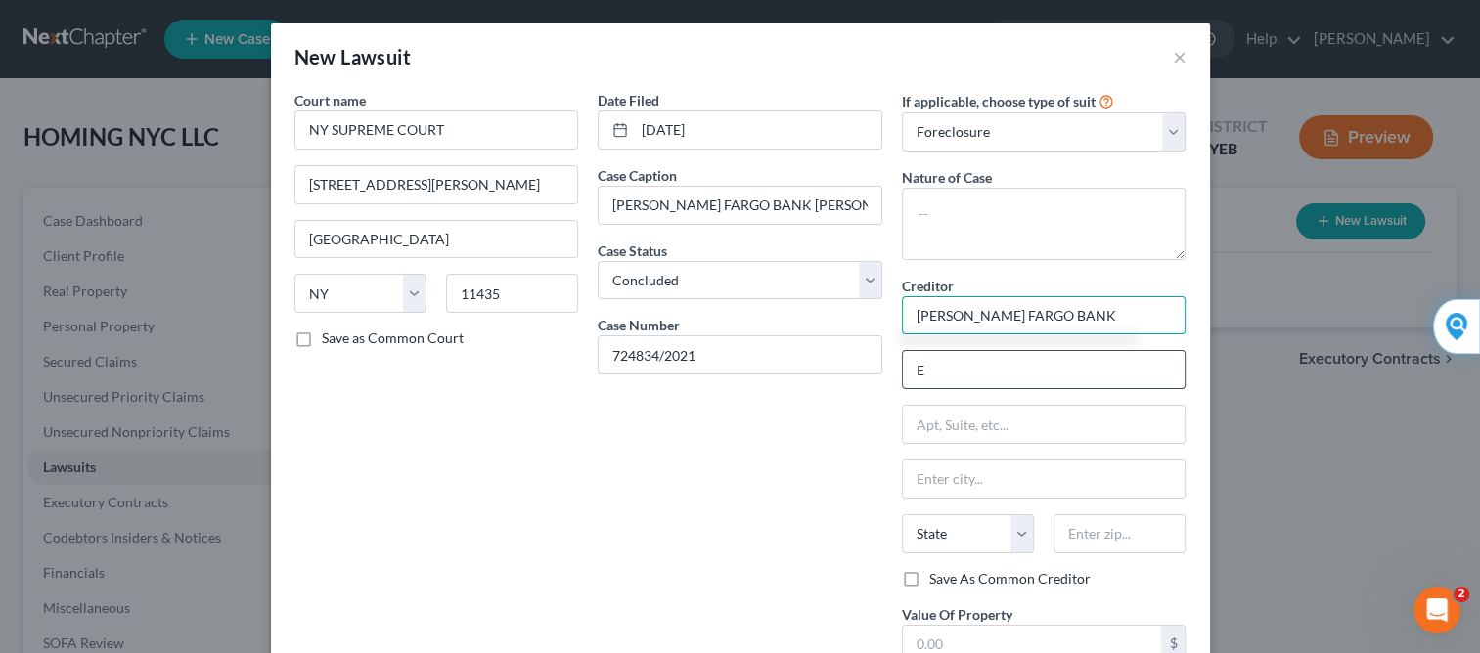
type input "[PERSON_NAME] FARGO BANK"
click at [927, 374] on input "E" at bounding box center [1044, 369] width 283 height 37
type input "[STREET_ADDRESS][PERSON_NAME]"
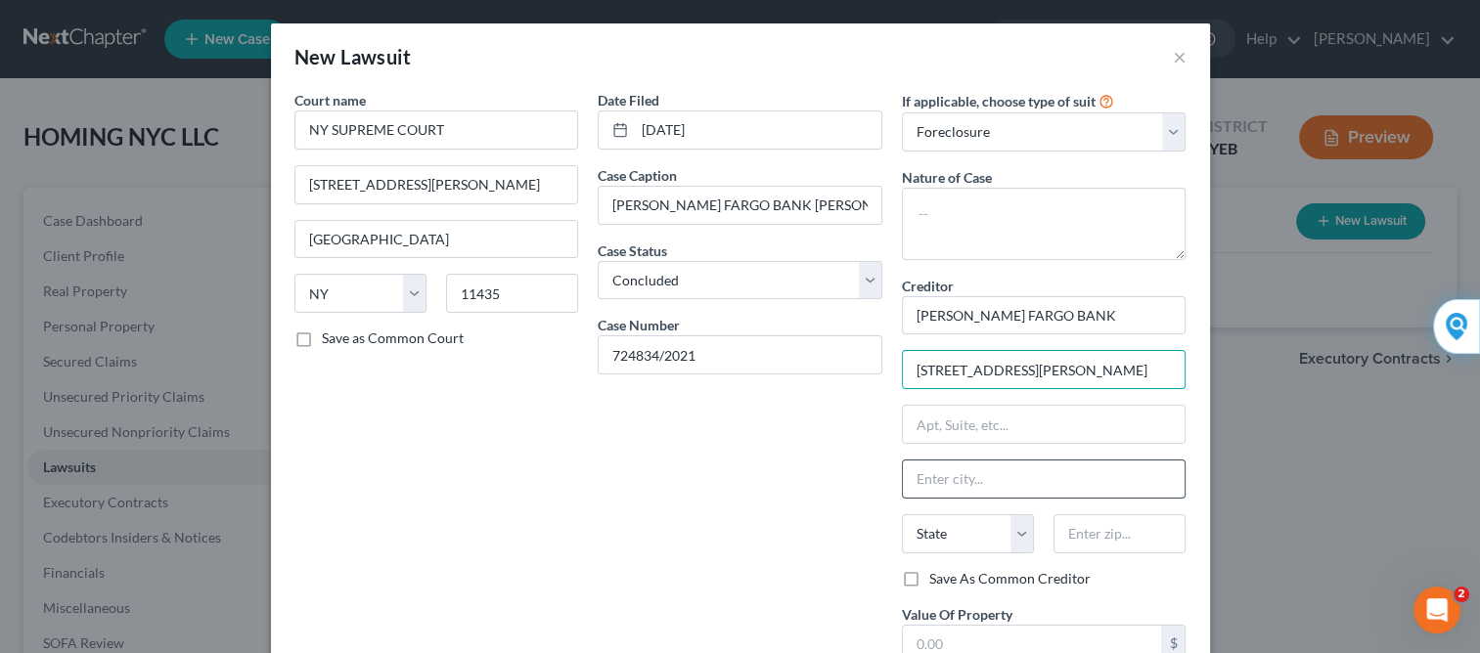
click at [951, 461] on input "text" at bounding box center [1044, 479] width 283 height 37
type input "s"
type input "[GEOGRAPHIC_DATA]"
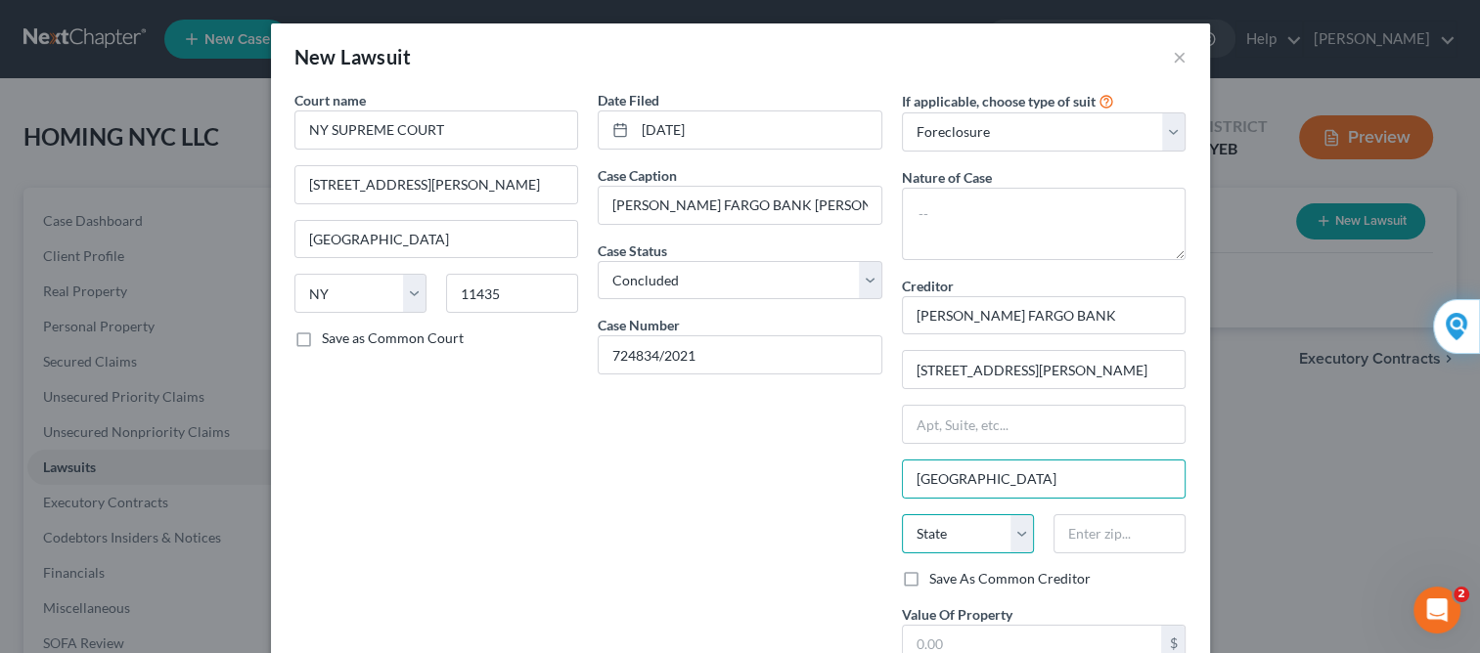
click at [951, 527] on select "State [US_STATE] AK AR AZ CA CO CT DE DC [GEOGRAPHIC_DATA] [GEOGRAPHIC_DATA] GU…" at bounding box center [968, 533] width 132 height 39
select select "4"
click at [902, 514] on select "State [US_STATE] AK AR AZ CA CO CT DE DC [GEOGRAPHIC_DATA] [GEOGRAPHIC_DATA] GU…" at bounding box center [968, 533] width 132 height 39
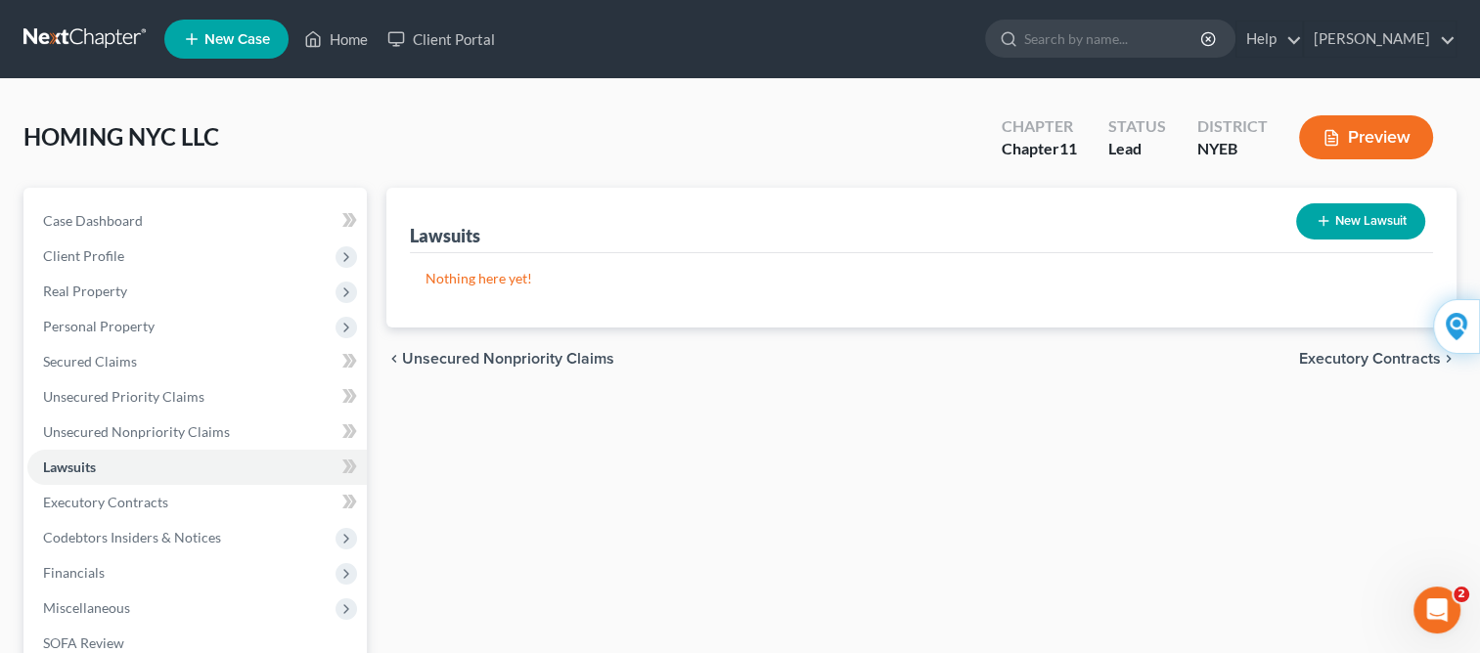
click at [1354, 138] on button "Preview" at bounding box center [1366, 137] width 134 height 44
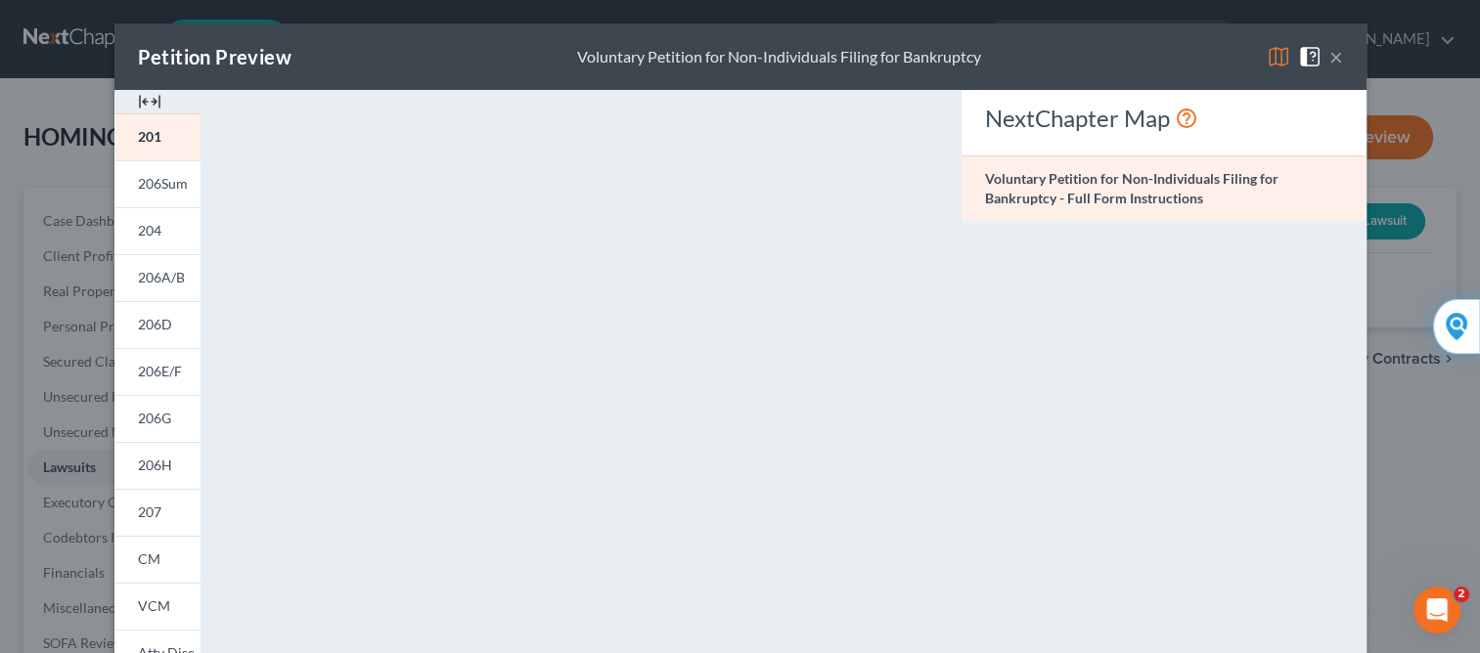
click at [74, 470] on div "Petition Preview Voluntary Petition for Non-Individuals Filing for Bankruptcy ×…" at bounding box center [740, 326] width 1480 height 653
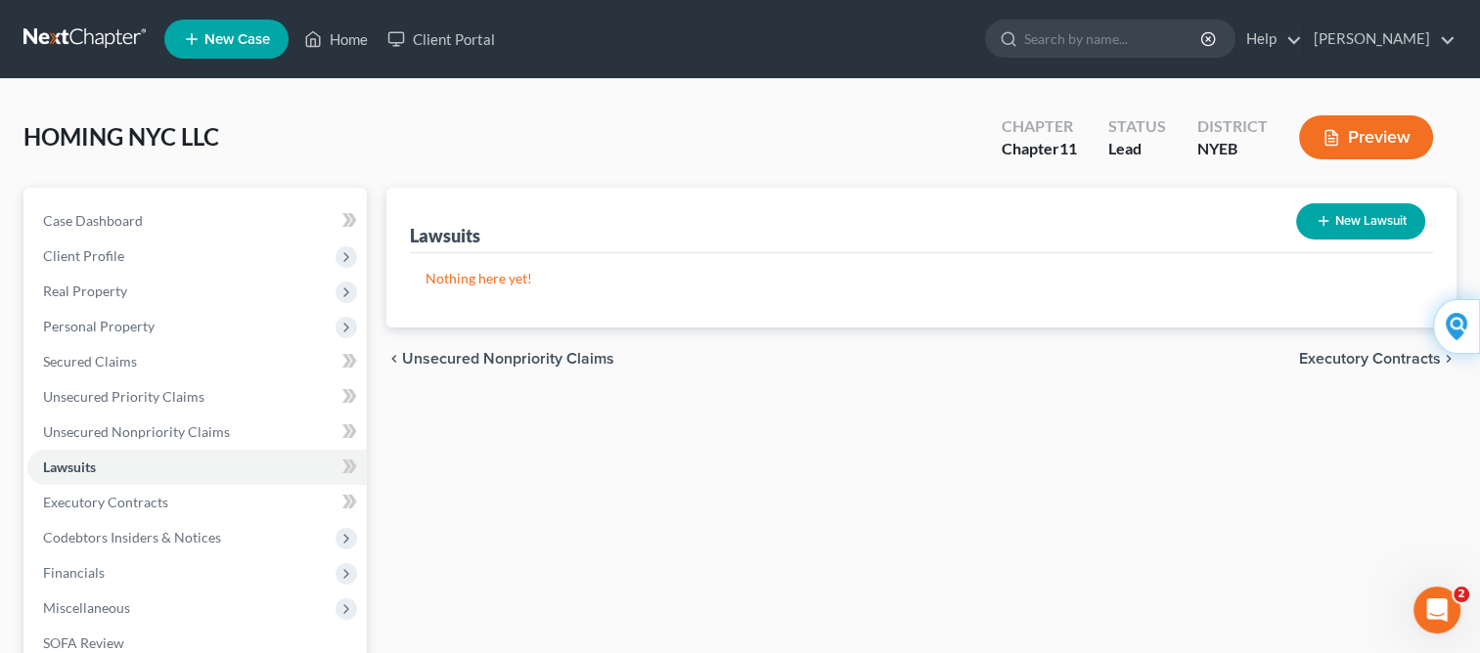
click at [1360, 223] on button "New Lawsuit" at bounding box center [1360, 221] width 129 height 36
select select "0"
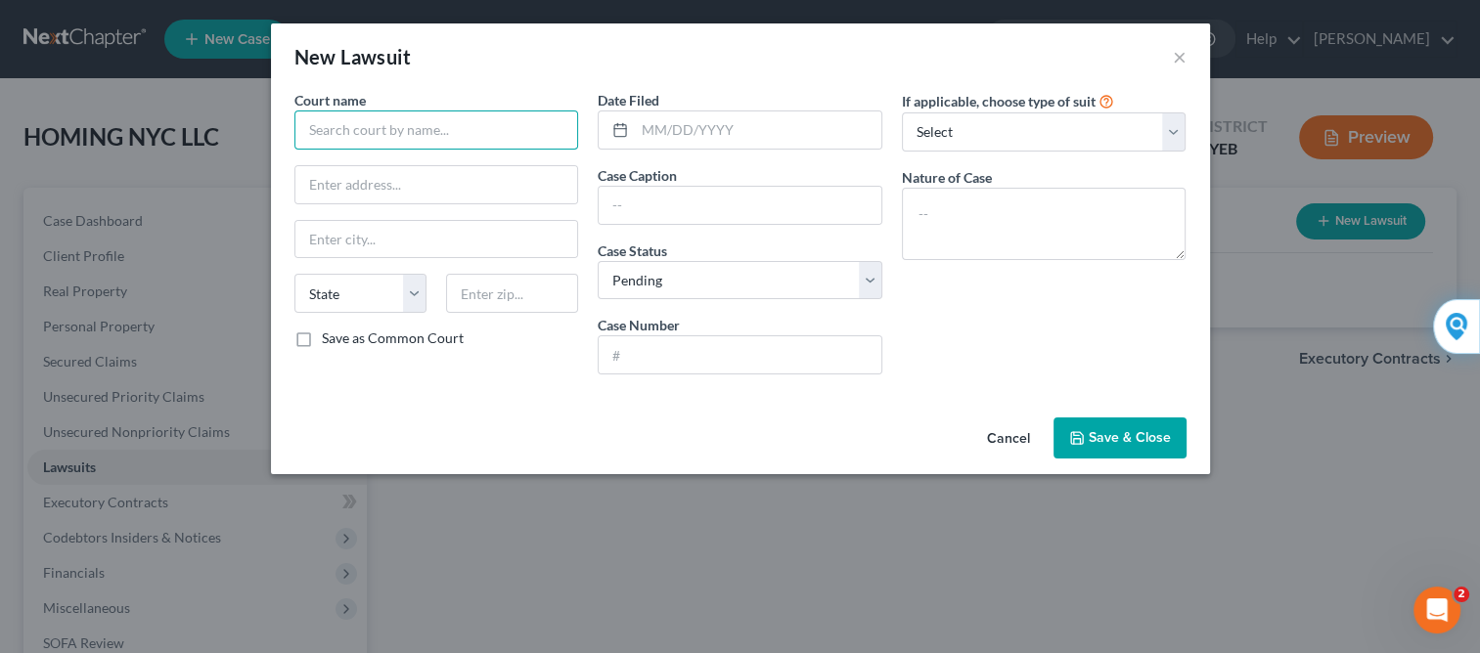
click at [521, 123] on input "text" at bounding box center [436, 130] width 285 height 39
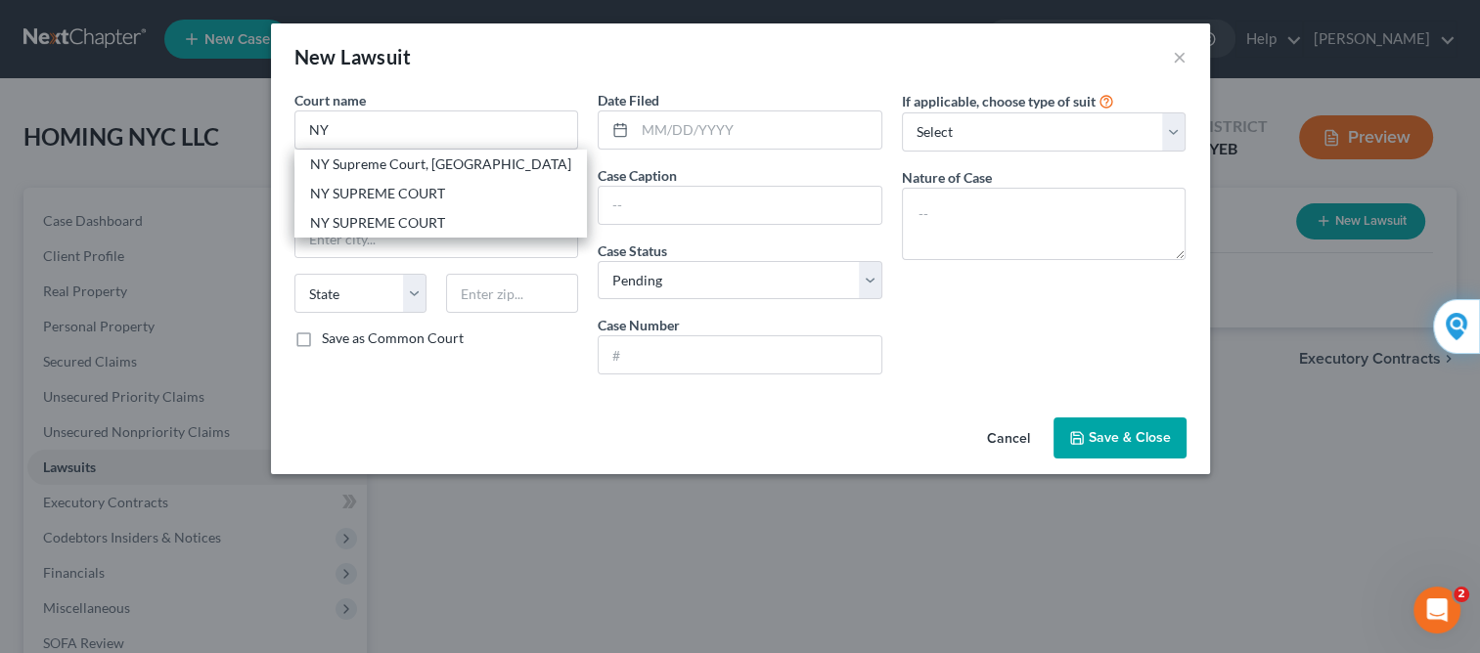
click at [395, 193] on div "NY SUPREME COURT" at bounding box center [440, 194] width 261 height 20
type input "NY SUPREME COURT"
type input "[STREET_ADDRESS][PERSON_NAME]"
type input "[GEOGRAPHIC_DATA]"
select select "35"
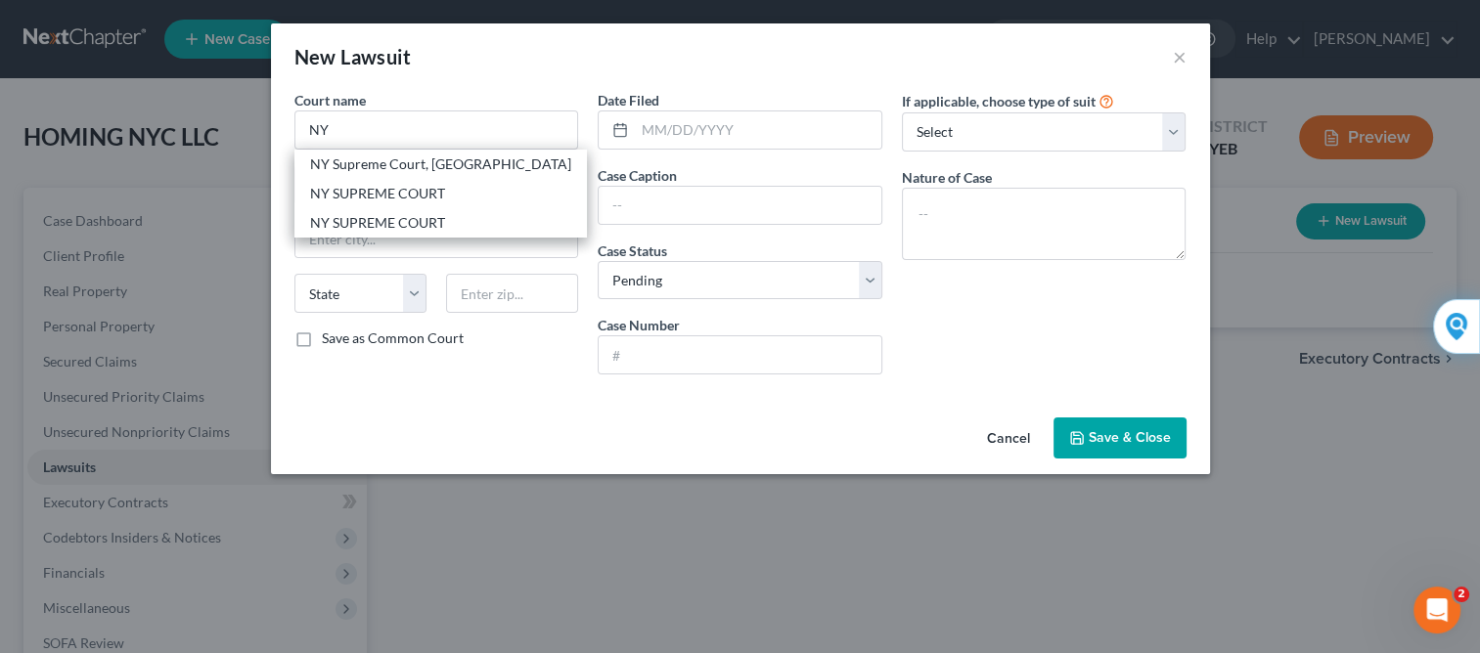
type input "11201"
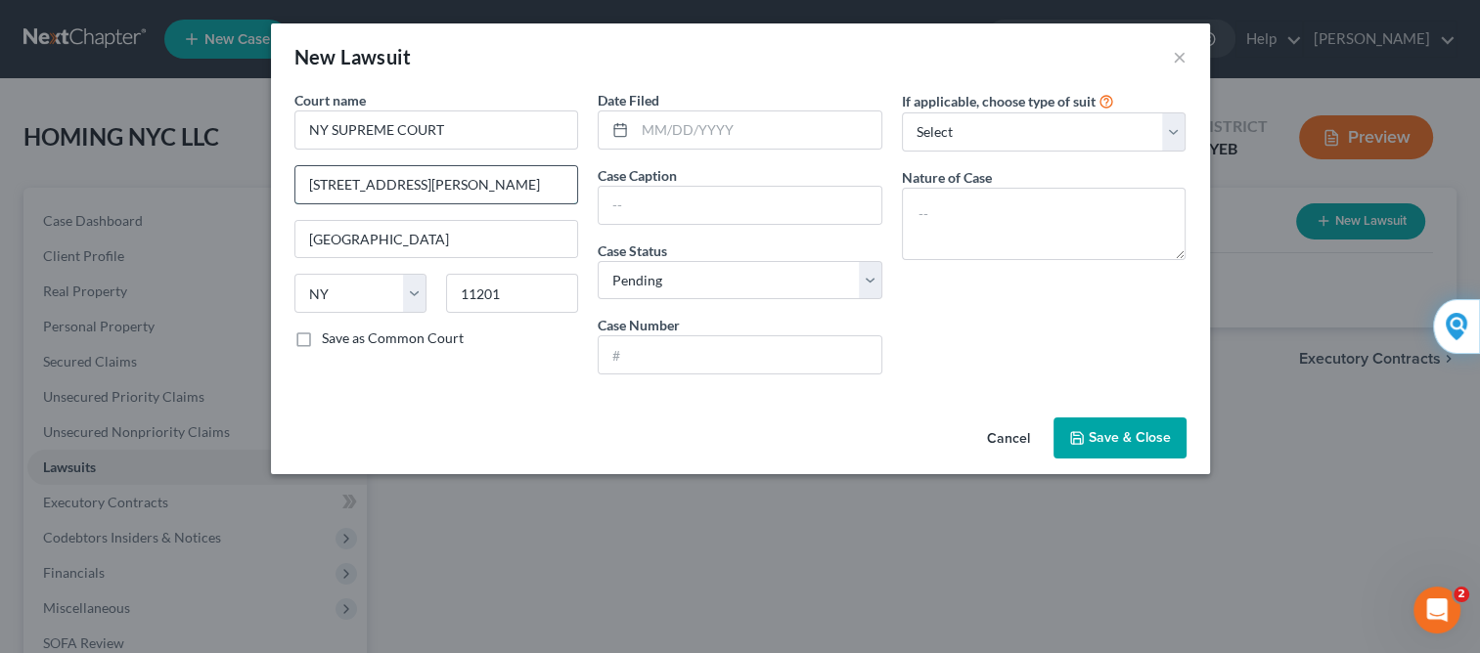
click at [463, 198] on input "[STREET_ADDRESS][PERSON_NAME]" at bounding box center [436, 184] width 283 height 37
type input "3"
type input "[STREET_ADDRESS][PERSON_NAME]"
type input "[DATE]"
type input "[PERSON_NAME] FARGO BANK [PERSON_NAME], et al"
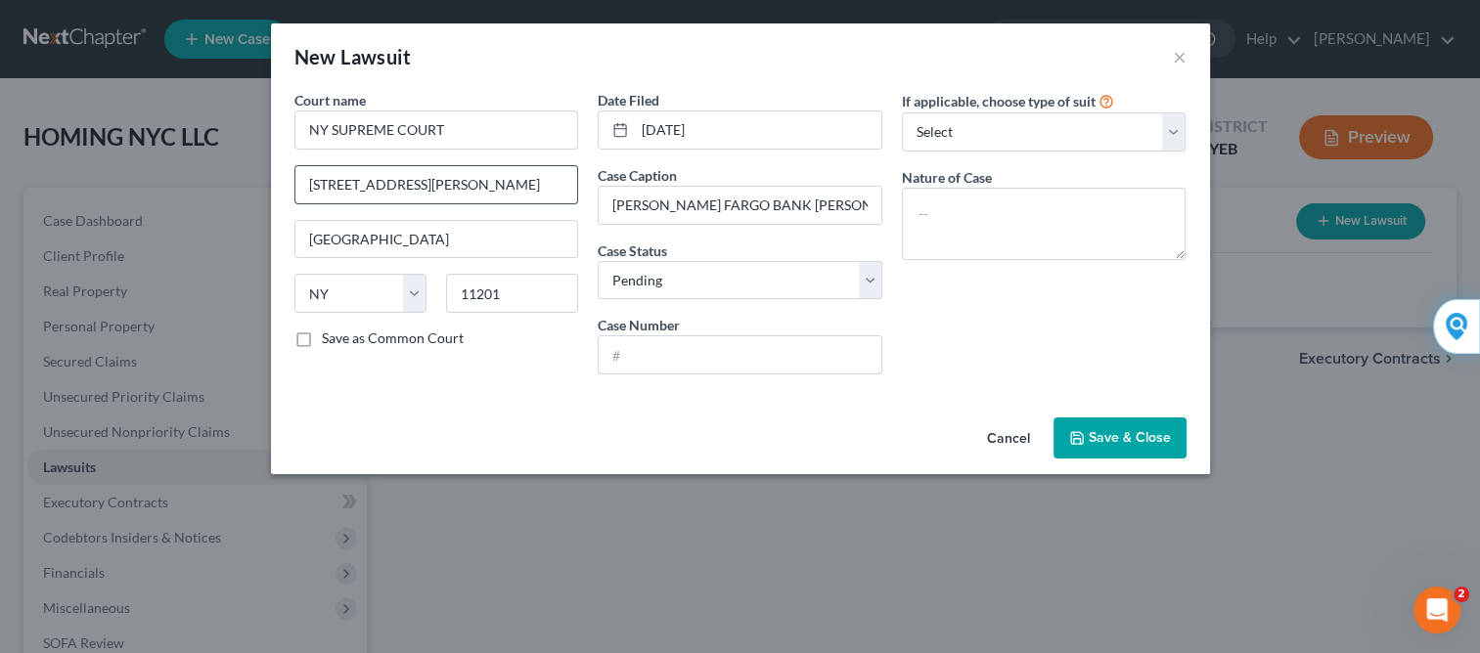
type input "724834/2021"
click at [402, 238] on input "[GEOGRAPHIC_DATA]" at bounding box center [436, 239] width 283 height 37
type input "B"
type input "j"
type input "[GEOGRAPHIC_DATA]"
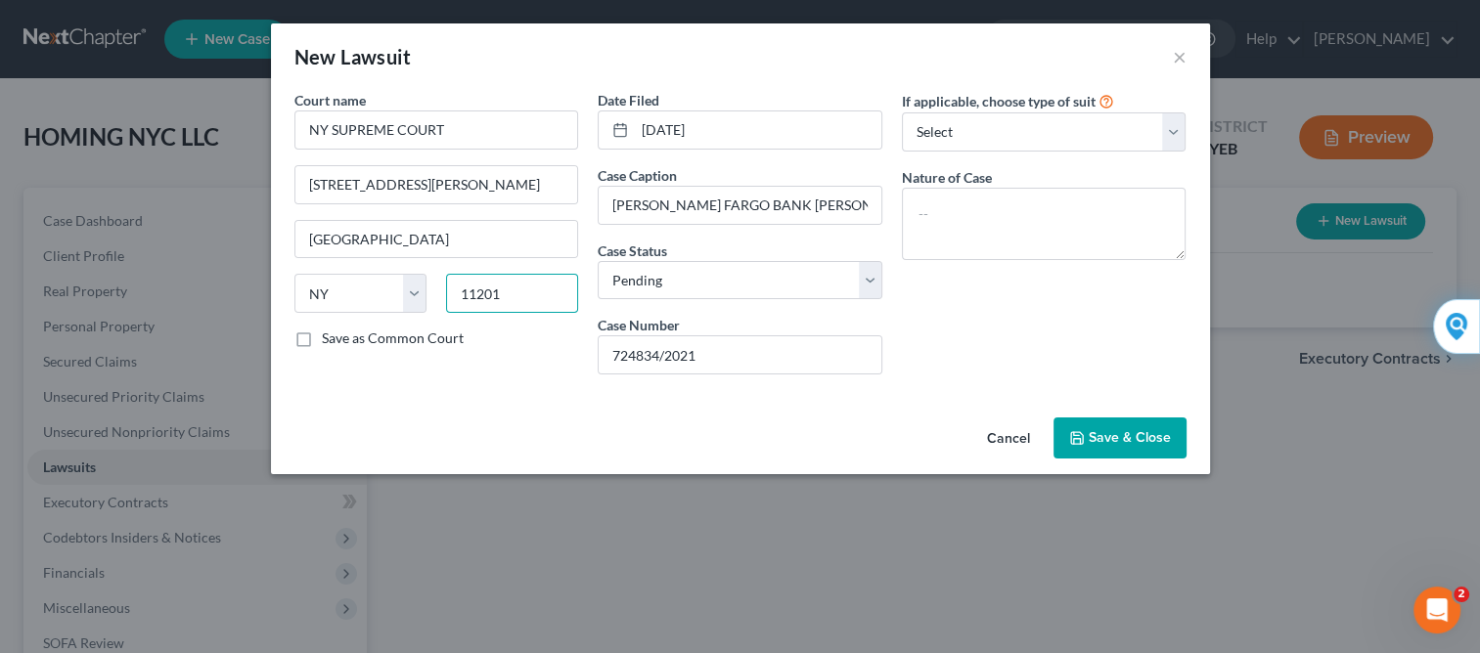
click at [507, 290] on input "11201" at bounding box center [512, 293] width 132 height 39
type input "11435"
click at [869, 279] on select "Select Pending On Appeal Concluded" at bounding box center [740, 280] width 285 height 39
select select "2"
click at [598, 261] on select "Select Pending On Appeal Concluded" at bounding box center [740, 280] width 285 height 39
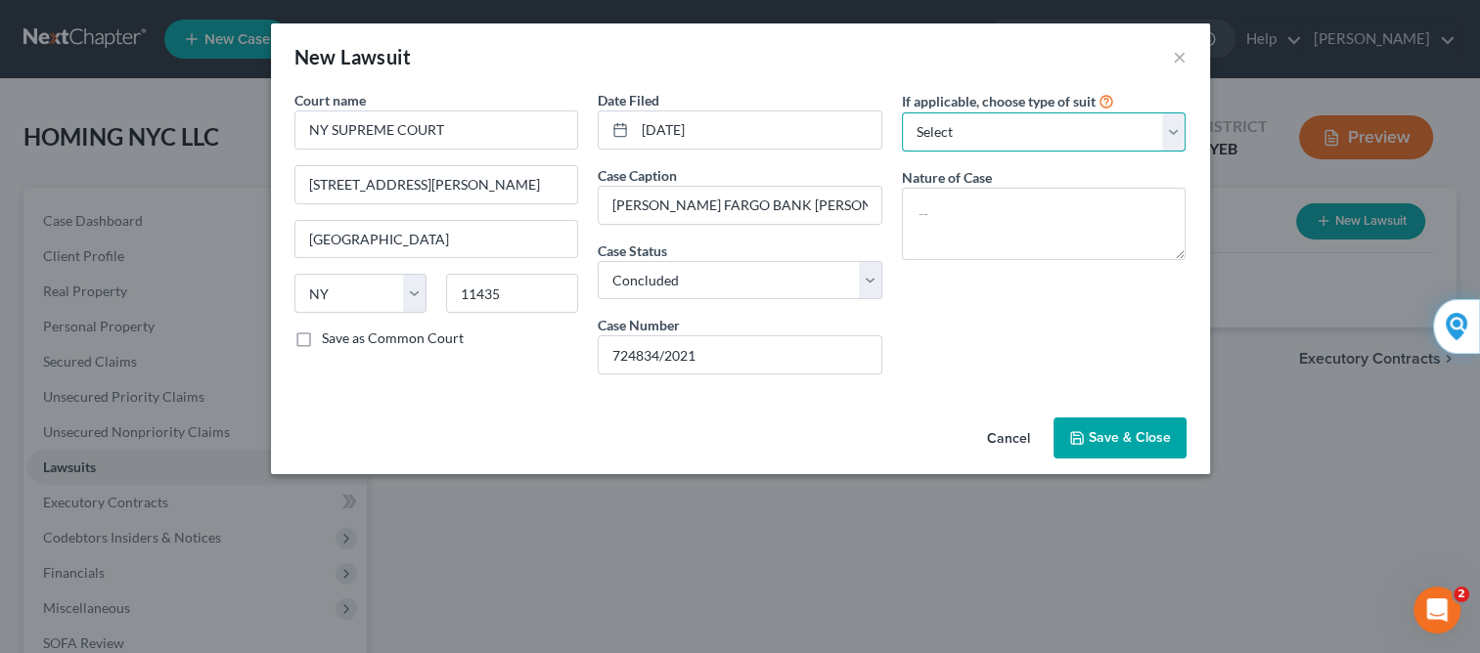
click at [1170, 132] on select "Select Repossession Foreclosure Returns Other" at bounding box center [1044, 131] width 285 height 39
select select "1"
click at [902, 112] on select "Select Repossession Foreclosure Returns Other" at bounding box center [1044, 131] width 285 height 39
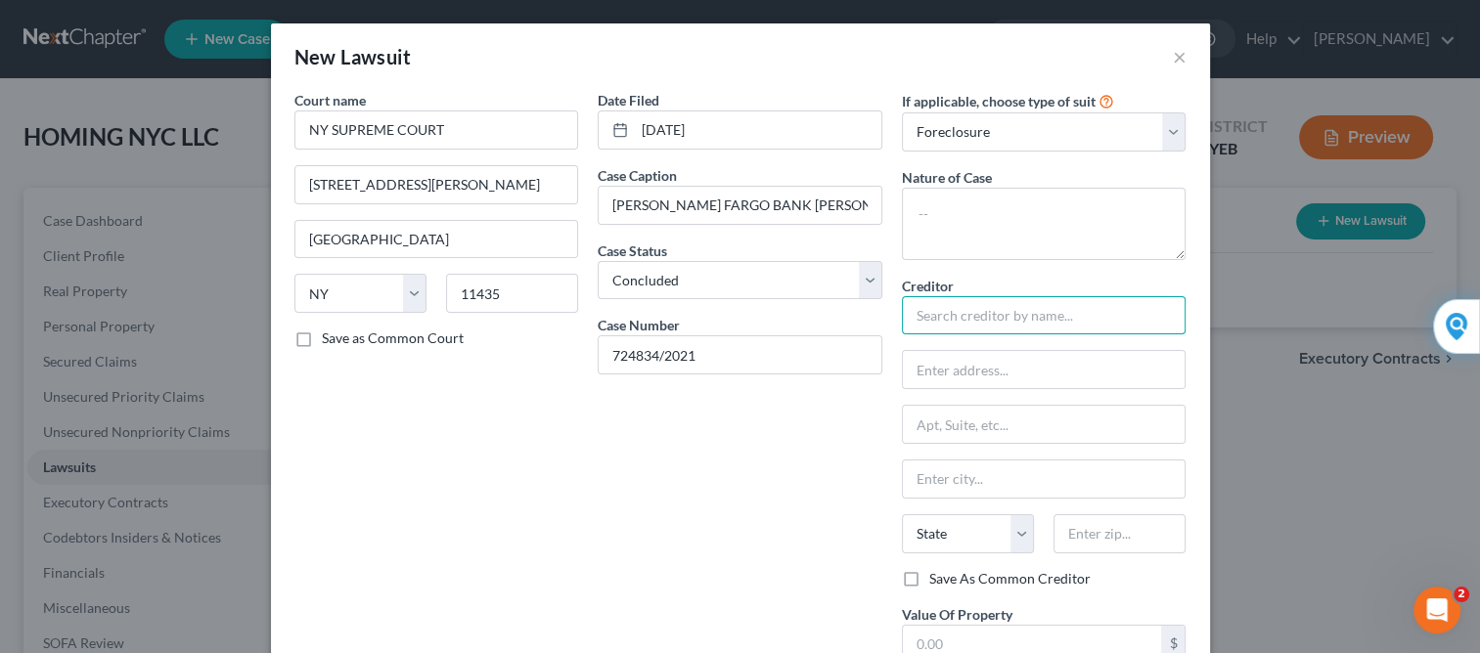
click at [1012, 327] on input "text" at bounding box center [1044, 315] width 285 height 39
type input "w"
type input "[PERSON_NAME] FARGO BANK"
click at [996, 356] on input "text" at bounding box center [1044, 369] width 283 height 37
type input "[STREET_ADDRESS][PERSON_NAME]"
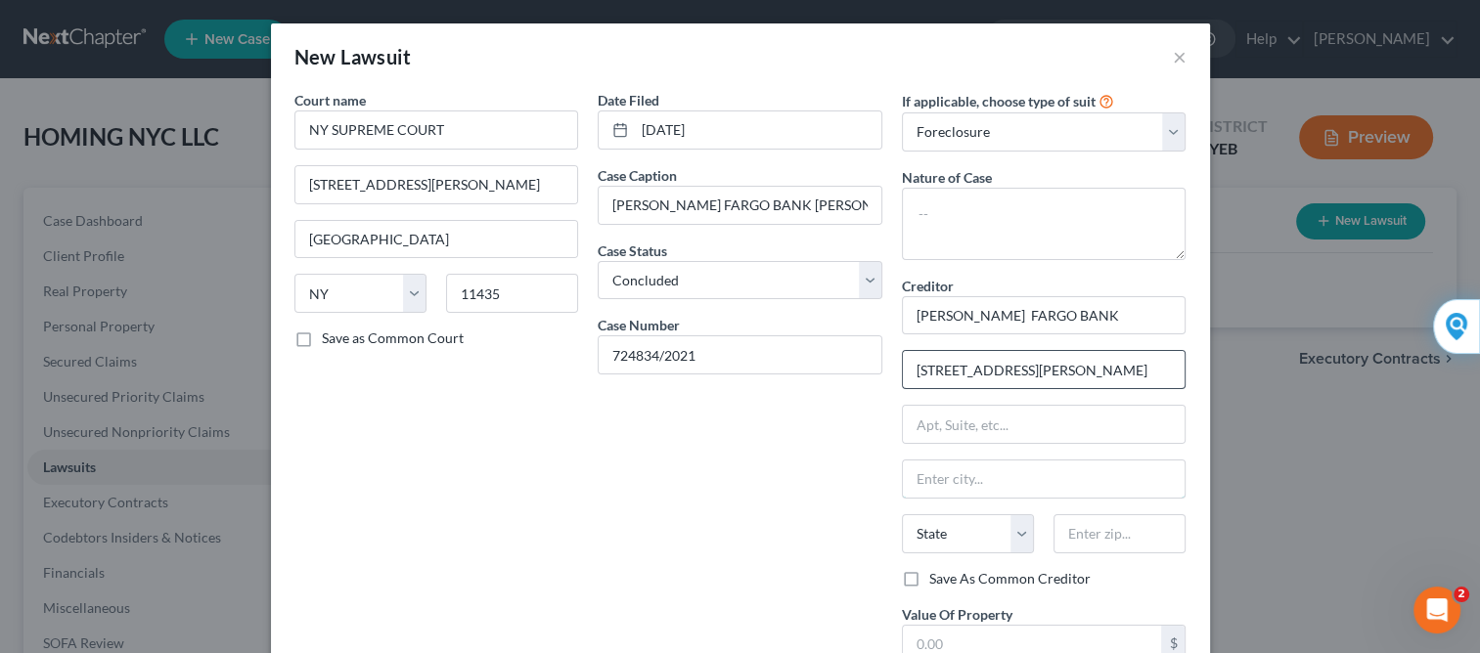
type input "[GEOGRAPHIC_DATA]"
click at [1021, 534] on select "State [US_STATE] AK AR AZ CA CO CT DE DC [GEOGRAPHIC_DATA] [GEOGRAPHIC_DATA] GU…" at bounding box center [968, 533] width 132 height 39
select select "4"
click at [902, 514] on select "State [US_STATE] AK AR AZ CA CO CT DE DC [GEOGRAPHIC_DATA] [GEOGRAPHIC_DATA] GU…" at bounding box center [968, 533] width 132 height 39
click at [929, 571] on label "Save As Common Creditor" at bounding box center [1009, 579] width 161 height 20
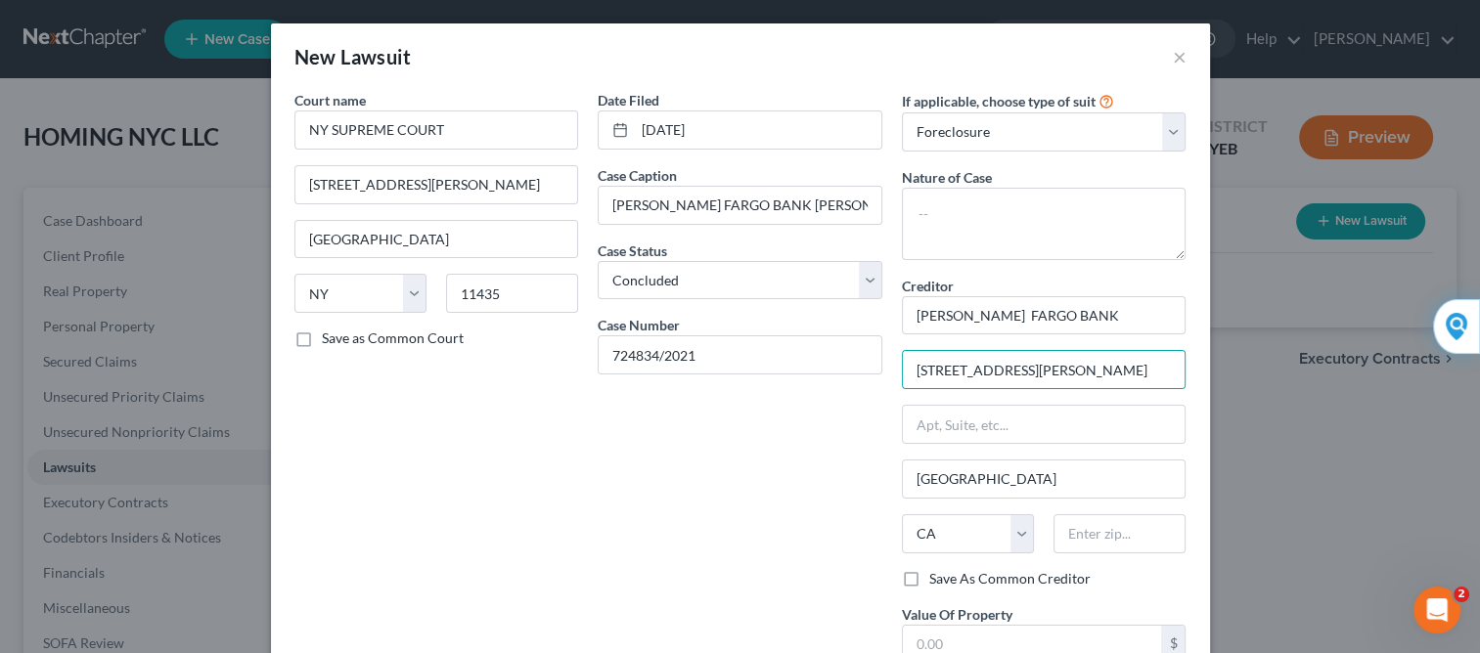
click at [937, 571] on input "Save As Common Creditor" at bounding box center [943, 575] width 13 height 13
checkbox input "true"
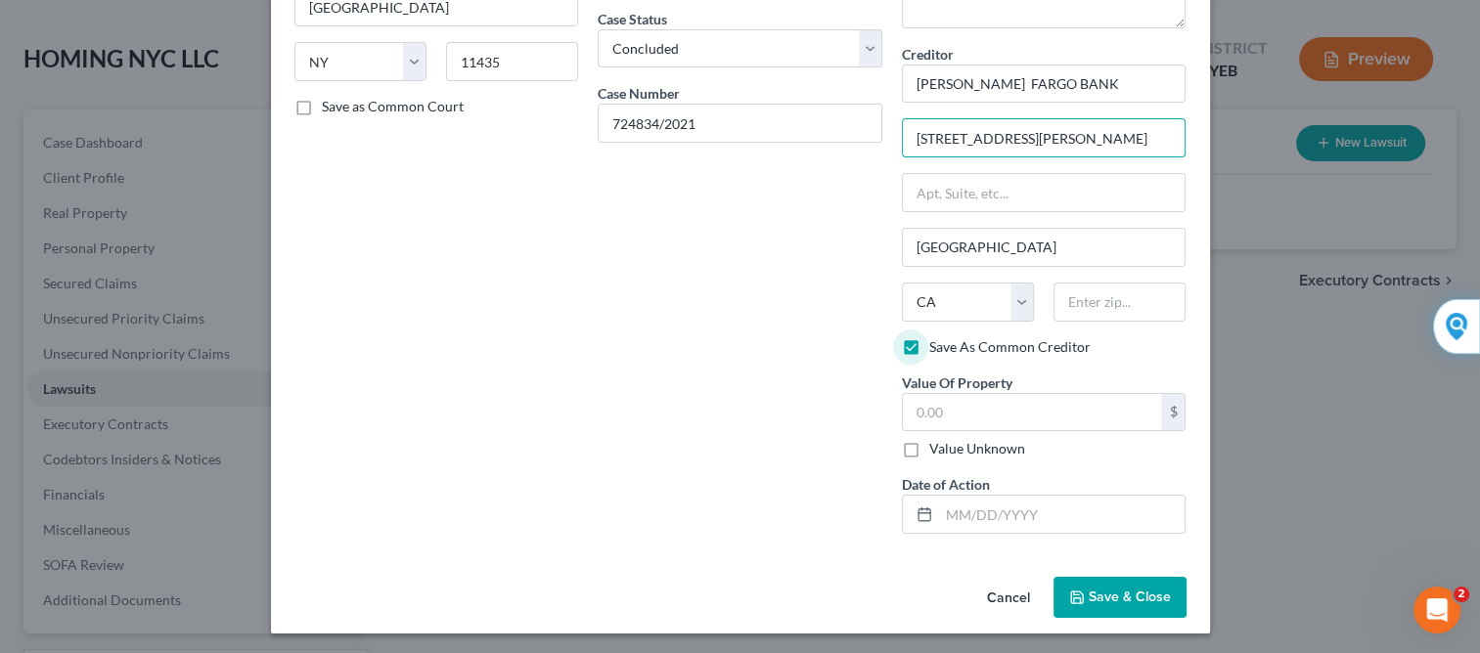
scroll to position [117, 0]
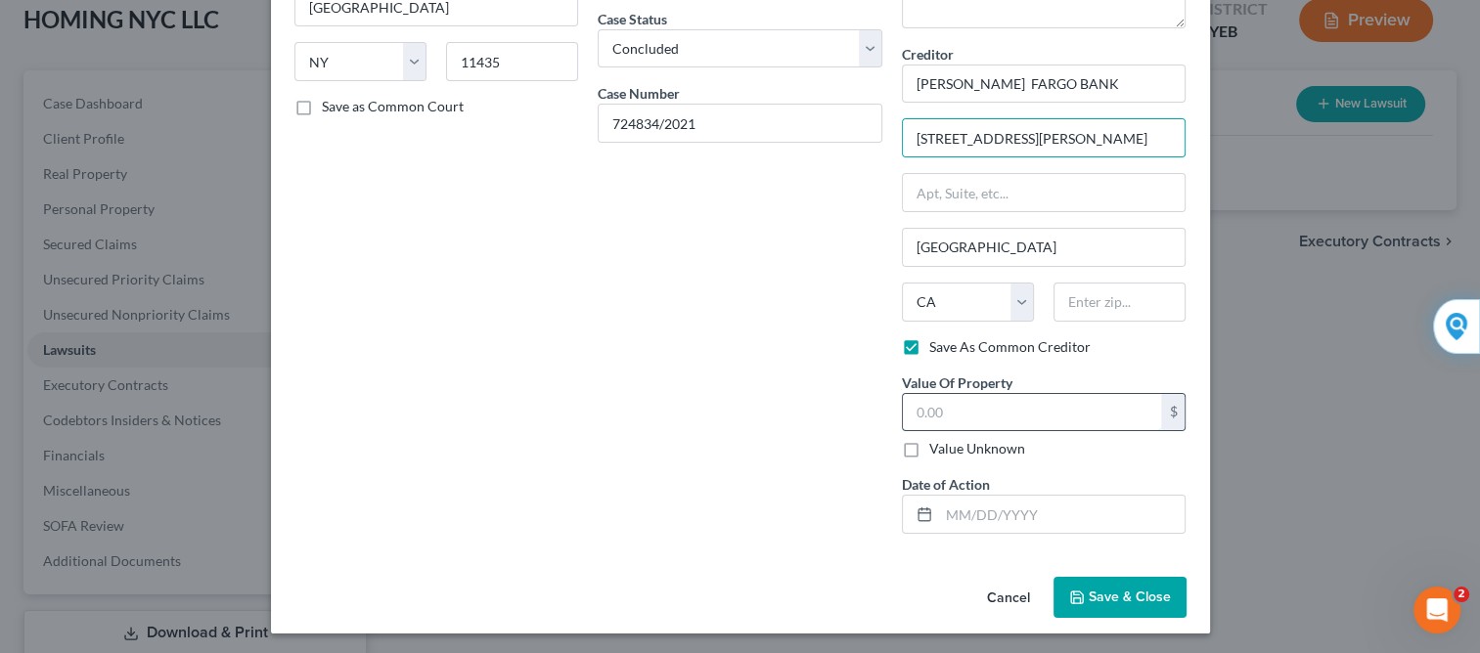
click at [979, 408] on input "text" at bounding box center [1032, 412] width 259 height 37
type input "300,000"
click at [951, 502] on input "text" at bounding box center [1062, 514] width 246 height 37
type input "[DATE]"
click at [1077, 595] on icon "button" at bounding box center [1077, 598] width 16 height 16
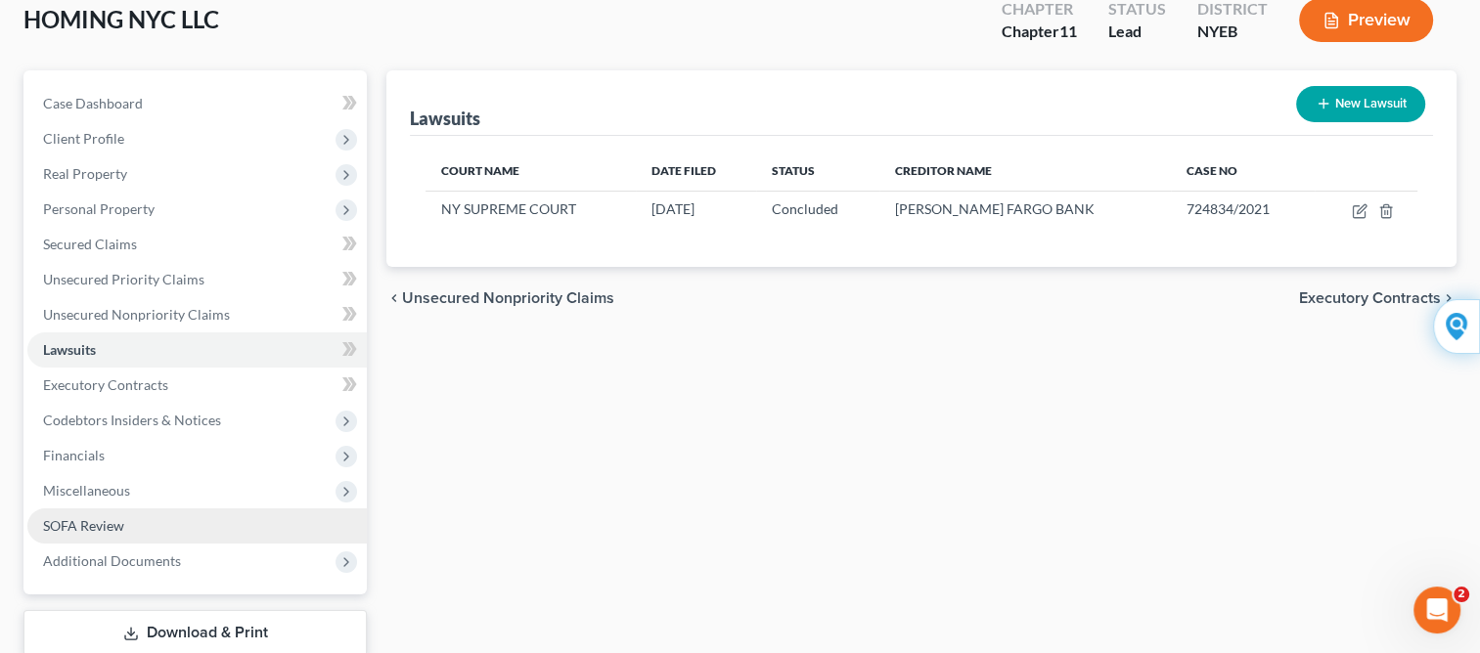
click at [101, 524] on span "SOFA Review" at bounding box center [83, 525] width 81 height 17
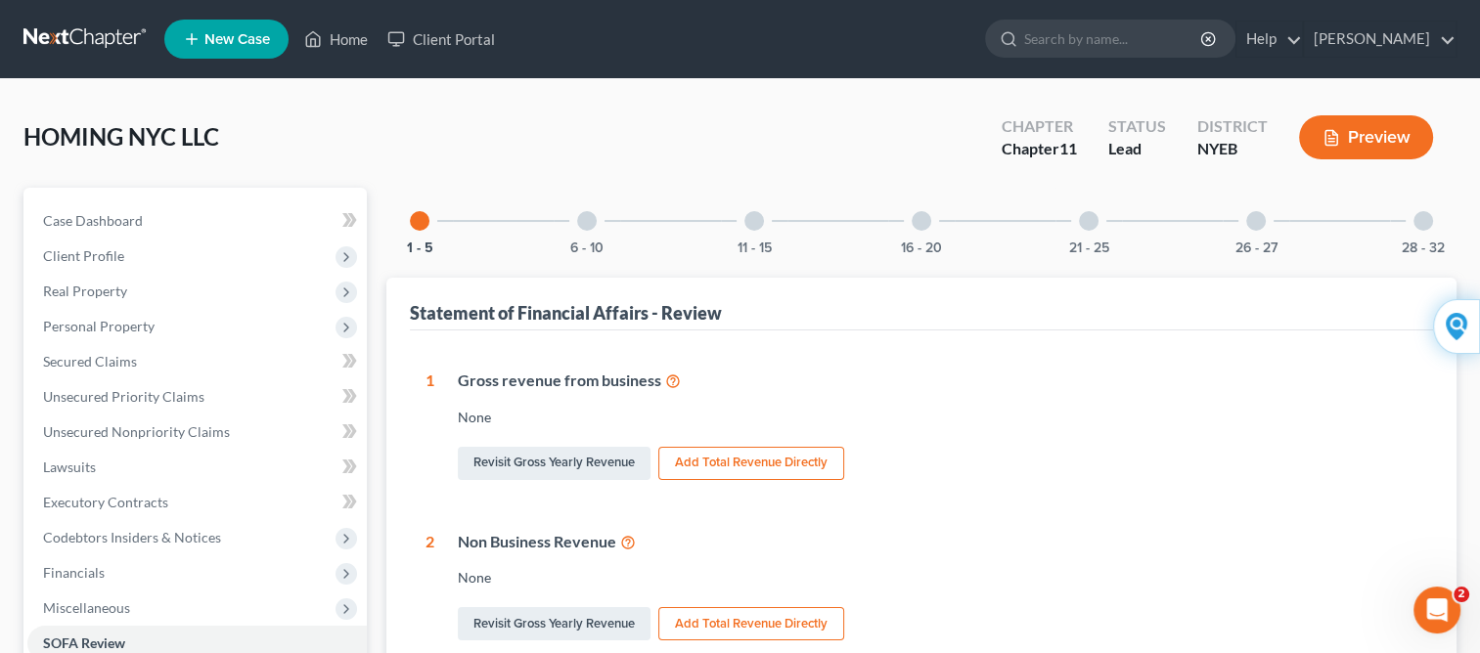
click at [582, 219] on div at bounding box center [587, 221] width 20 height 20
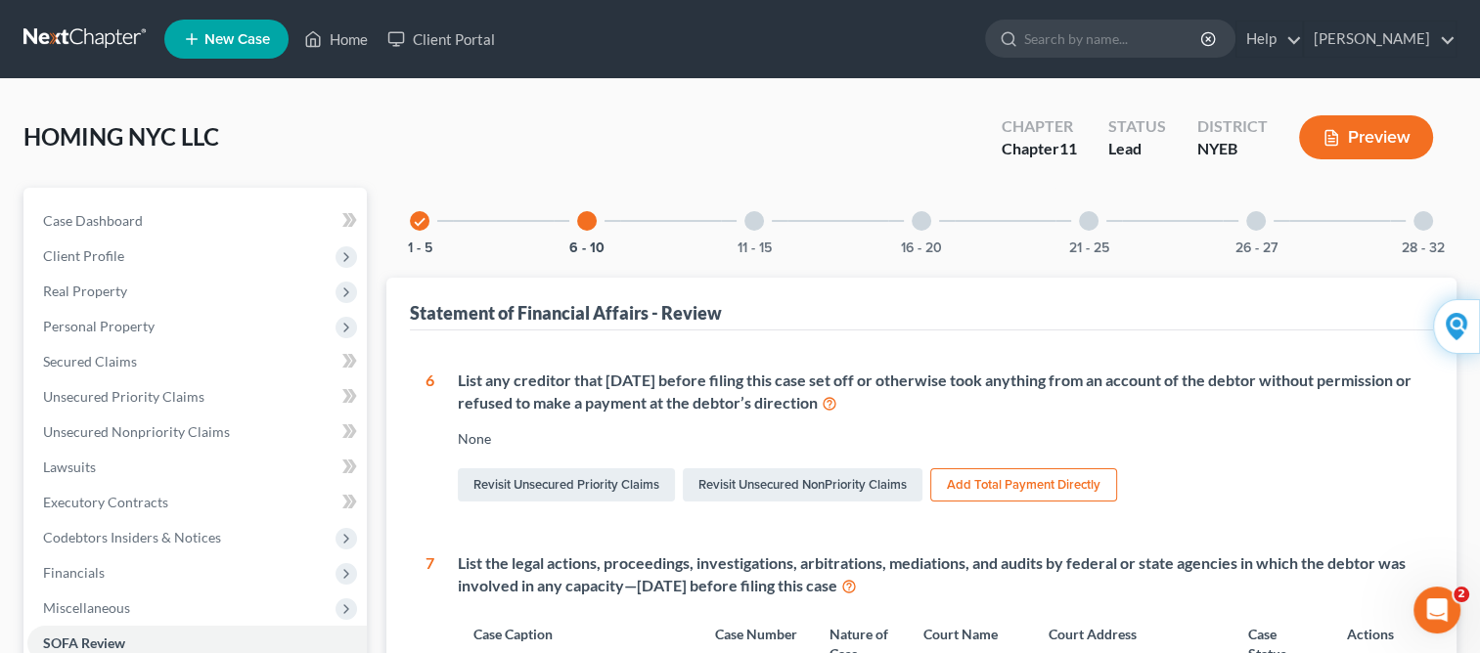
click at [752, 223] on div at bounding box center [754, 221] width 20 height 20
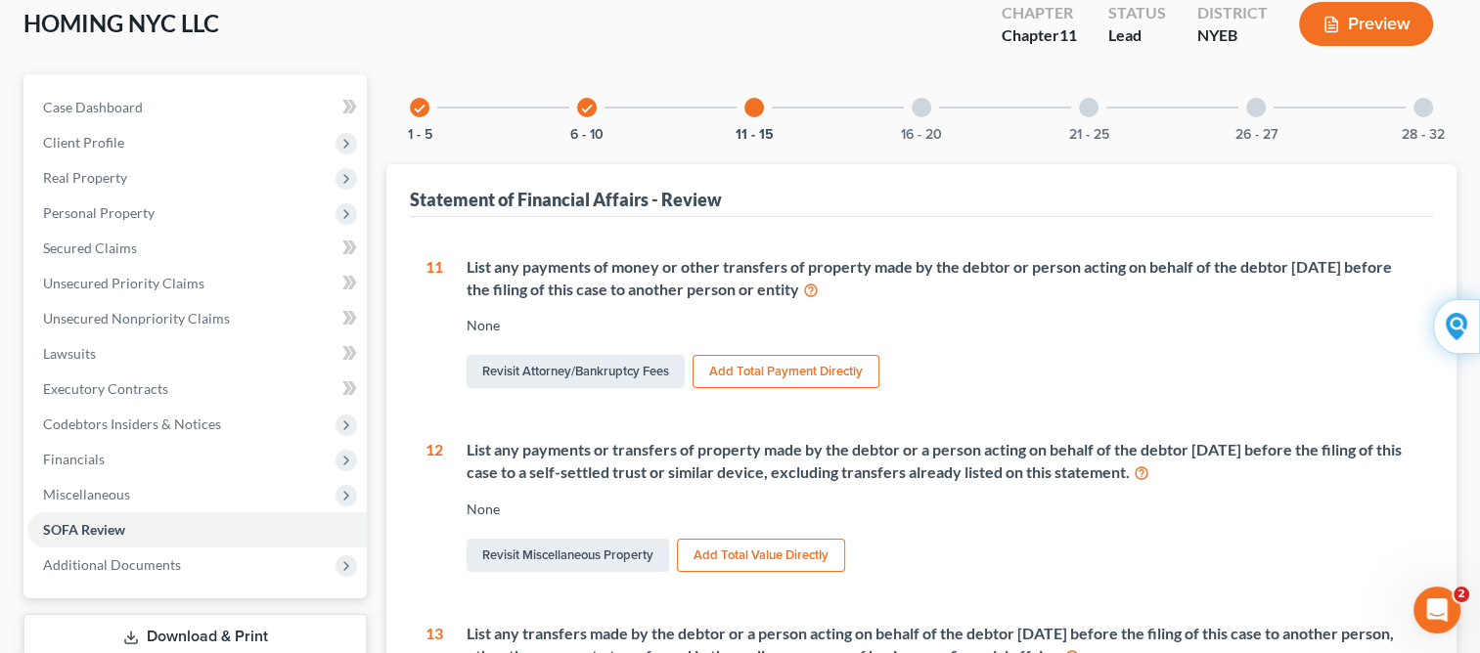
scroll to position [117, 0]
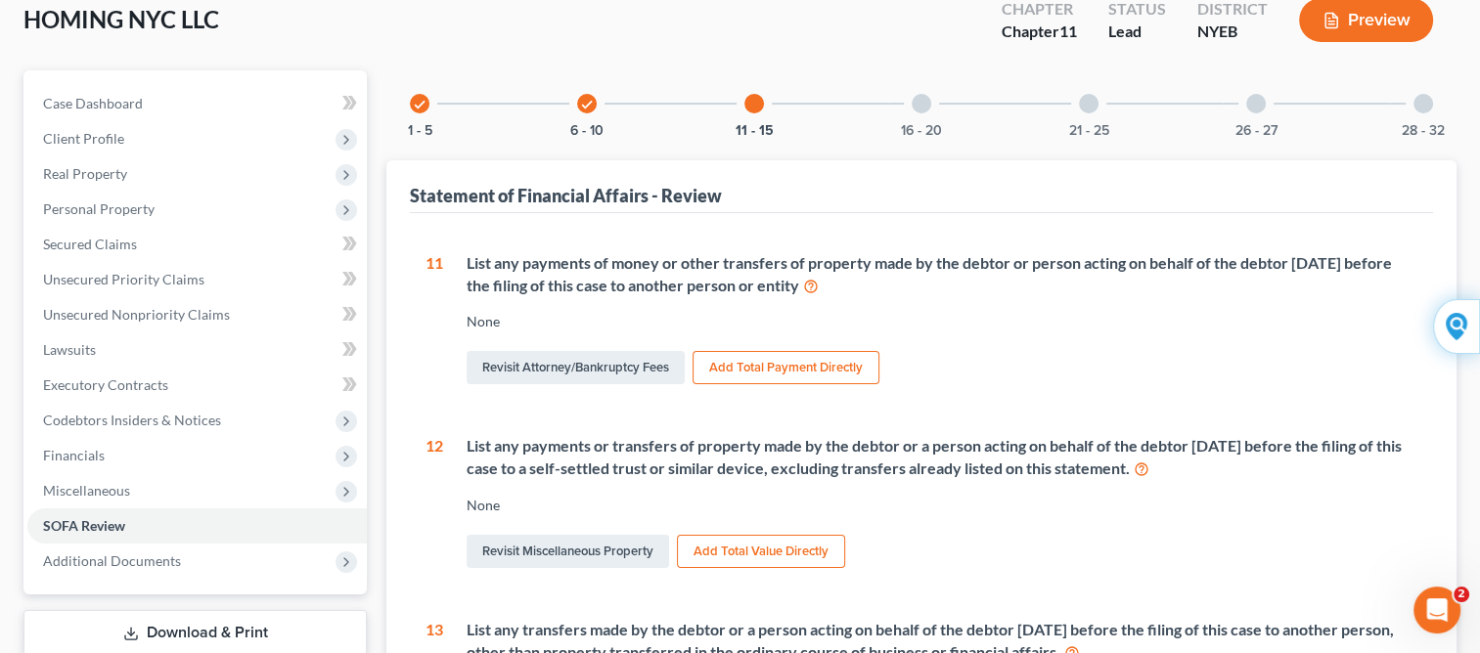
click at [601, 324] on div "None" at bounding box center [942, 322] width 951 height 20
click at [778, 364] on button "Add Total Payment Directly" at bounding box center [785, 367] width 187 height 33
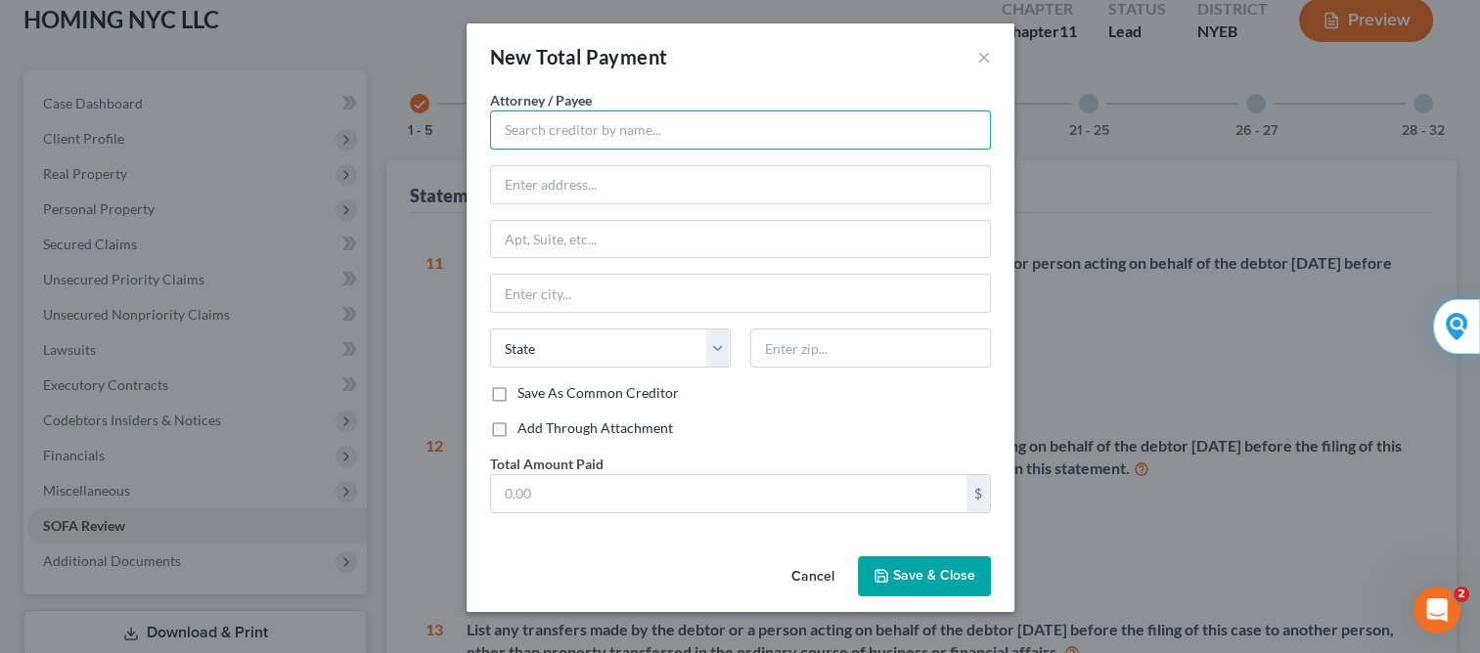
click at [629, 128] on input "text" at bounding box center [740, 130] width 501 height 39
type input "s"
type input "[PERSON_NAME]"
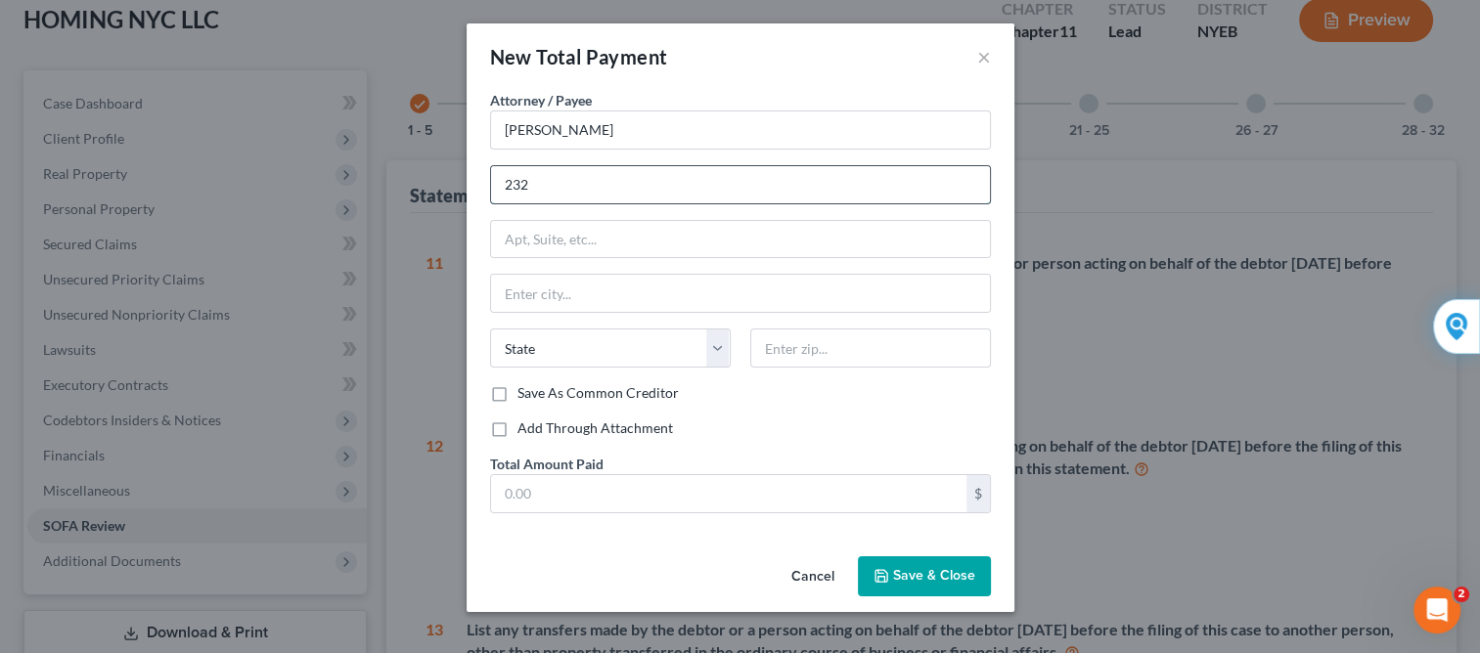
type input "[STREET_ADDRESS]"
type input "[GEOGRAPHIC_DATA], [GEOGRAPHIC_DATA] 0, [GEOGRAPHIC_DATA]"
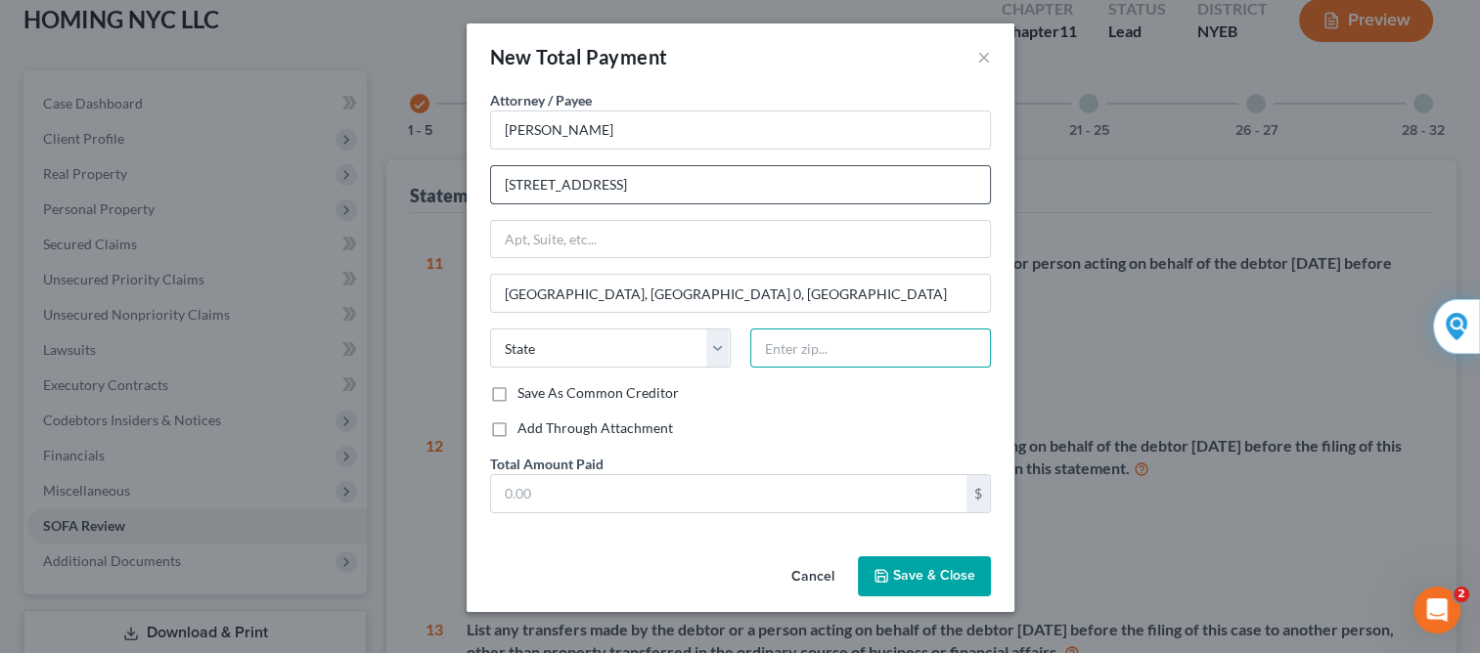
type input "11210"
type input "[GEOGRAPHIC_DATA]"
select select "35"
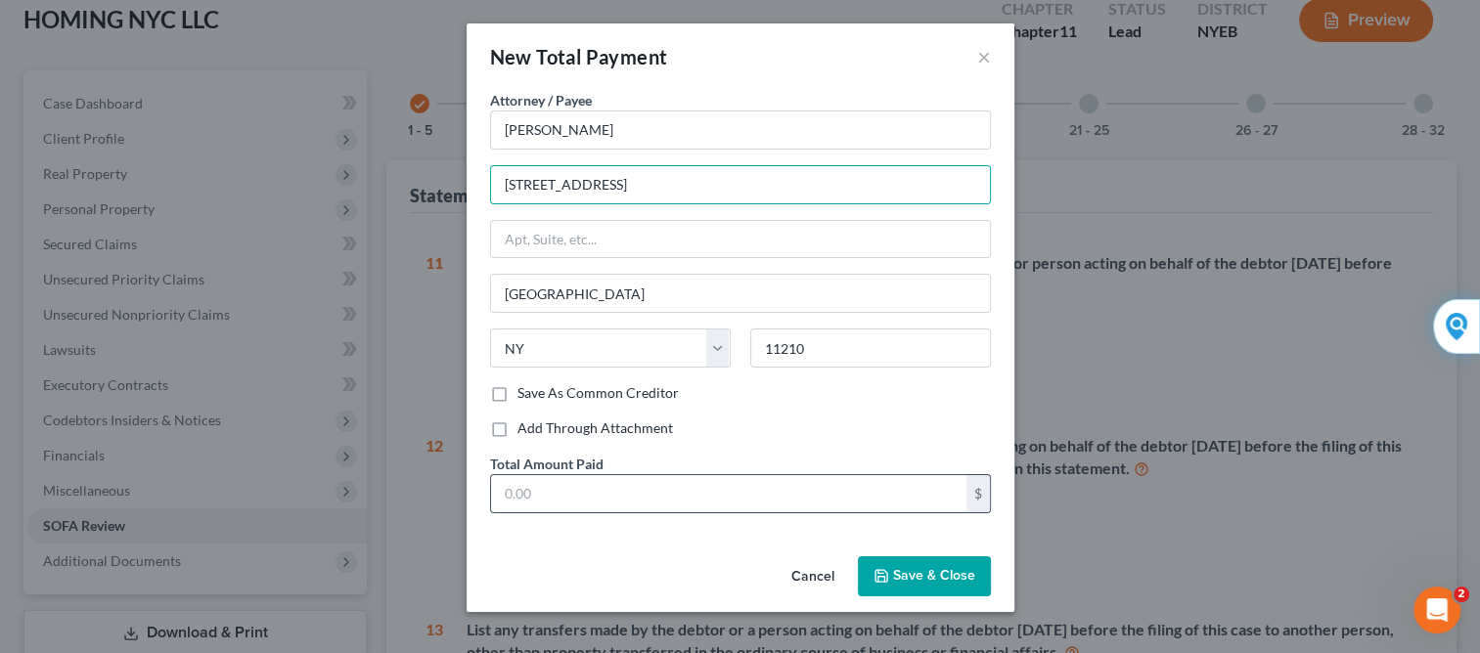
click at [615, 493] on input "text" at bounding box center [728, 493] width 475 height 37
type input "2,500"
click at [892, 567] on button "Save & Close" at bounding box center [924, 576] width 133 height 41
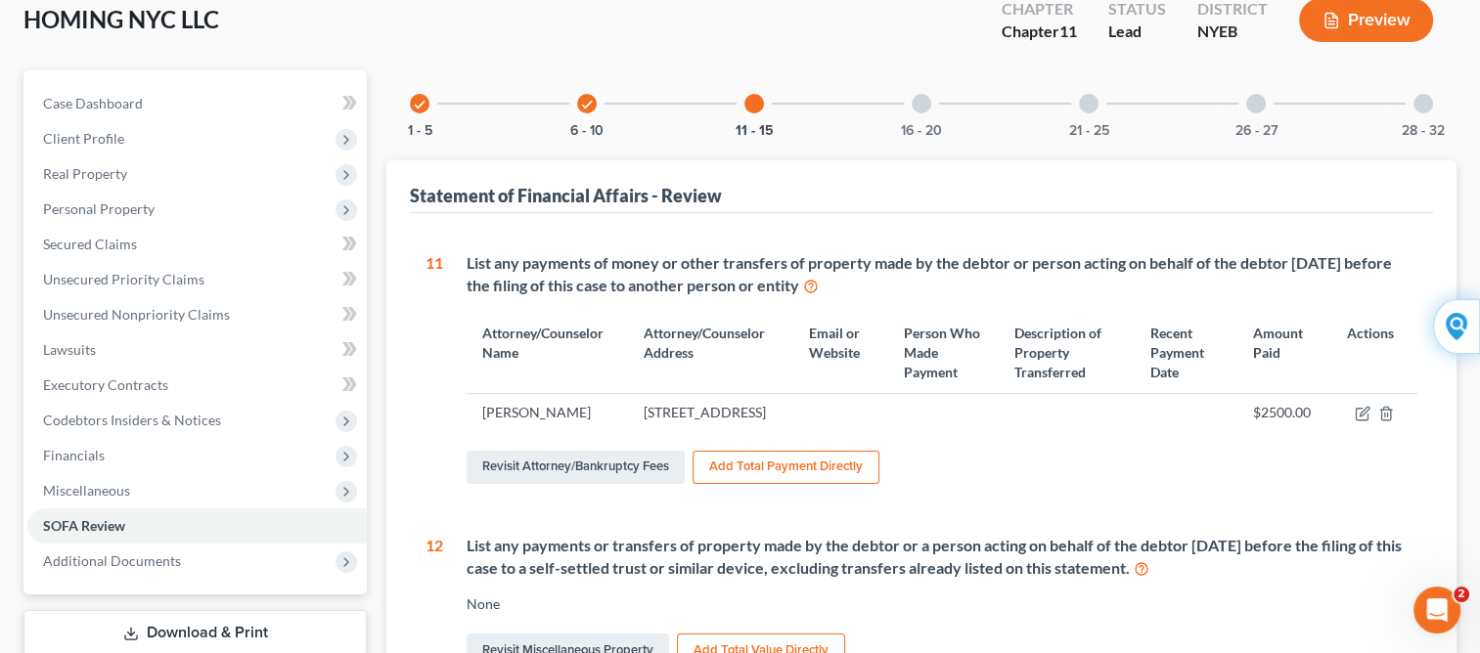
scroll to position [156, 0]
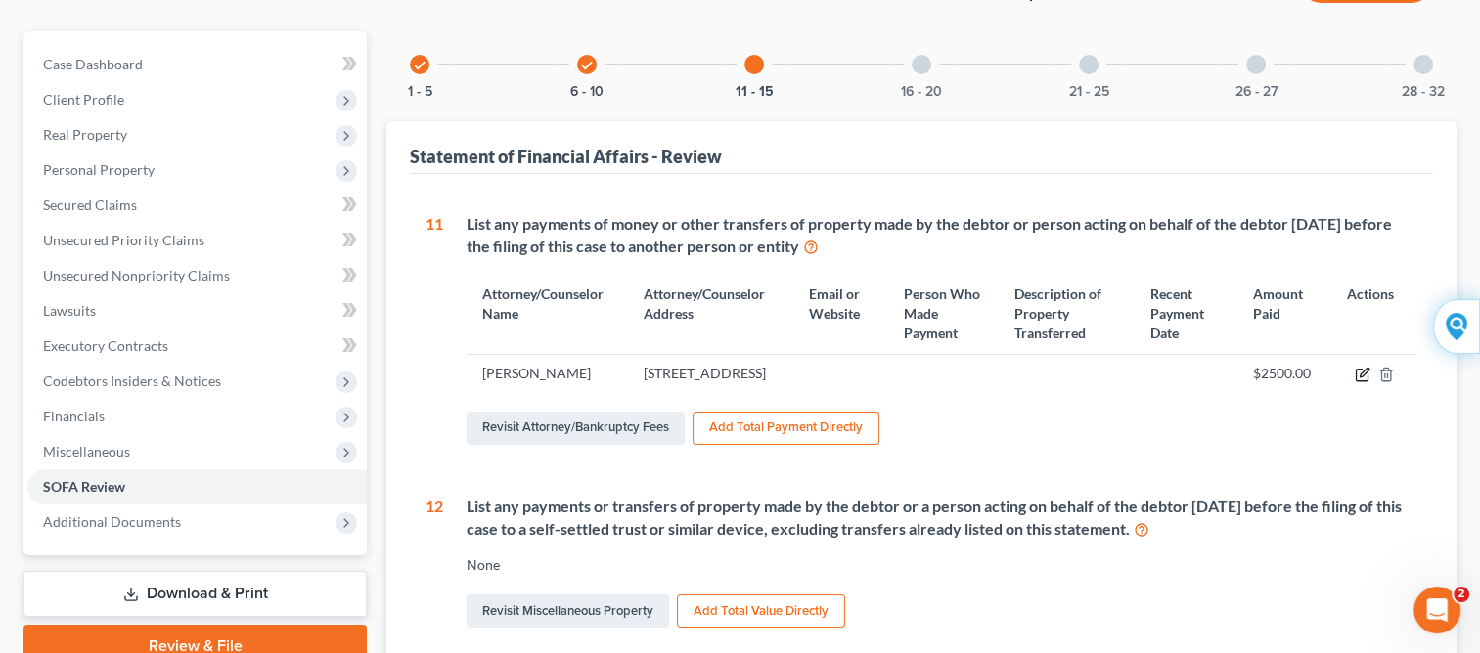
click at [1355, 372] on icon "button" at bounding box center [1361, 376] width 12 height 12
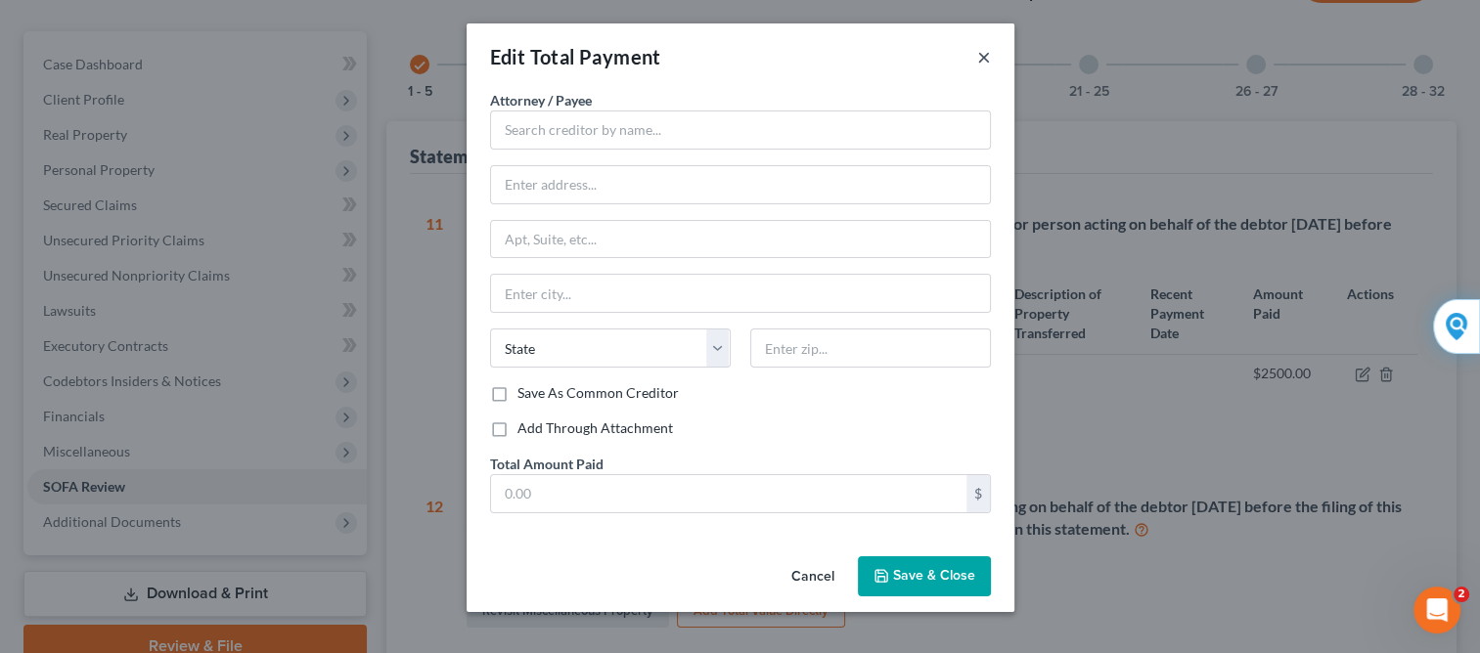
click at [978, 58] on button "×" at bounding box center [984, 56] width 14 height 23
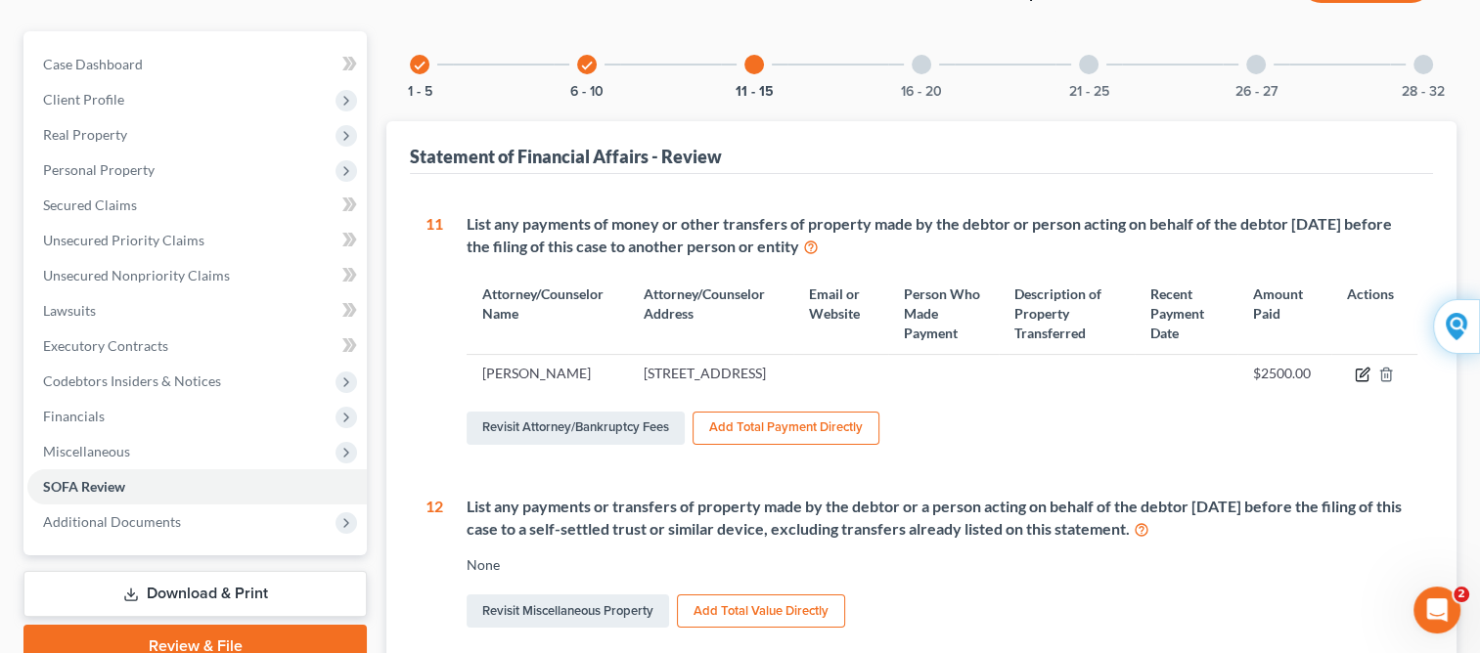
click at [1358, 374] on icon "button" at bounding box center [1363, 375] width 16 height 16
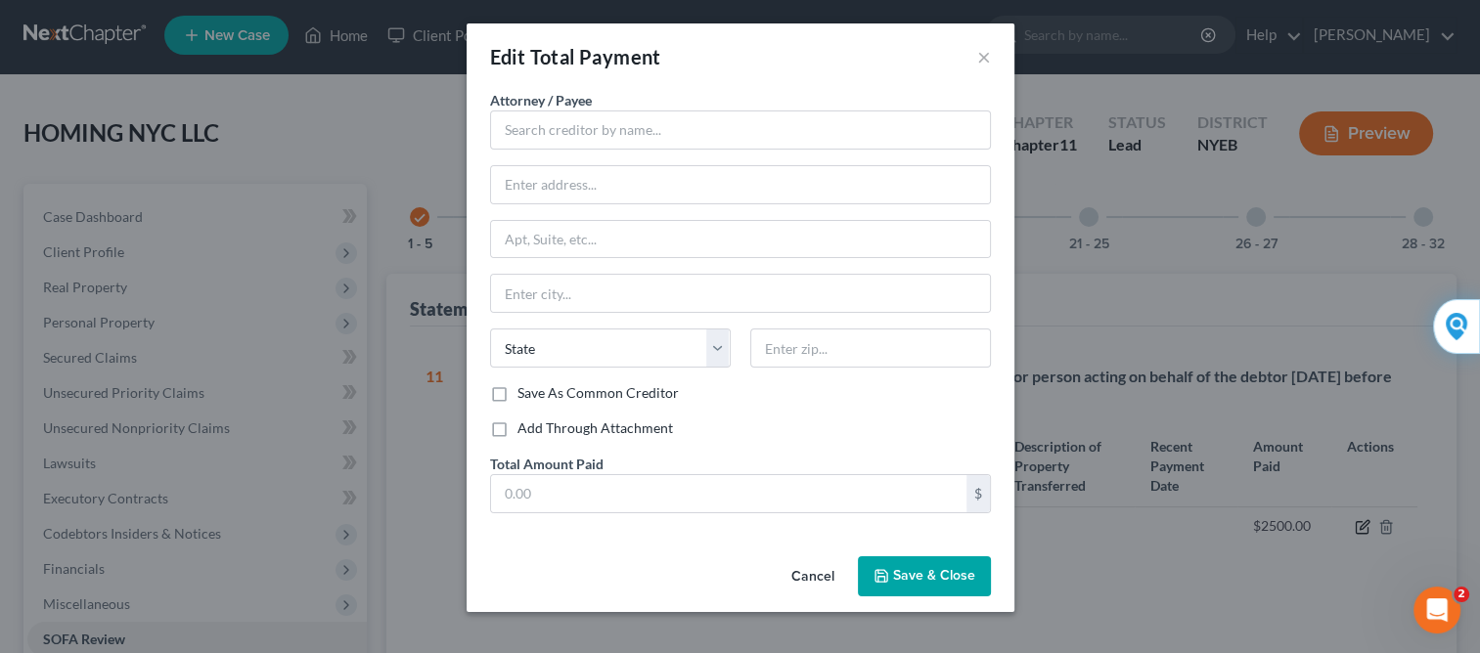
scroll to position [0, 0]
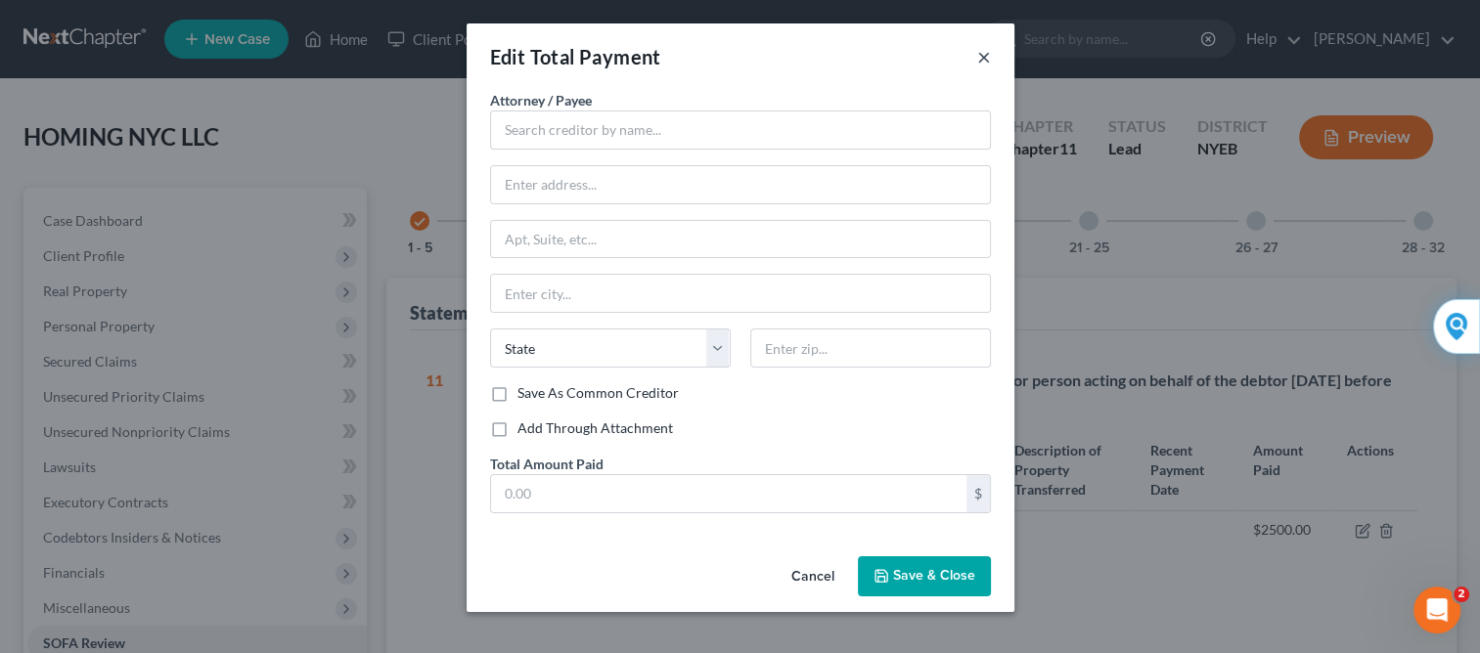
click at [985, 61] on button "×" at bounding box center [984, 56] width 14 height 23
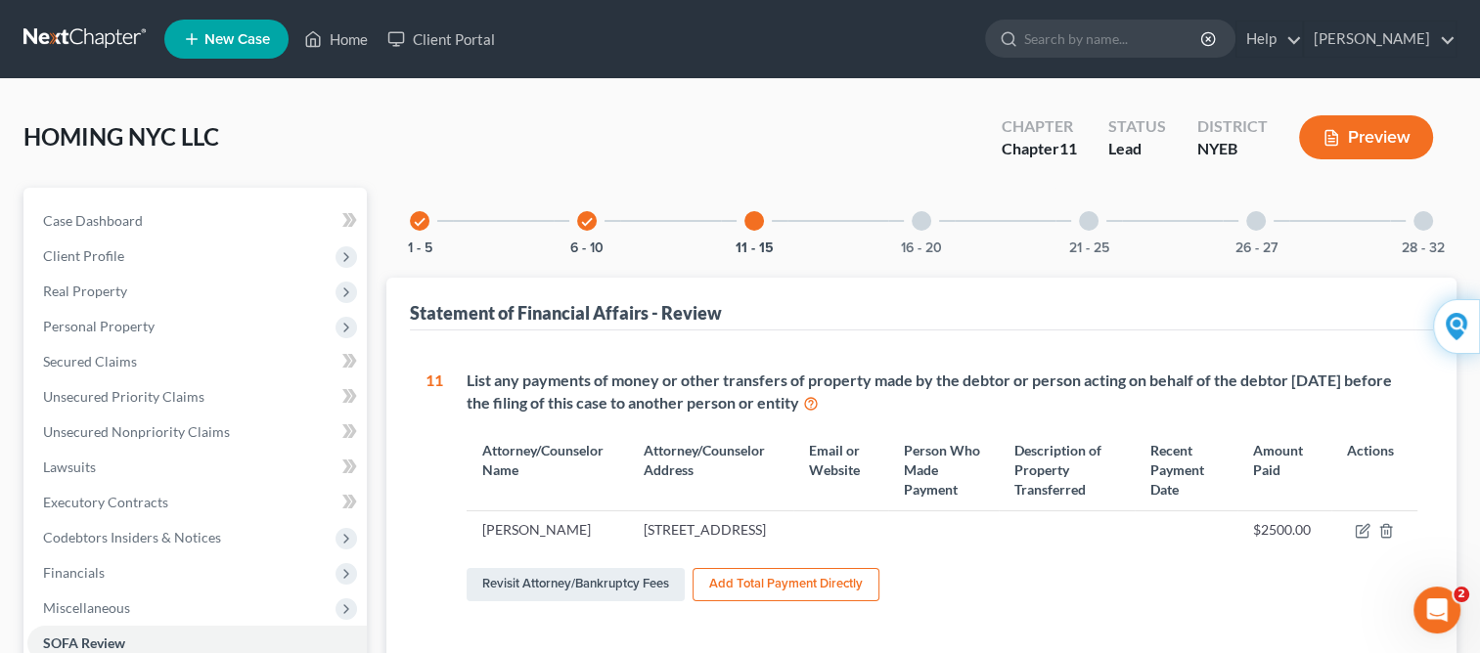
click at [918, 223] on div at bounding box center [921, 221] width 20 height 20
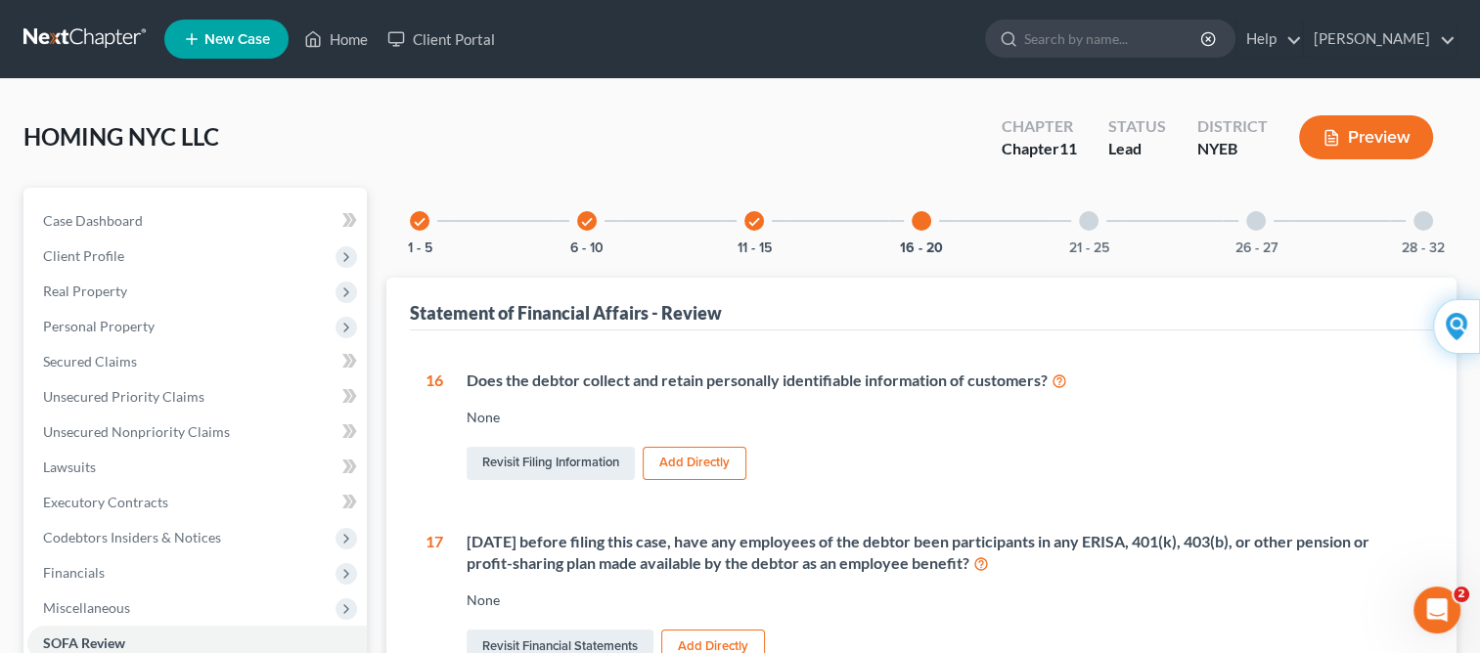
click at [1082, 219] on div at bounding box center [1089, 221] width 20 height 20
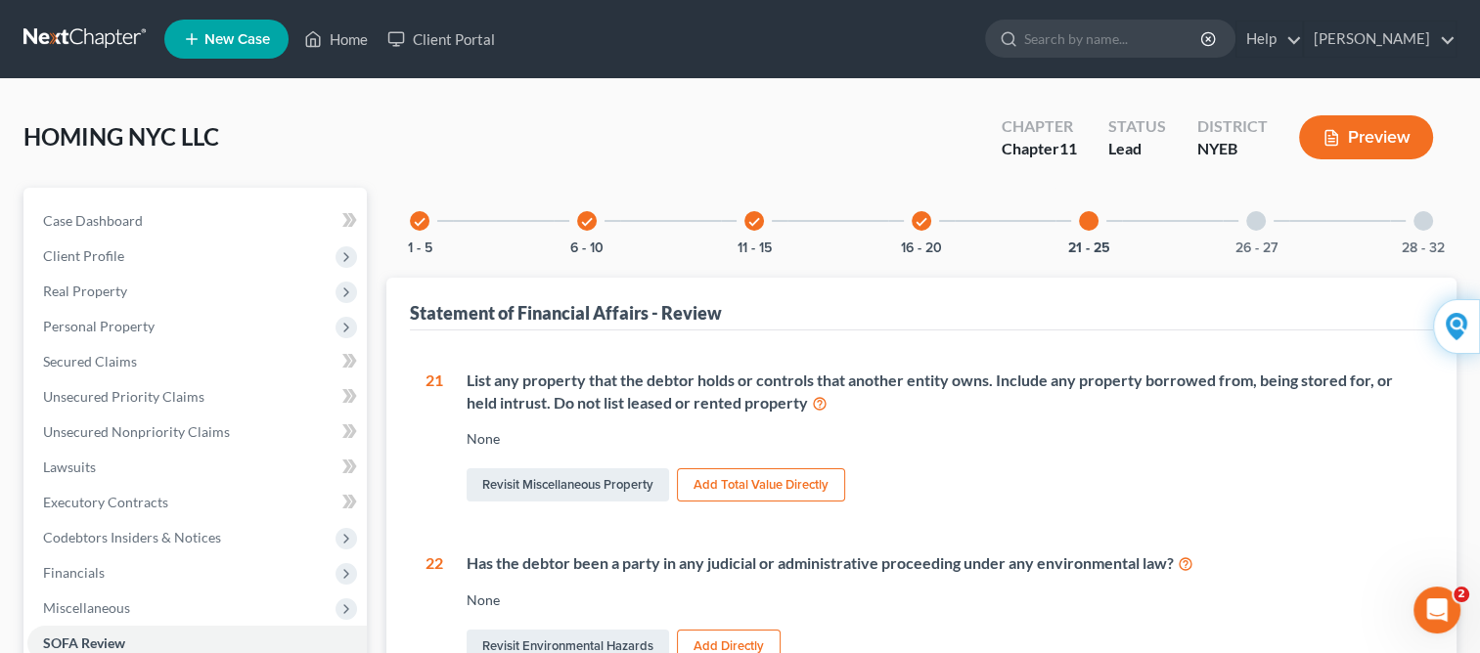
click at [1253, 219] on div at bounding box center [1256, 221] width 20 height 20
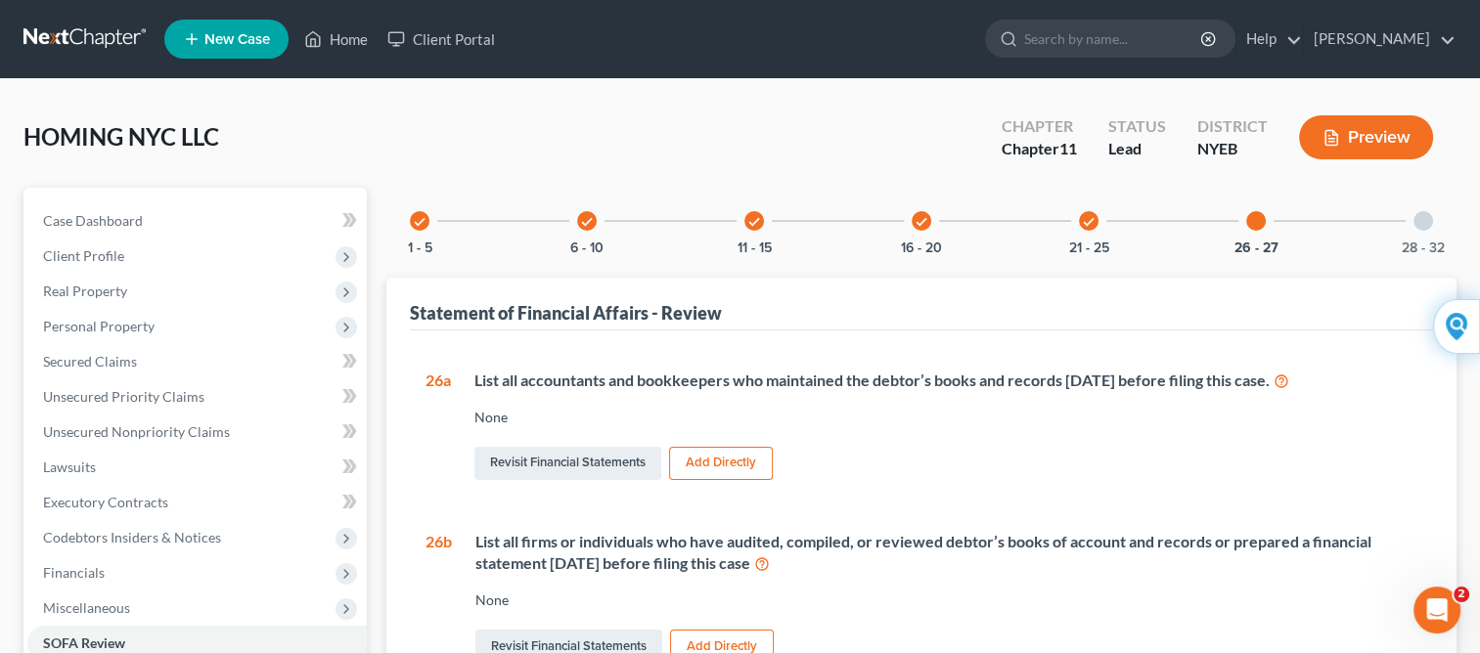
click at [1253, 219] on div at bounding box center [1256, 221] width 20 height 20
click at [1350, 142] on button "Preview" at bounding box center [1366, 137] width 134 height 44
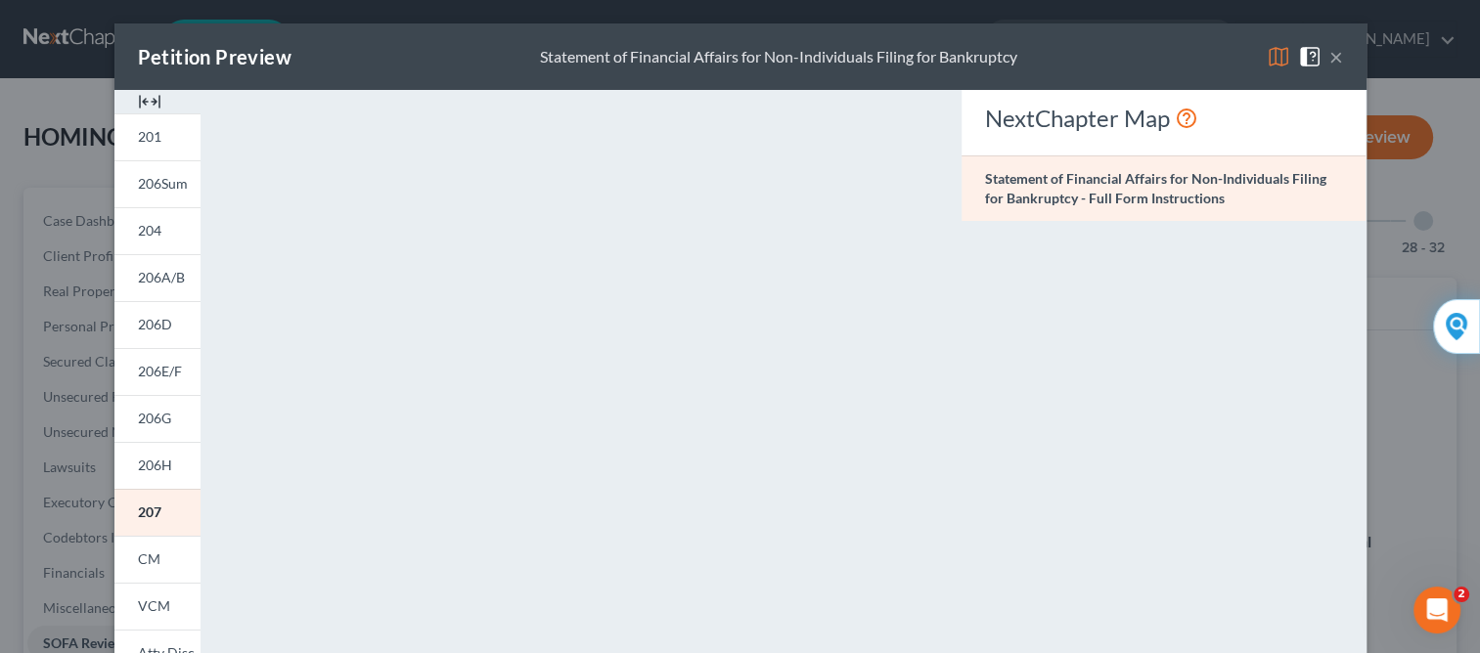
scroll to position [39, 0]
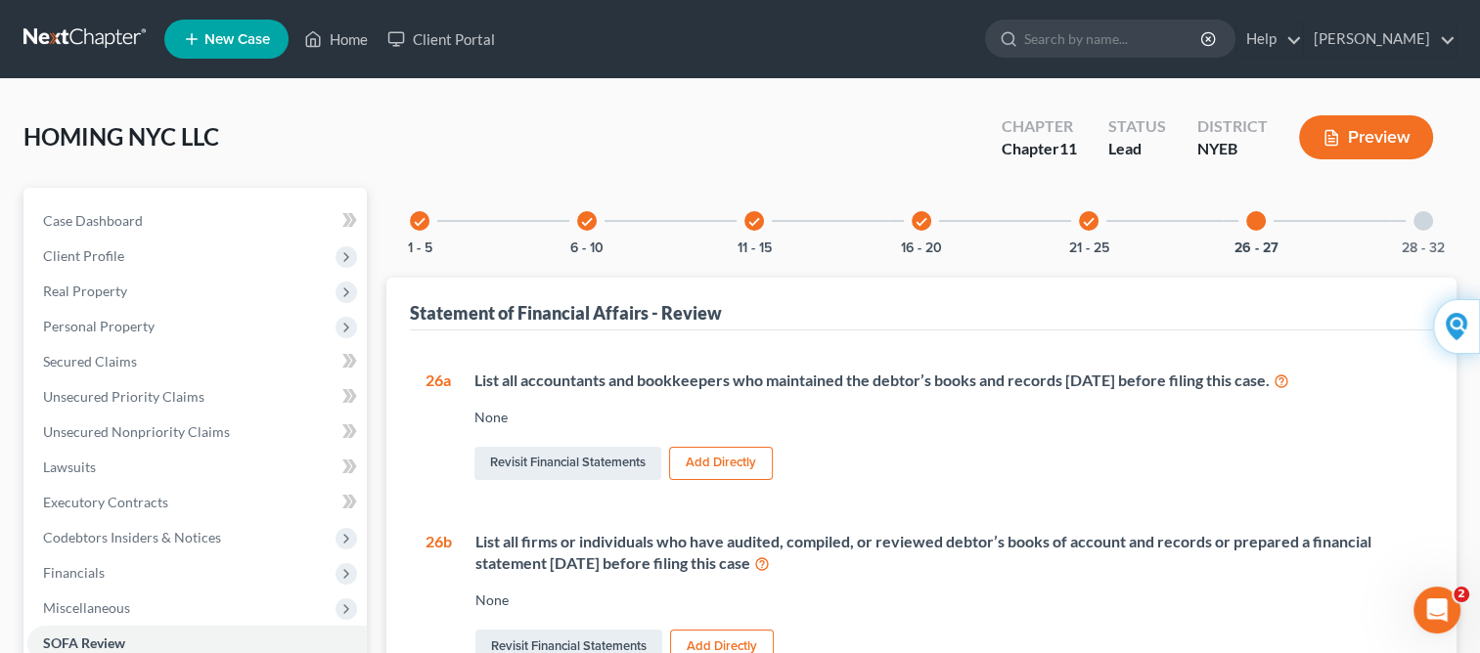
click at [1370, 137] on button "Preview" at bounding box center [1366, 137] width 134 height 44
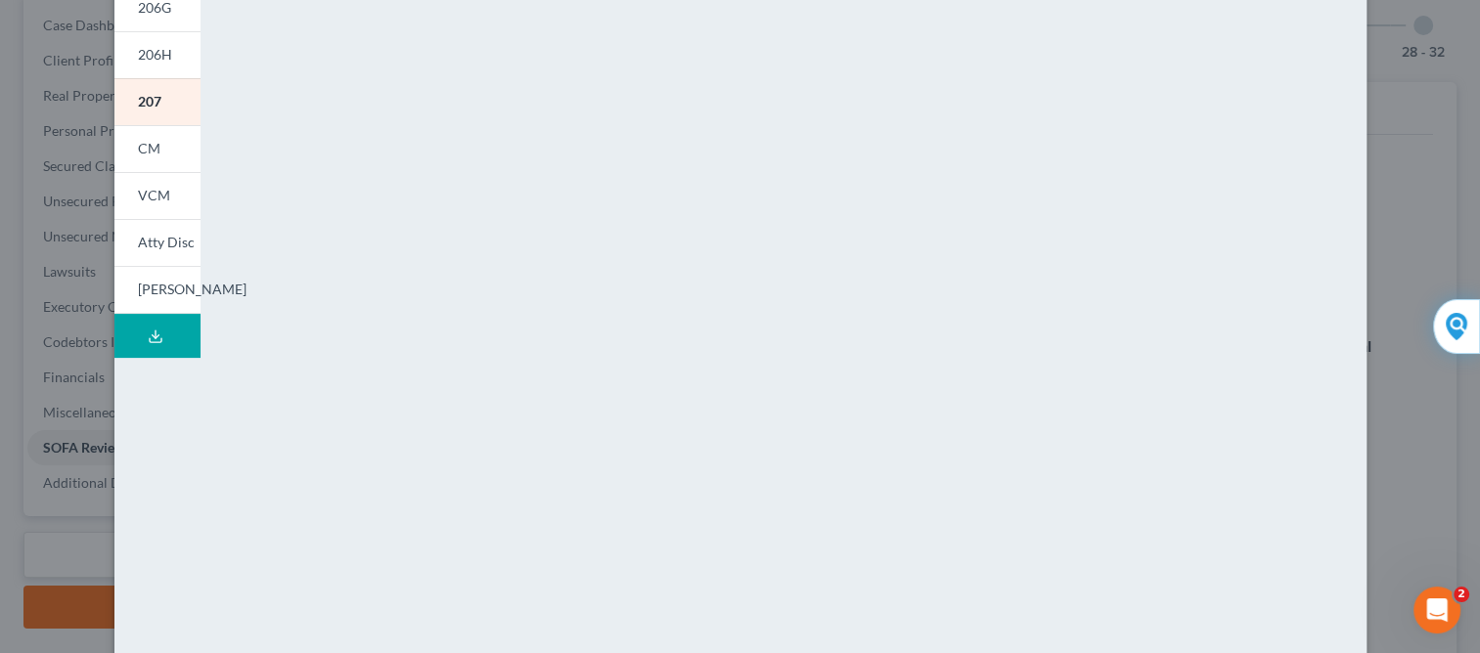
scroll to position [0, 0]
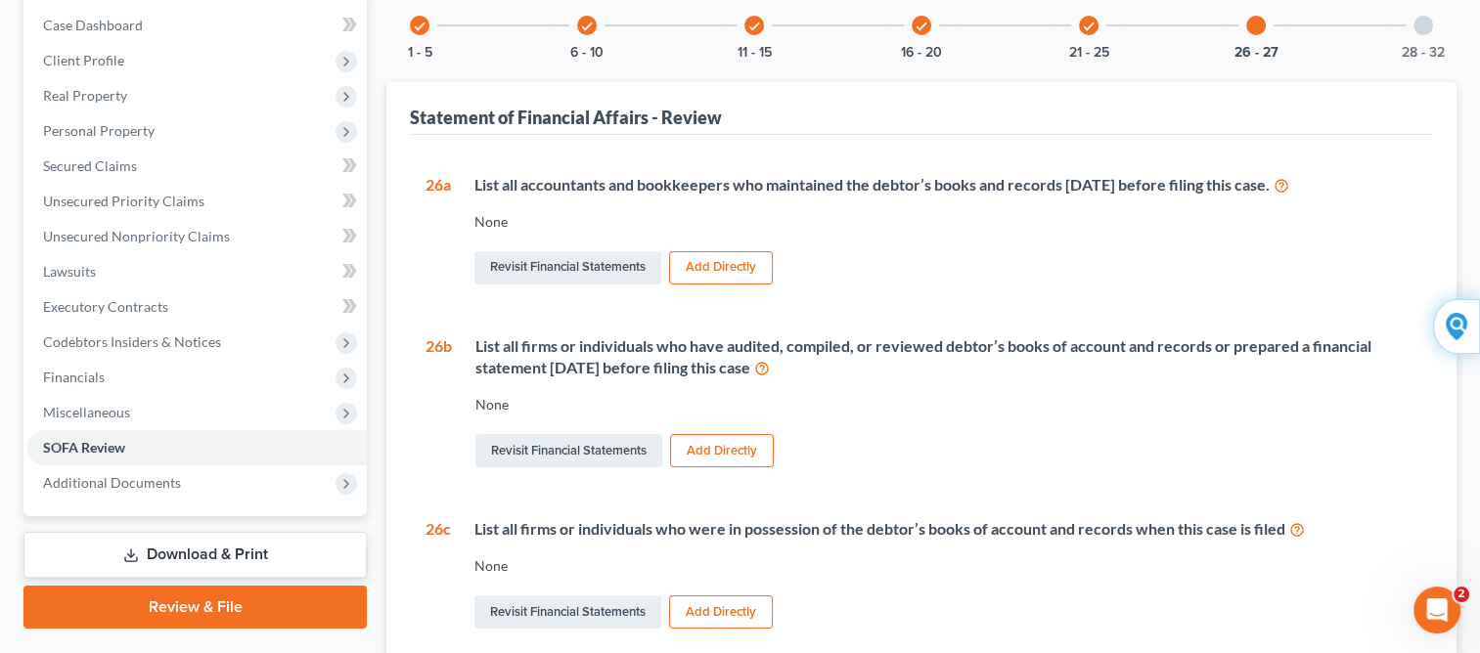
click at [200, 552] on link "Download & Print" at bounding box center [194, 555] width 343 height 46
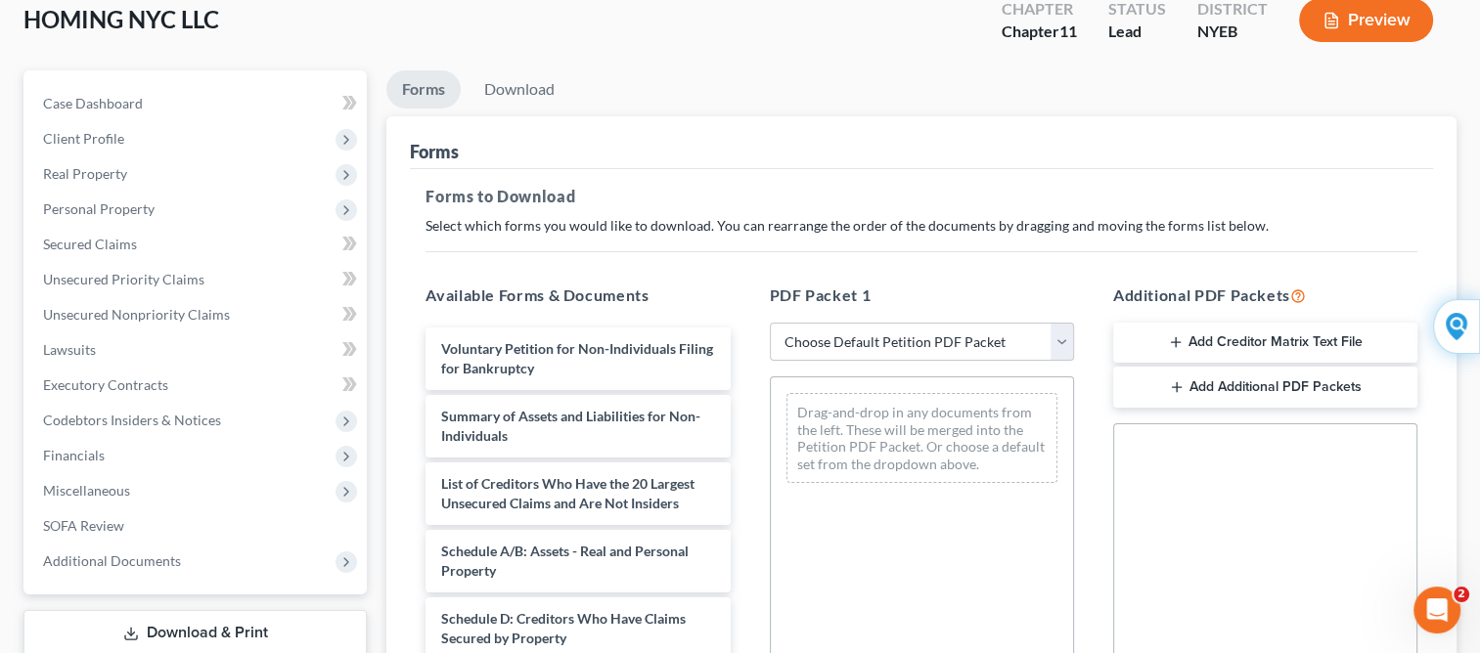
scroll to position [156, 0]
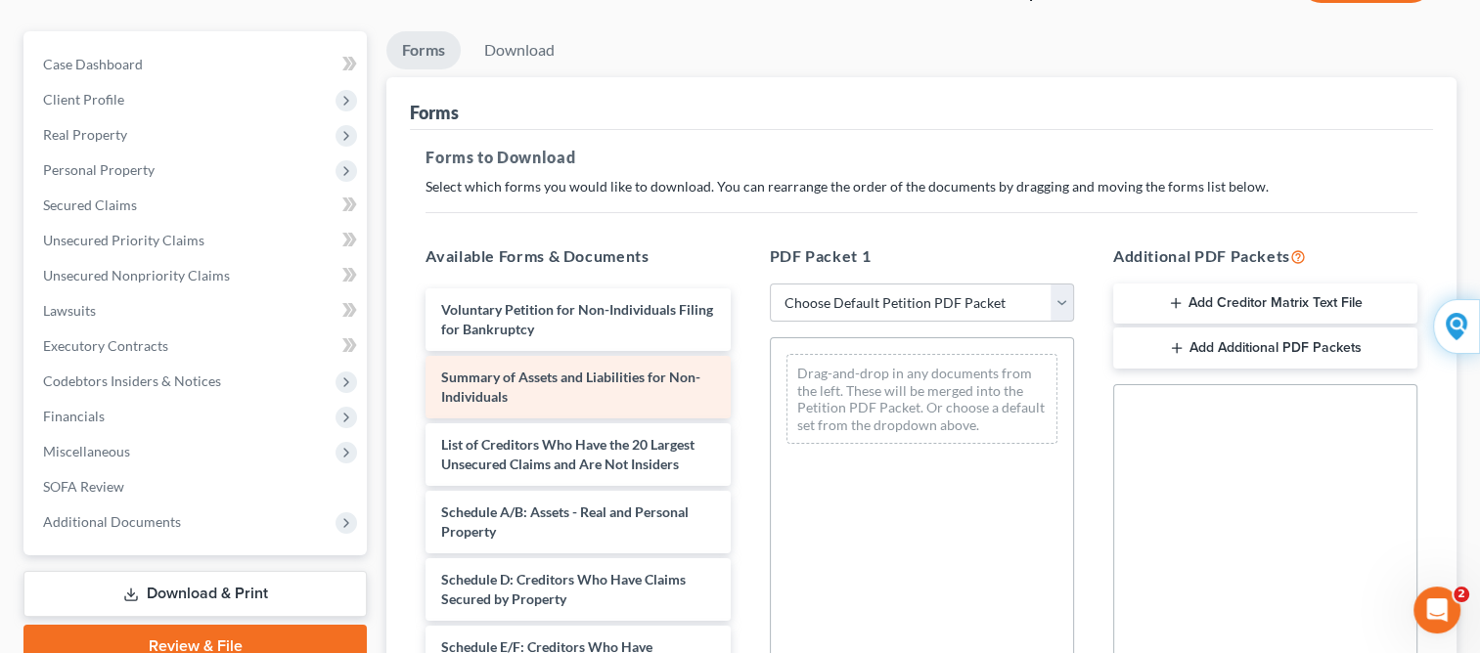
click at [533, 378] on span "Summary of Assets and Liabilities for Non-Individuals" at bounding box center [570, 387] width 259 height 36
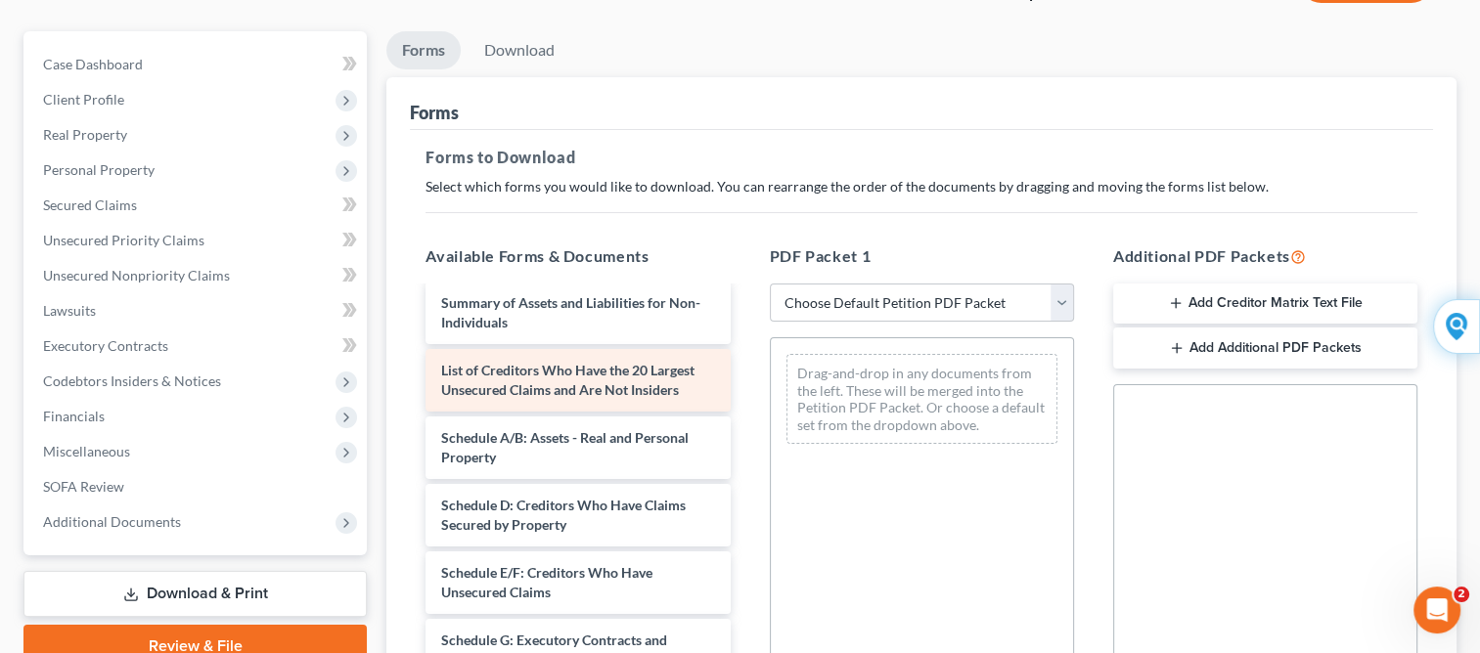
scroll to position [78, 0]
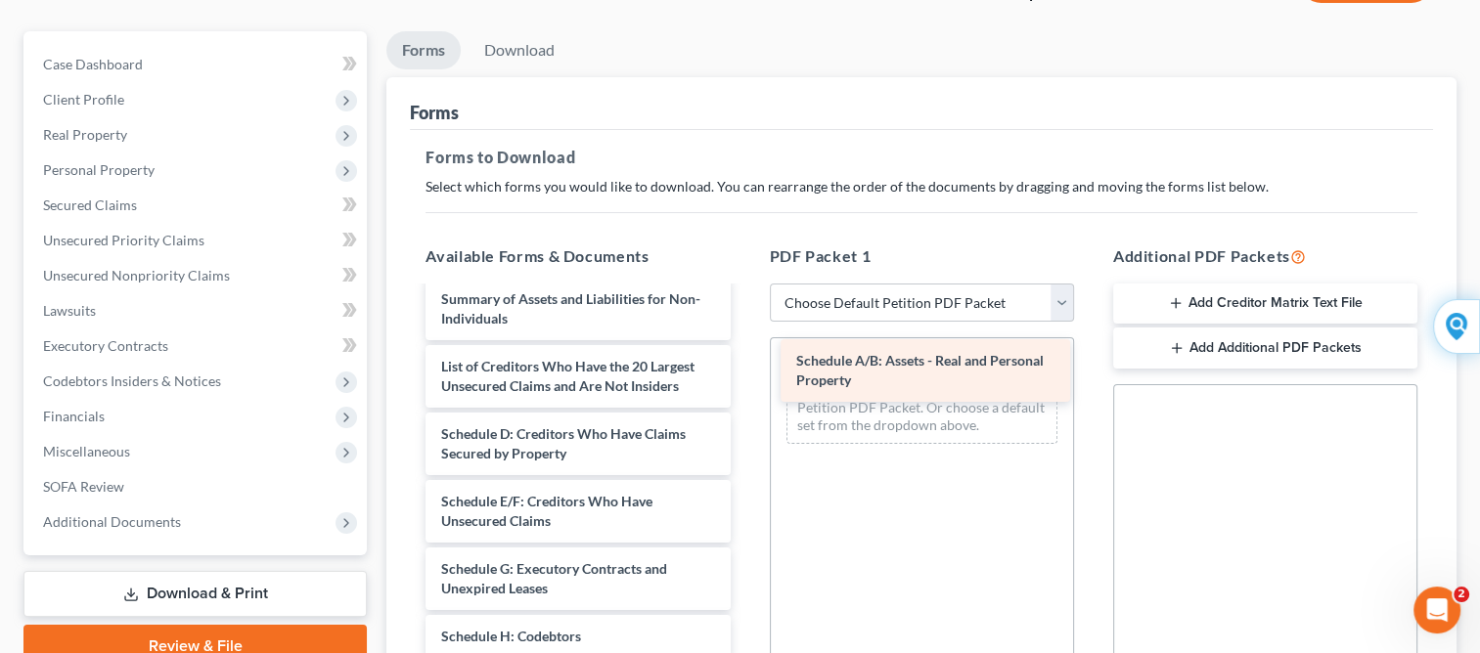
drag, startPoint x: 548, startPoint y: 431, endPoint x: 903, endPoint y: 360, distance: 362.1
click at [745, 360] on div "Schedule A/B: Assets - Real and Personal Property Voluntary Petition for Non-In…" at bounding box center [577, 597] width 335 height 775
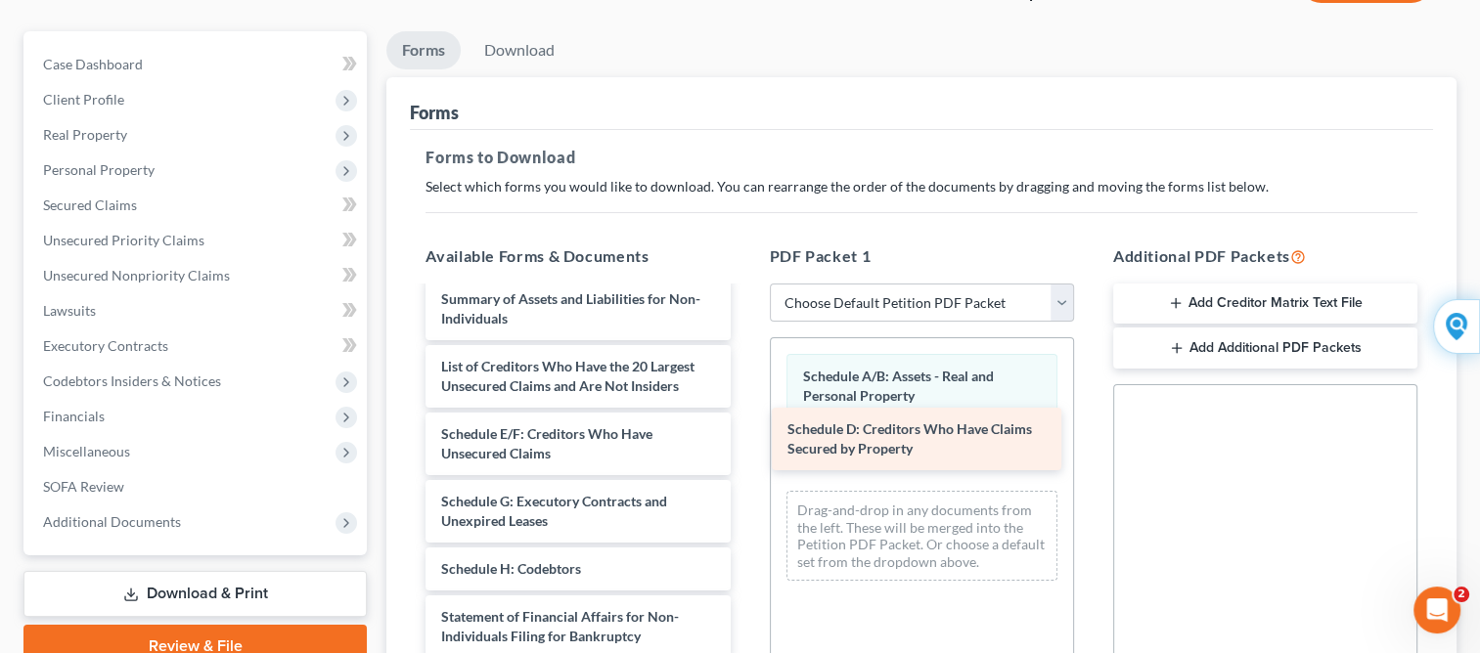
drag, startPoint x: 640, startPoint y: 433, endPoint x: 986, endPoint y: 430, distance: 346.2
click at [745, 430] on div "Schedule D: Creditors Who Have Claims Secured by Property Voluntary Petition fo…" at bounding box center [577, 563] width 335 height 707
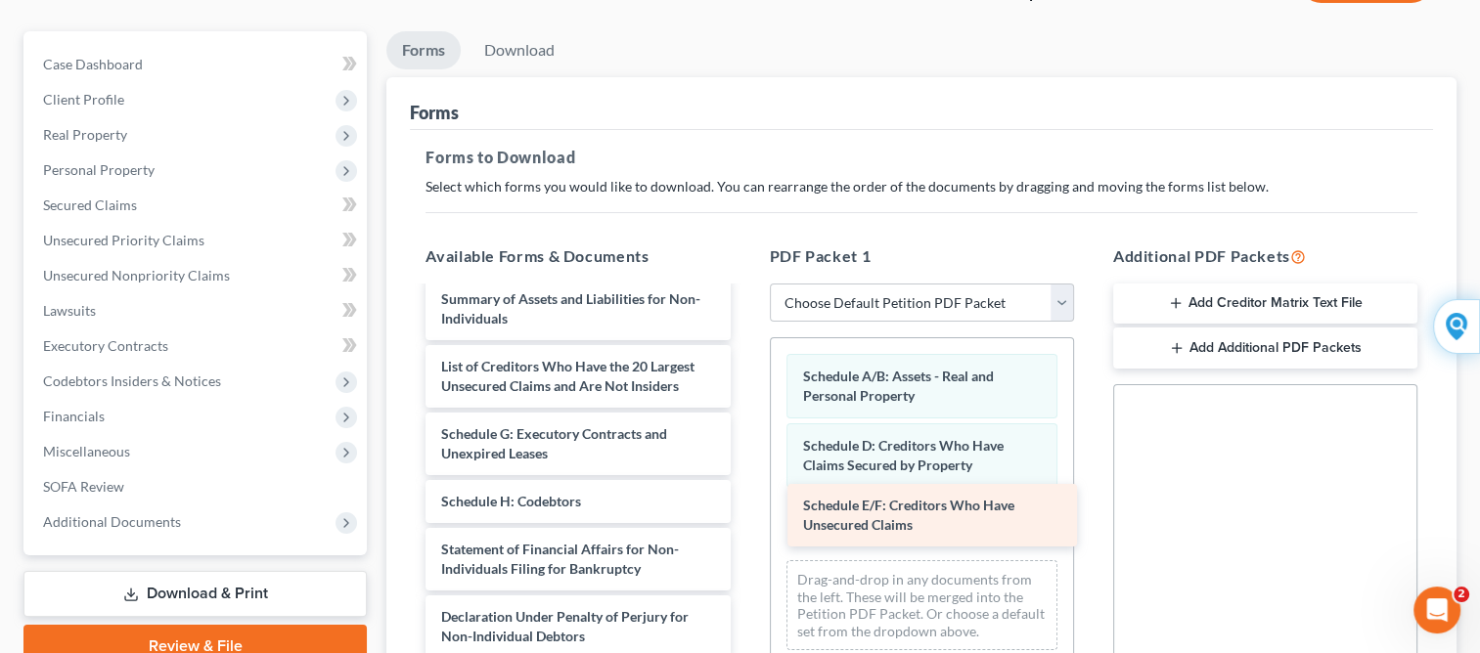
drag, startPoint x: 599, startPoint y: 442, endPoint x: 962, endPoint y: 515, distance: 371.1
click at [745, 515] on div "Schedule E/F: Creditors Who Have Unsecured Claims Voluntary Petition for Non-In…" at bounding box center [577, 530] width 335 height 640
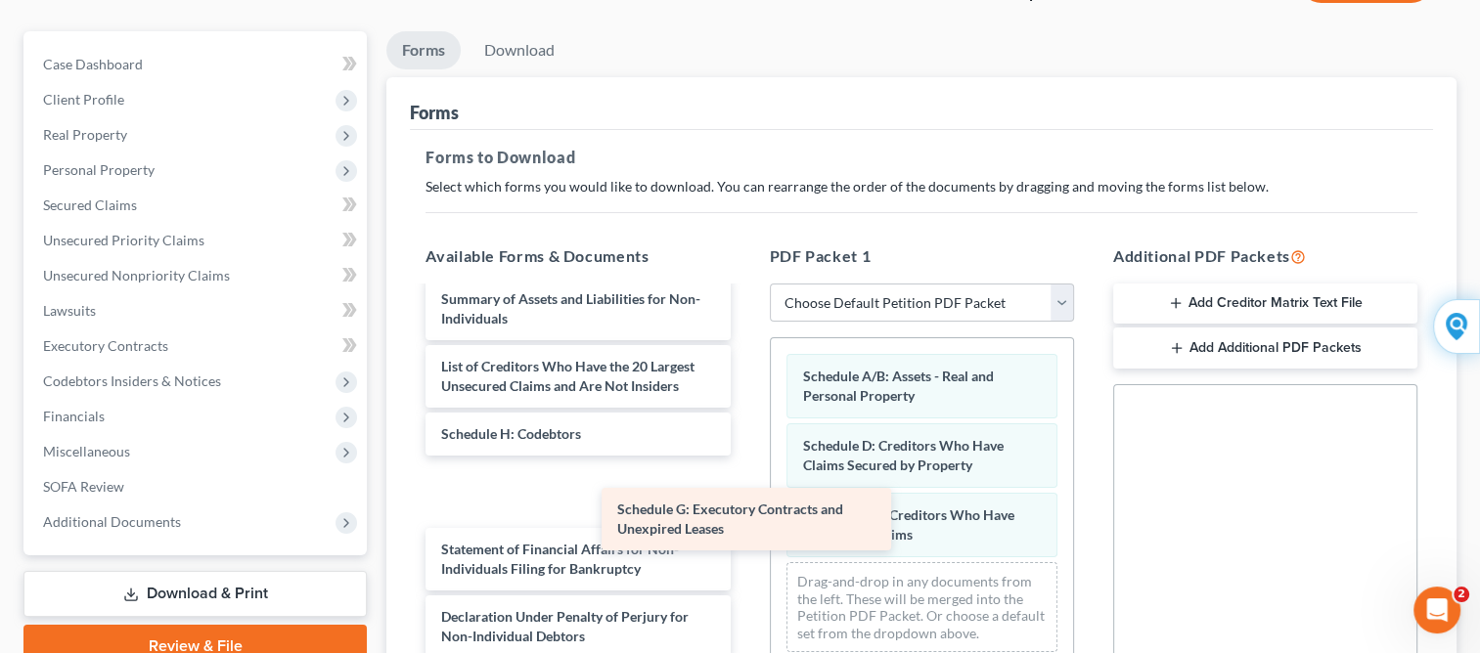
scroll to position [43, 0]
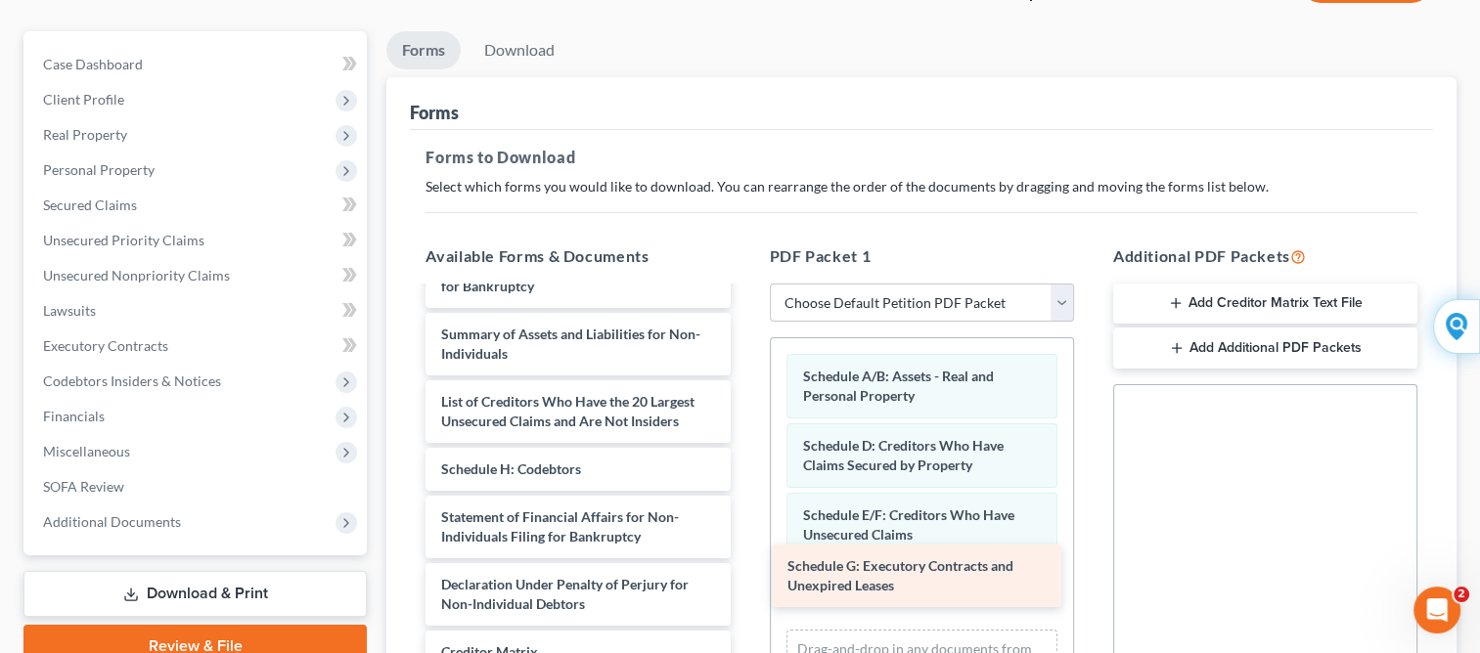
drag, startPoint x: 564, startPoint y: 433, endPoint x: 911, endPoint y: 567, distance: 371.2
click at [745, 567] on div "Schedule G: Executory Contracts and Unexpired Leases Voluntary Petition for Non…" at bounding box center [577, 531] width 335 height 572
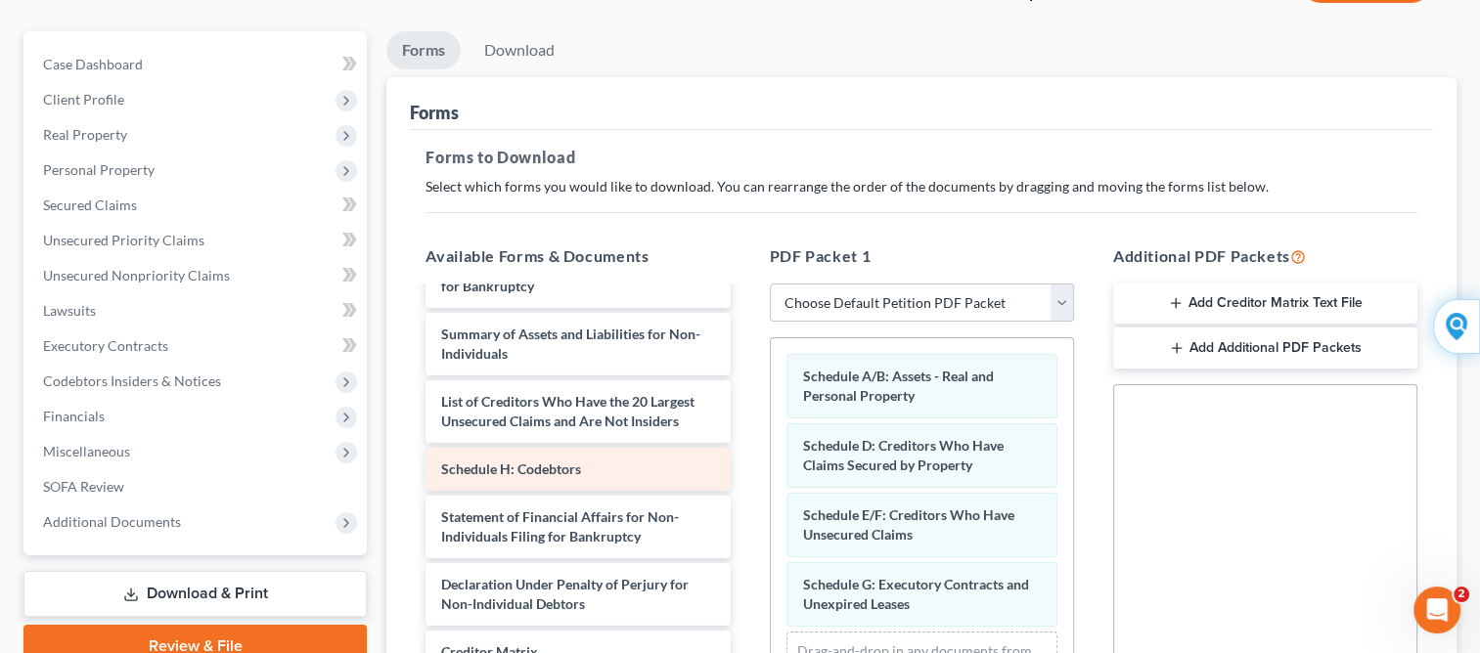
click at [559, 467] on span "Schedule H: Codebtors" at bounding box center [511, 469] width 140 height 17
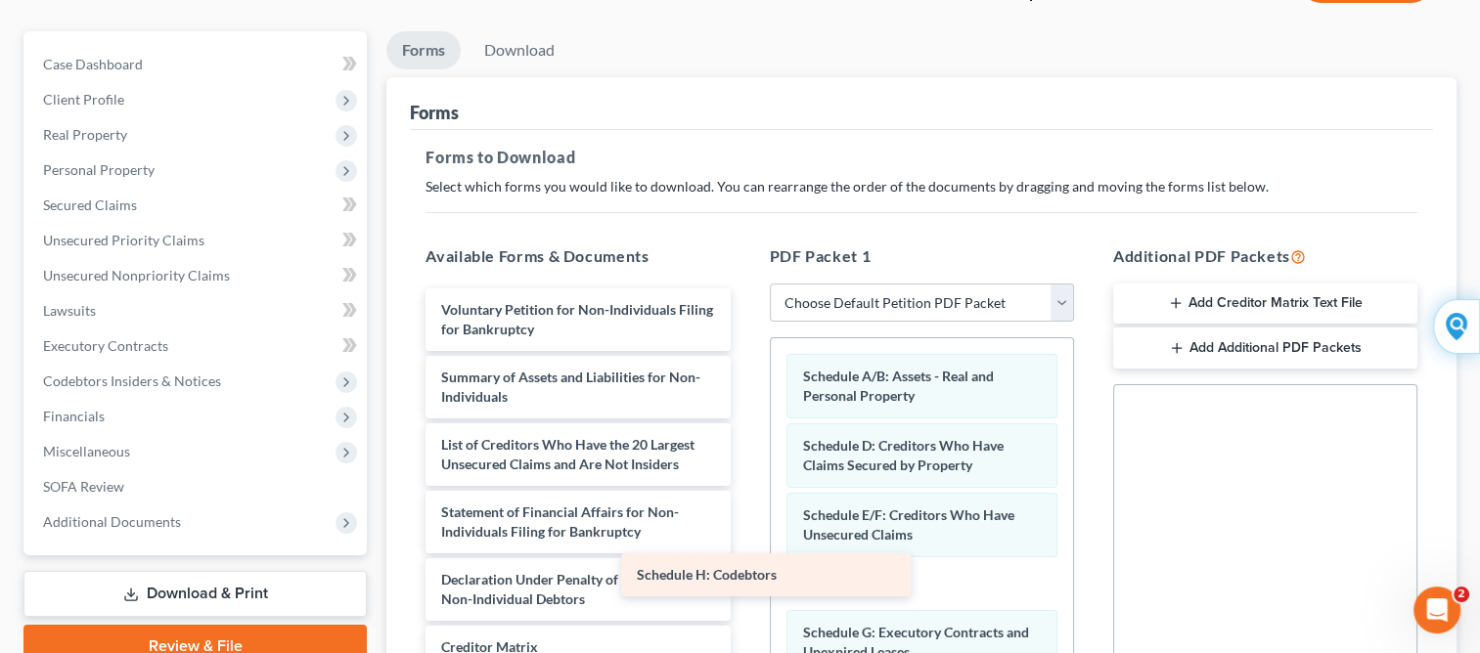
scroll to position [0, 0]
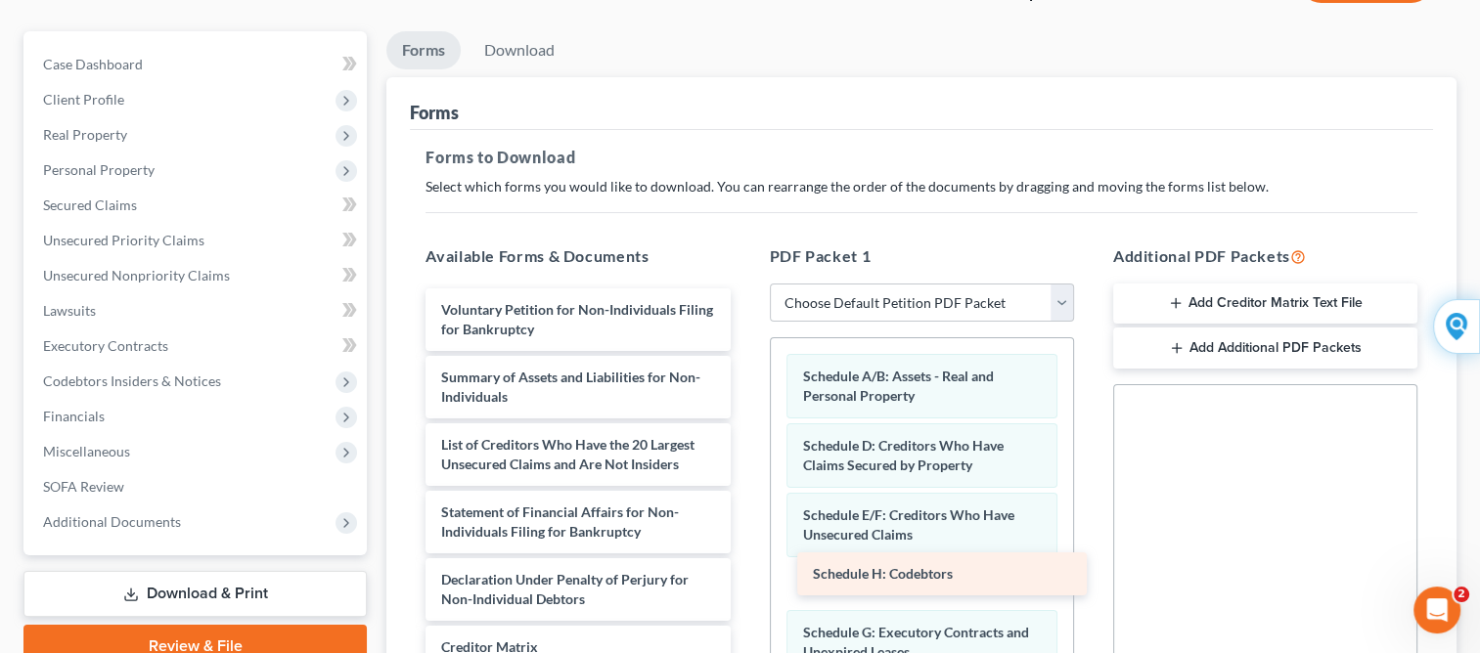
drag, startPoint x: 559, startPoint y: 467, endPoint x: 932, endPoint y: 574, distance: 387.6
click at [745, 574] on div "Schedule H: Codebtors Voluntary Petition for Non-Individuals Filing for Bankrup…" at bounding box center [577, 551] width 335 height 524
click at [924, 579] on span "Schedule H: Codebtors" at bounding box center [873, 584] width 140 height 17
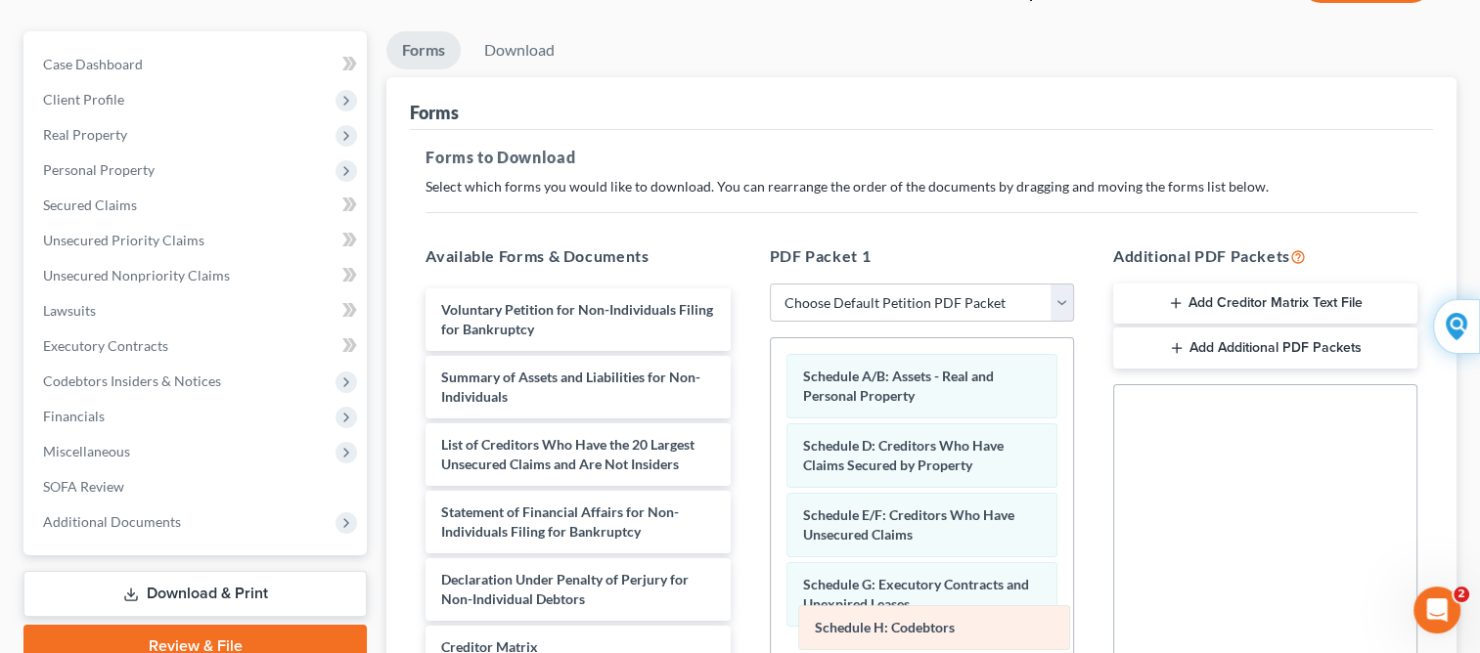
drag, startPoint x: 924, startPoint y: 579, endPoint x: 938, endPoint y: 622, distance: 45.2
click at [938, 622] on div "Schedule H: Codebtors Schedule A/B: Assets - Real and Personal Property Schedul…" at bounding box center [922, 562] width 302 height 449
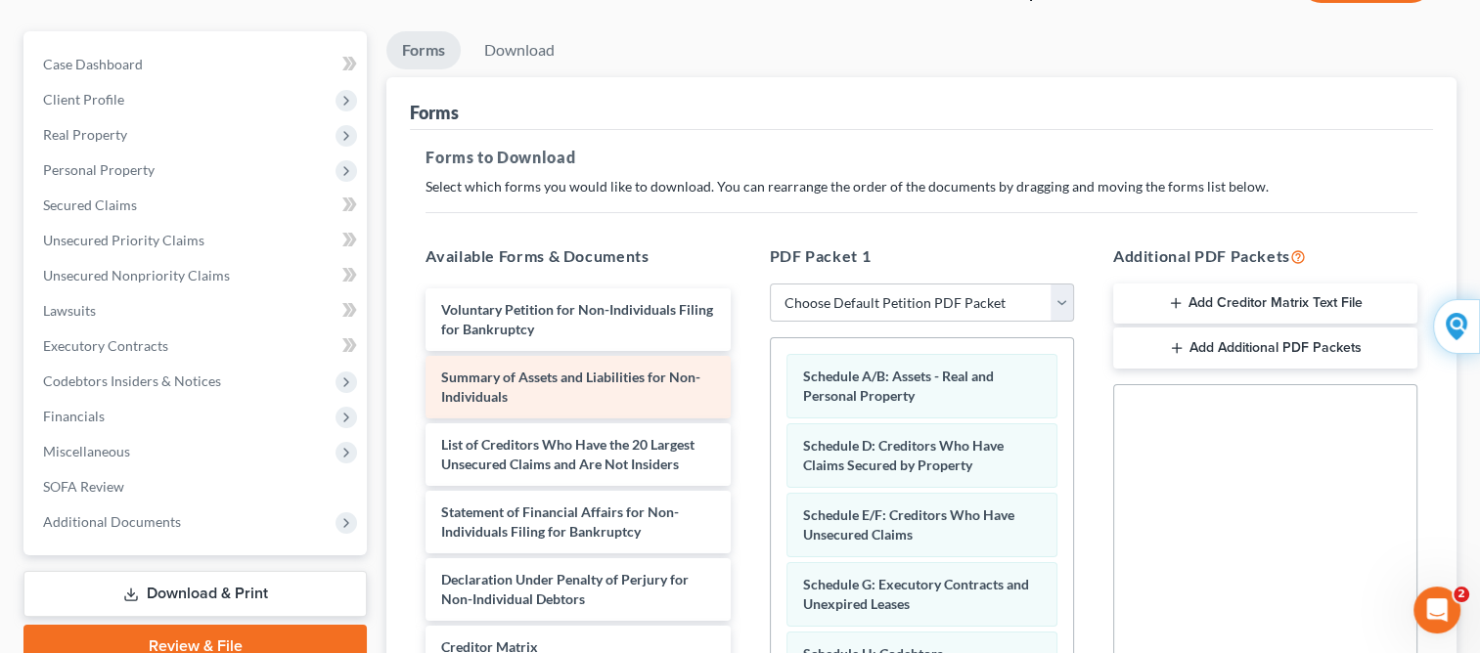
click at [622, 375] on span "Summary of Assets and Liabilities for Non-Individuals" at bounding box center [570, 387] width 259 height 36
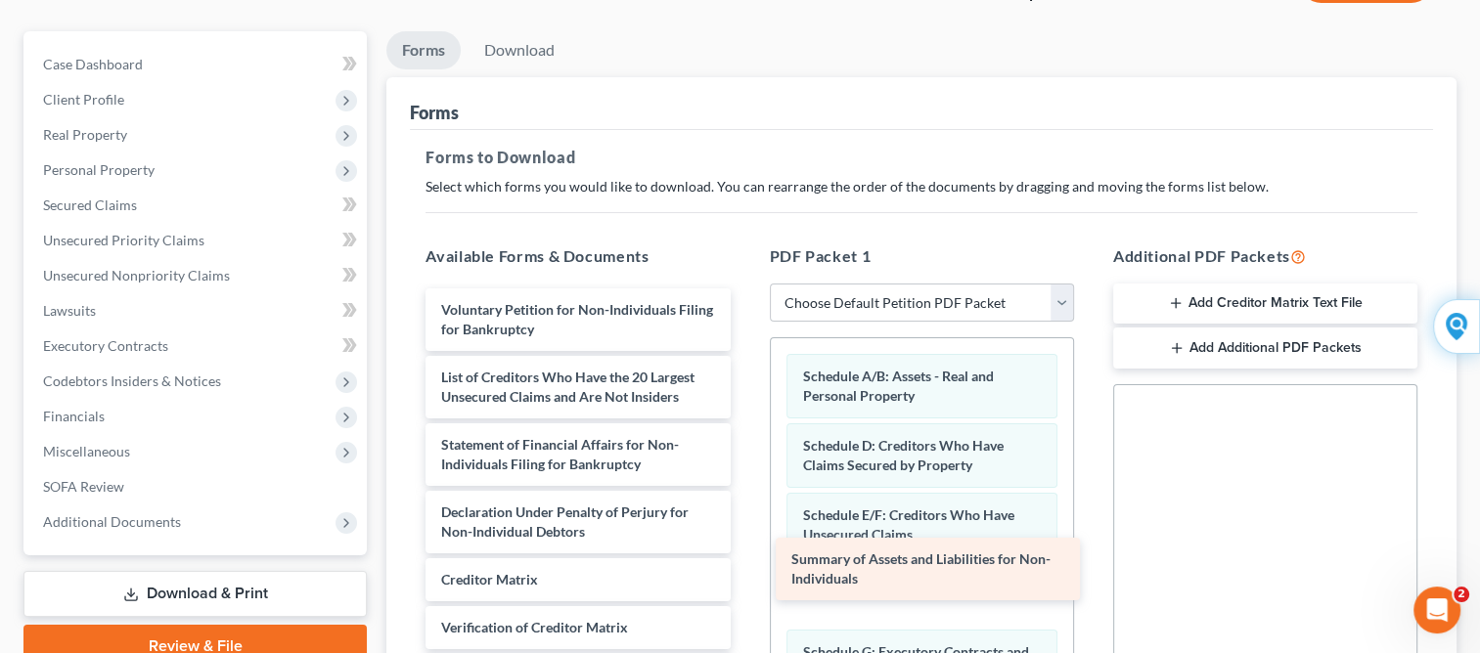
drag, startPoint x: 622, startPoint y: 375, endPoint x: 972, endPoint y: 558, distance: 395.5
click at [745, 558] on div "Summary of Assets and Liabilities for Non-Individuals Voluntary Petition for No…" at bounding box center [577, 517] width 335 height 457
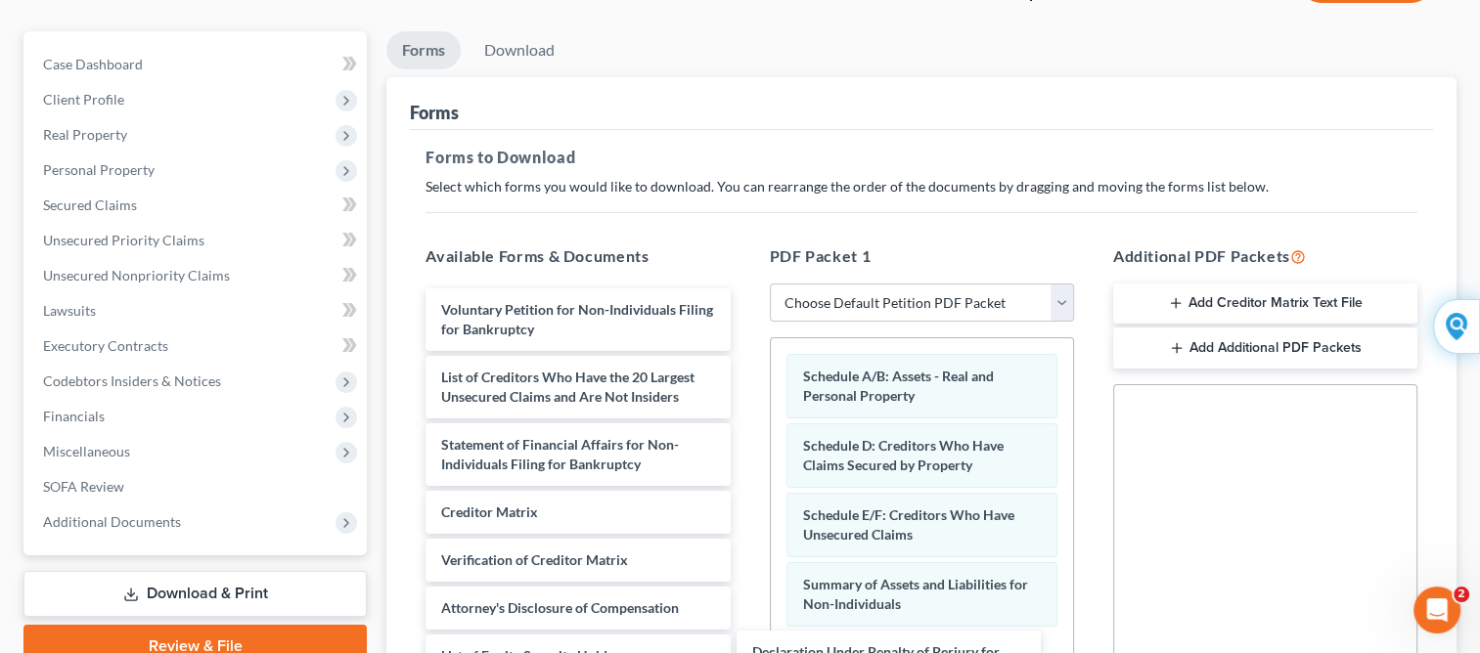
drag, startPoint x: 651, startPoint y: 514, endPoint x: 962, endPoint y: 656, distance: 341.8
click at [962, 656] on html "Home New Case Client Portal [PERSON_NAME] [EMAIL_ADDRESS][DOMAIN_NAME] My Accou…" at bounding box center [740, 448] width 1480 height 1208
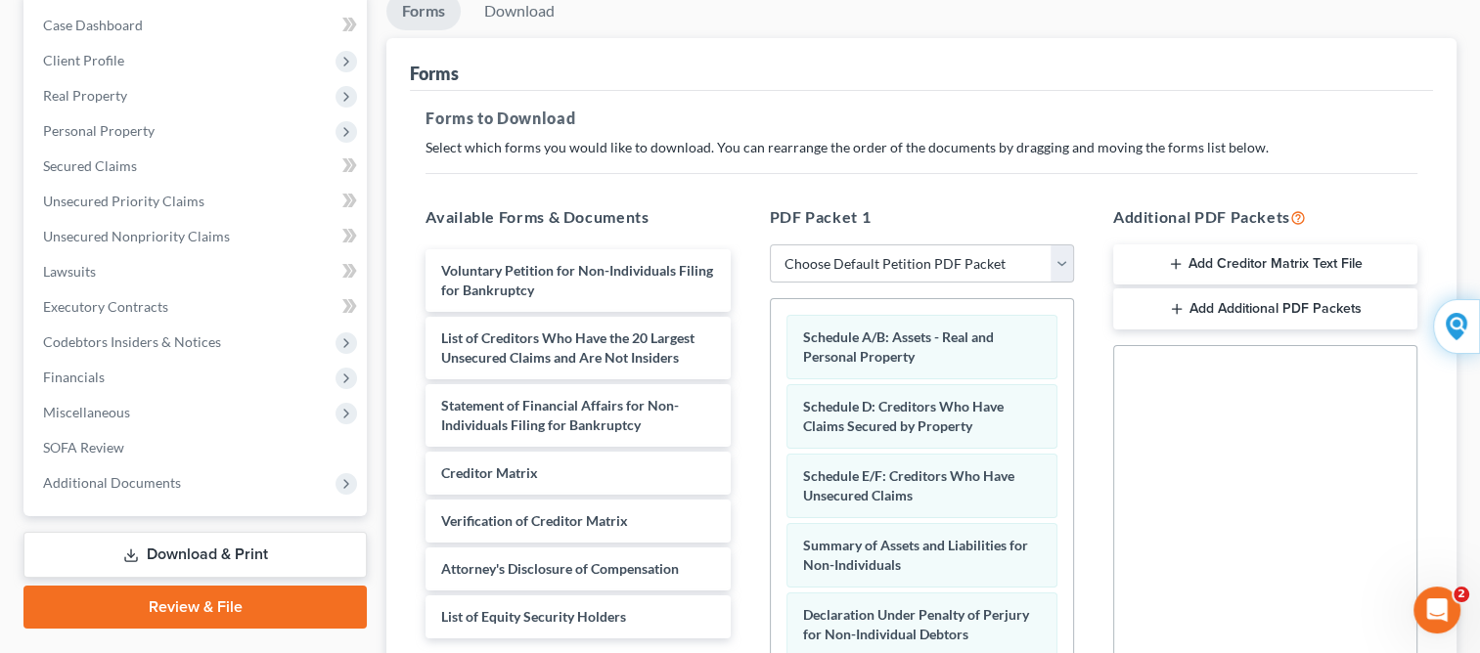
scroll to position [260, 0]
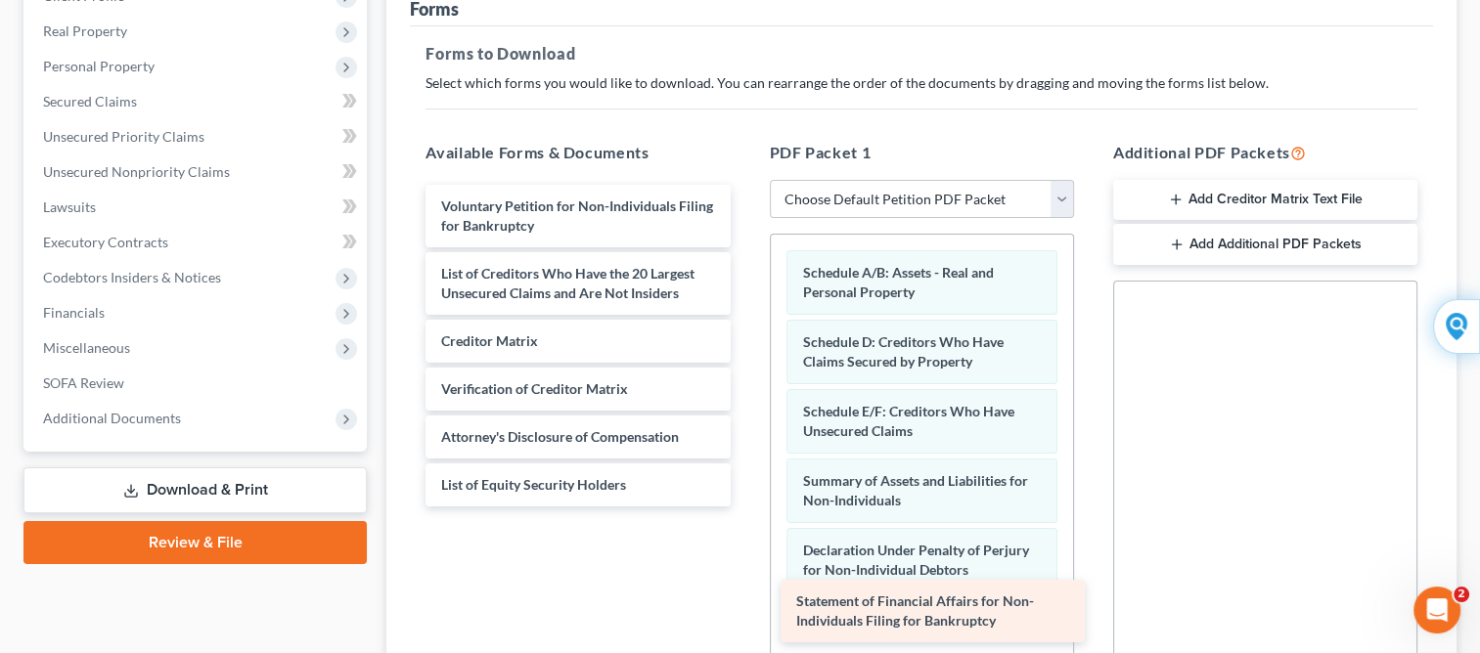
drag, startPoint x: 585, startPoint y: 351, endPoint x: 940, endPoint y: 613, distance: 441.3
click at [745, 507] on div "Statement of Financial Affairs for Non-Individuals Filing for Bankruptcy Volunt…" at bounding box center [577, 346] width 335 height 322
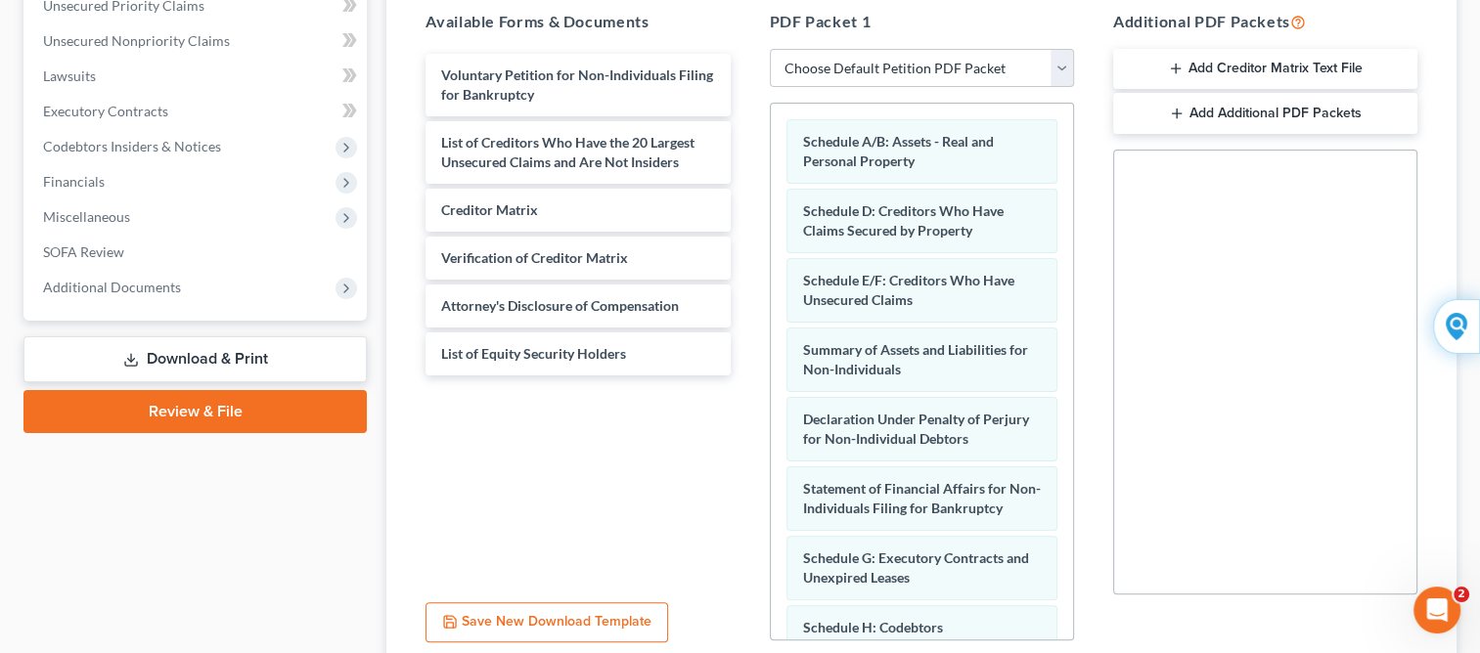
scroll to position [521, 0]
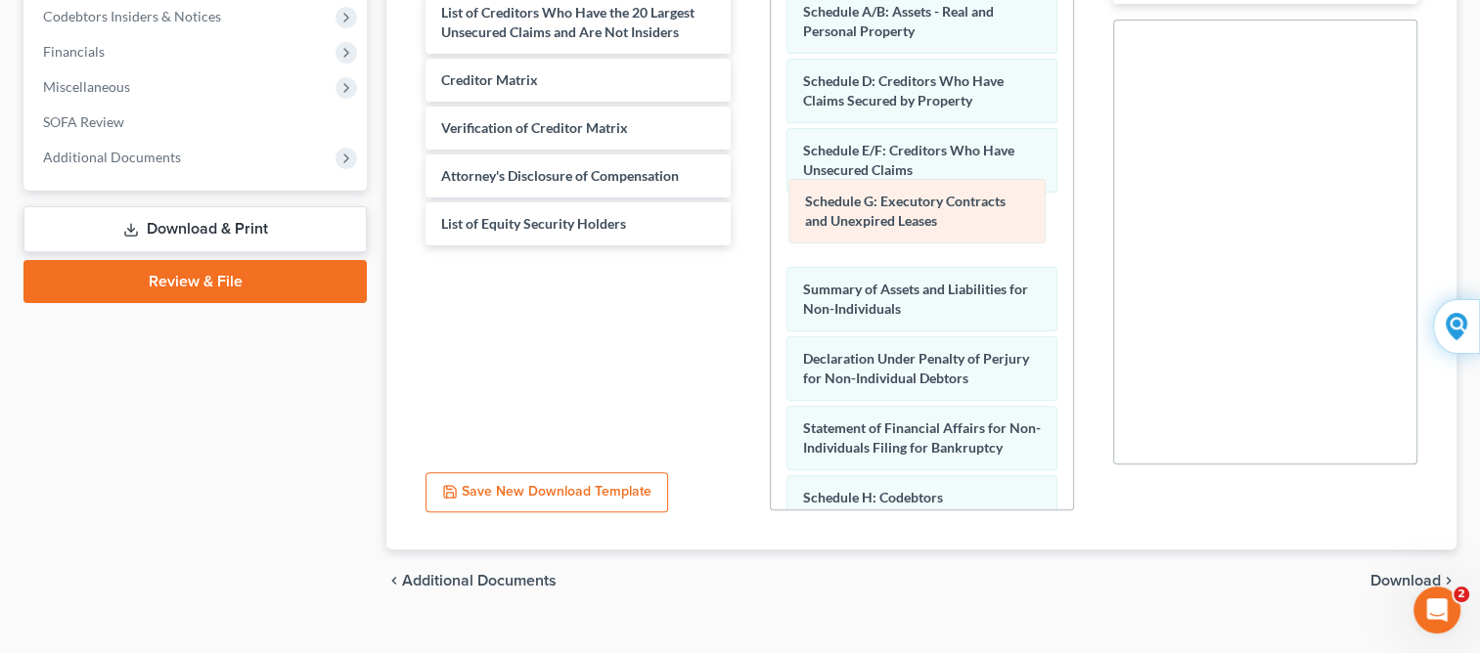
drag, startPoint x: 854, startPoint y: 458, endPoint x: 859, endPoint y: 215, distance: 242.6
click at [859, 215] on div "Schedule G: Executory Contracts and Unexpired Leases Schedule A/B: Assets - Rea…" at bounding box center [922, 302] width 302 height 657
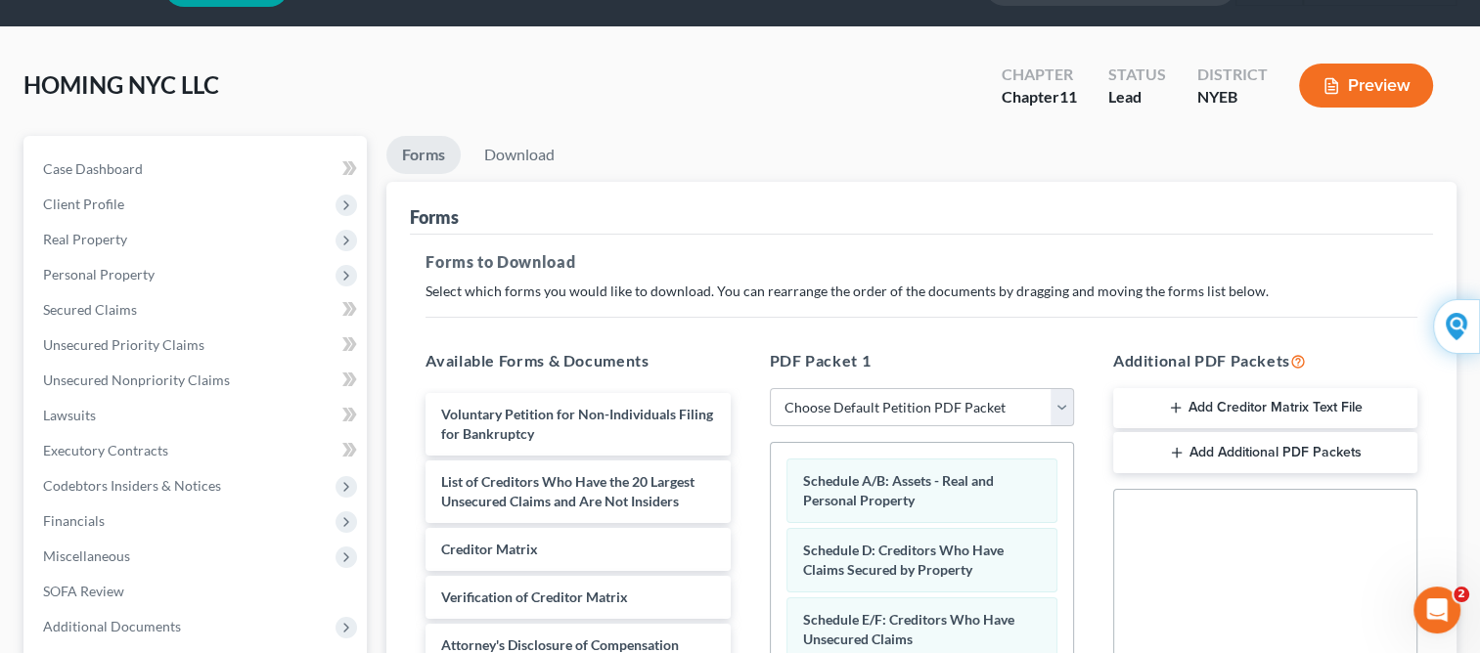
scroll to position [0, 0]
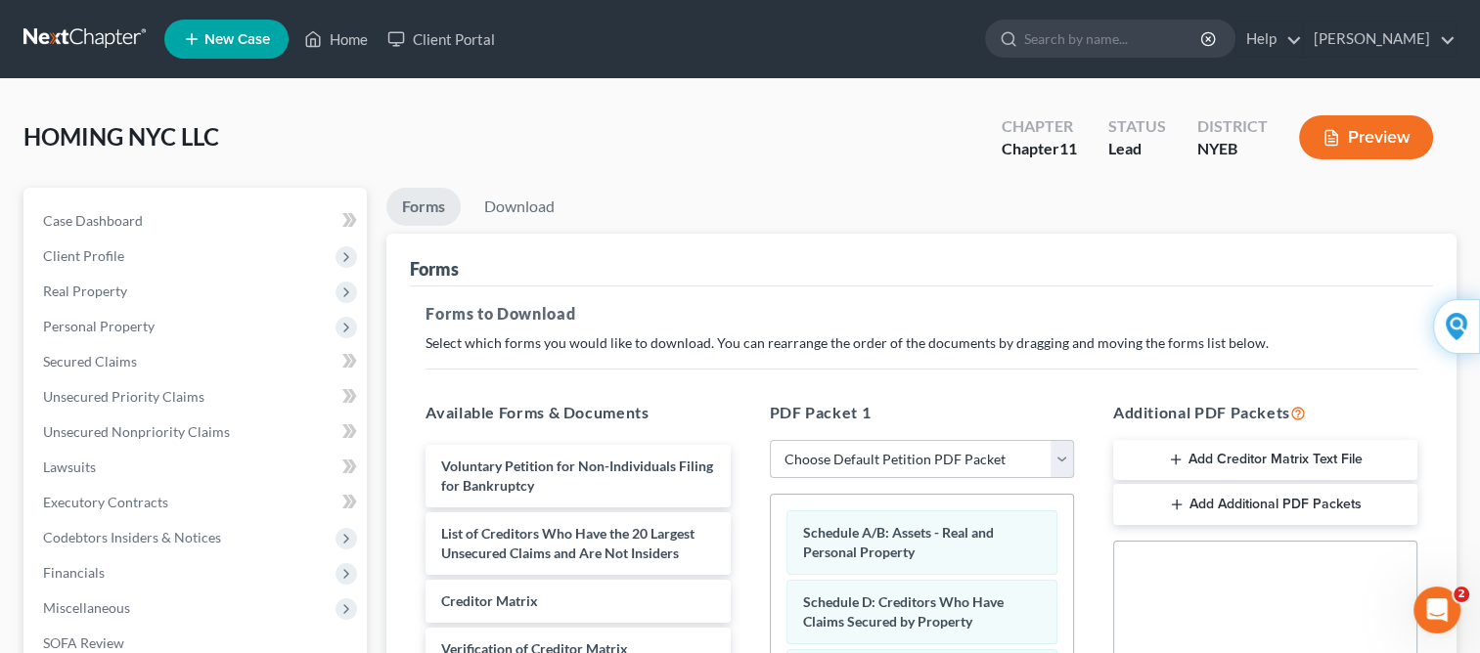
click at [1341, 145] on button "Preview" at bounding box center [1366, 137] width 134 height 44
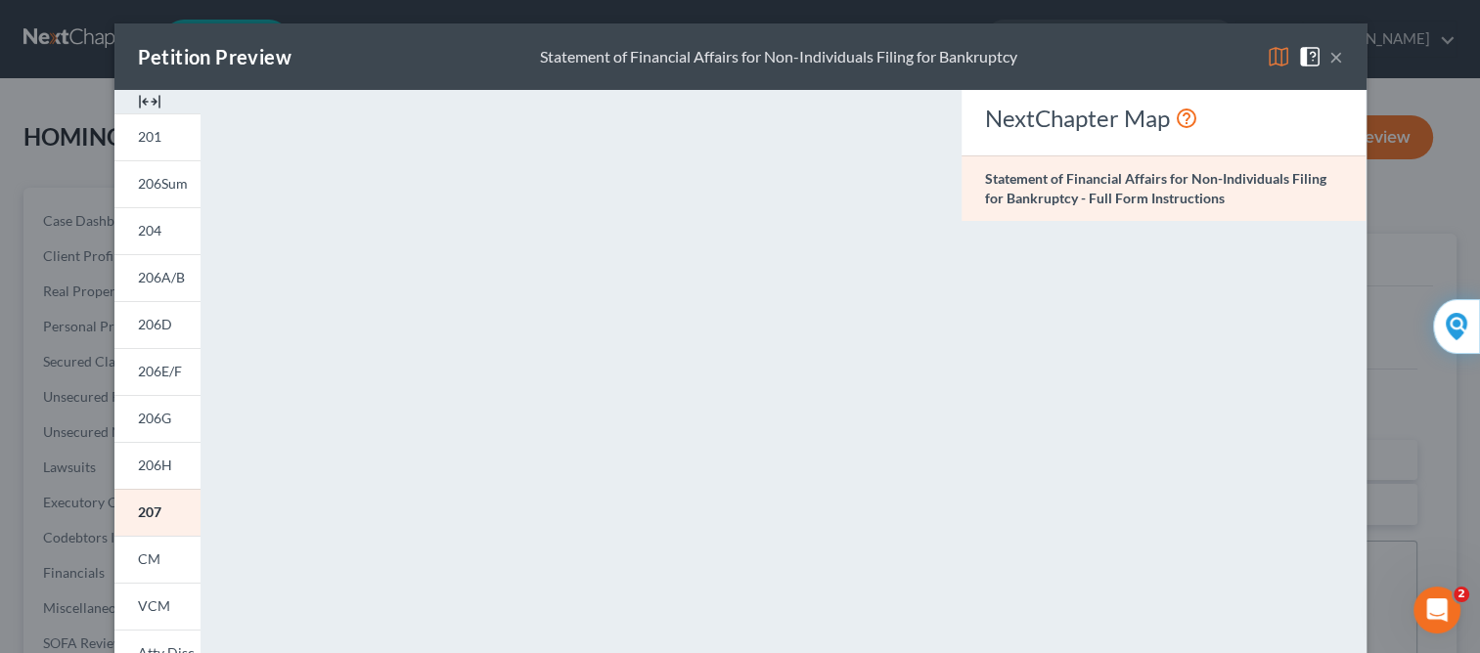
click at [1329, 59] on button "×" at bounding box center [1336, 56] width 14 height 23
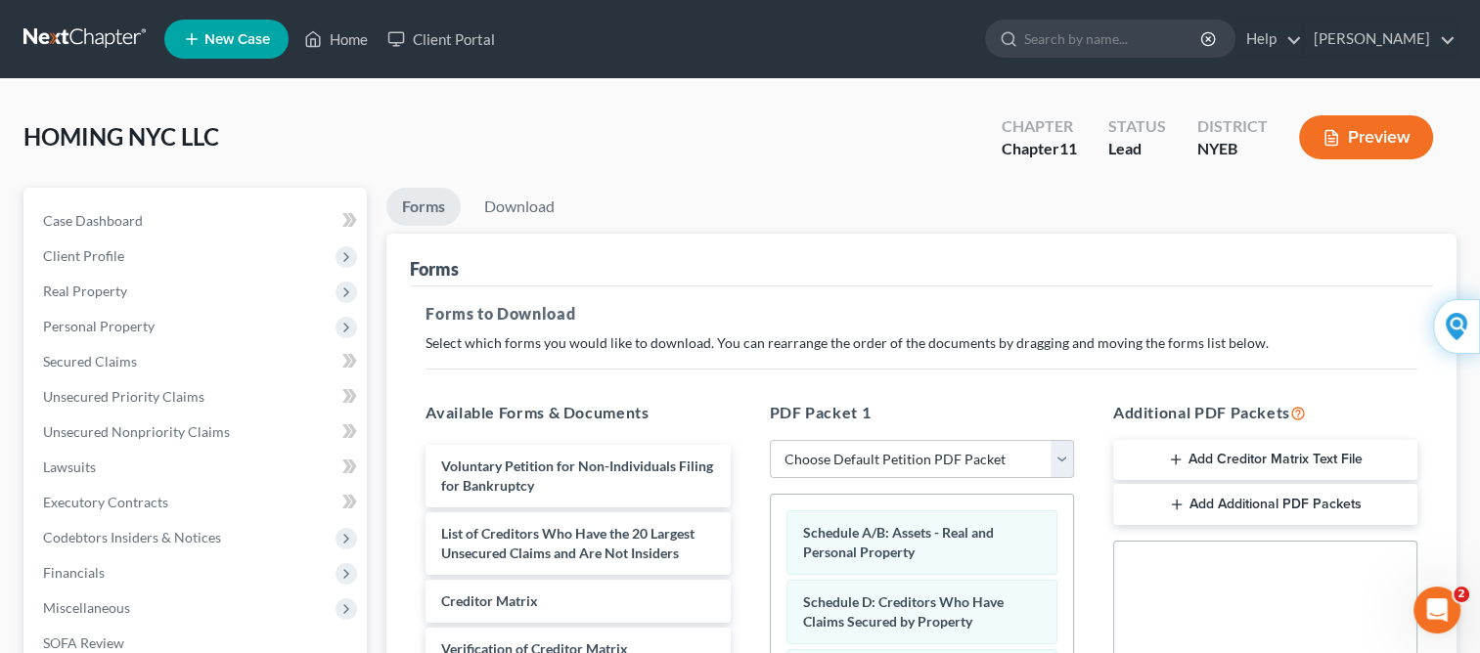
click at [1191, 111] on div "District NYEB" at bounding box center [1232, 140] width 102 height 58
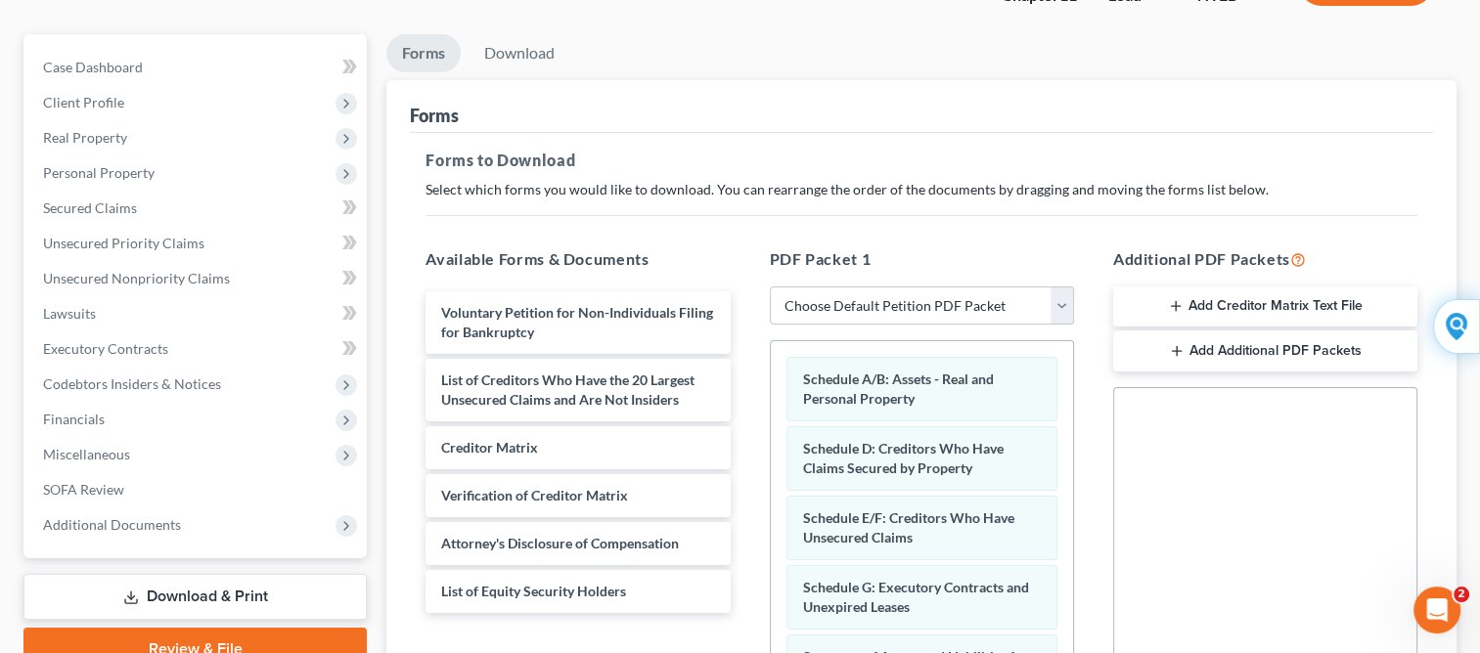
scroll to position [156, 0]
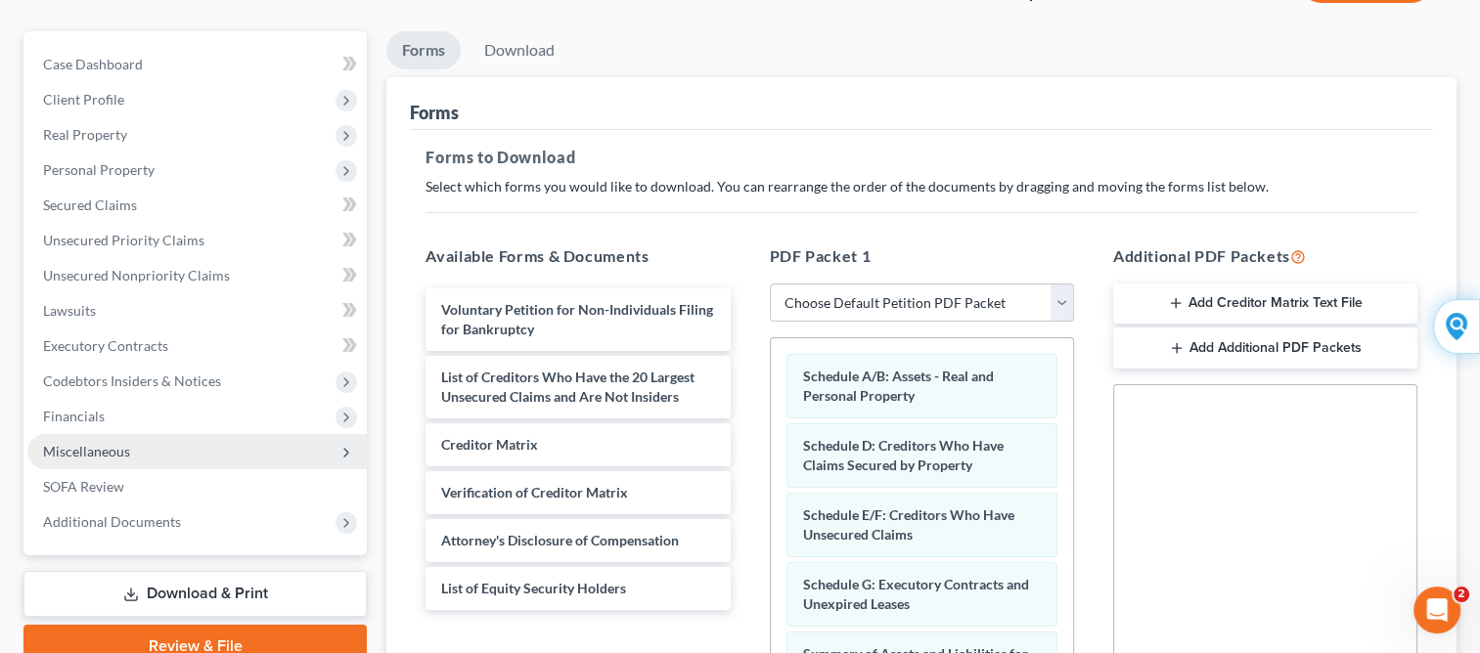
click at [97, 454] on span "Miscellaneous" at bounding box center [86, 451] width 87 height 17
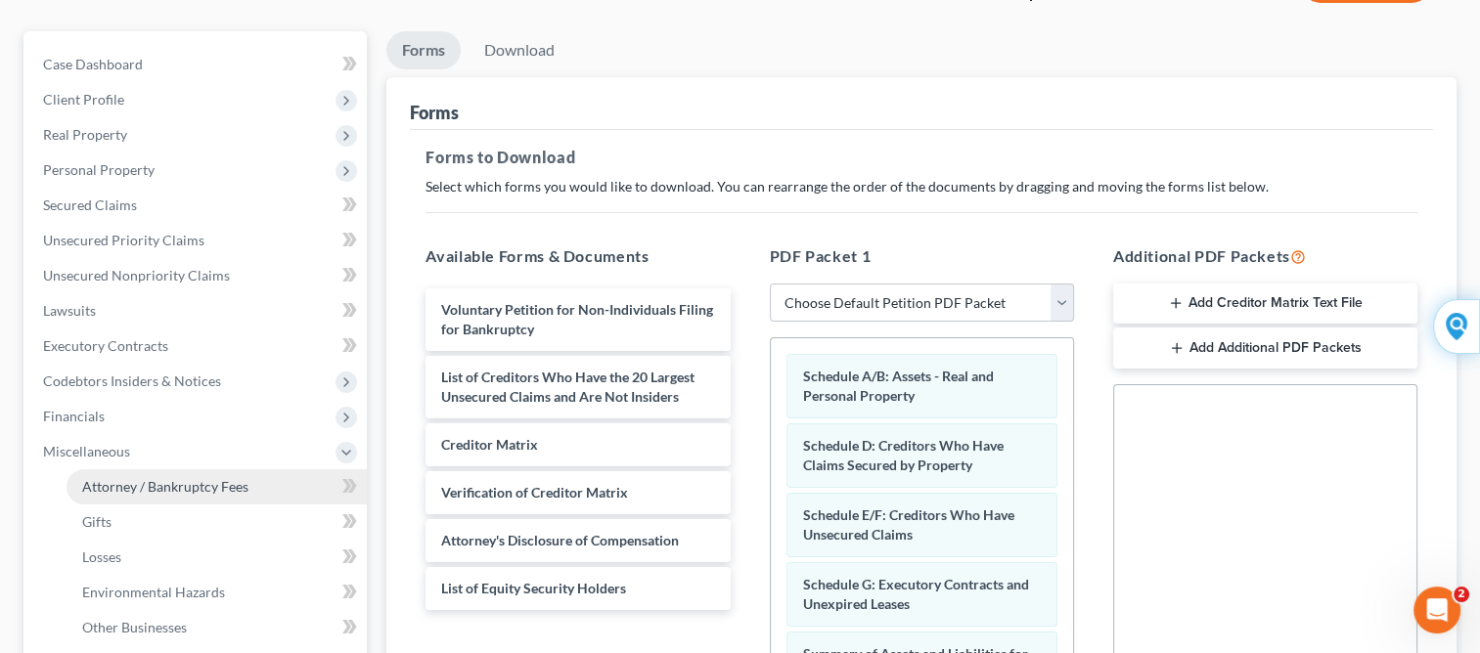
click at [102, 492] on span "Attorney / Bankruptcy Fees" at bounding box center [165, 486] width 166 height 17
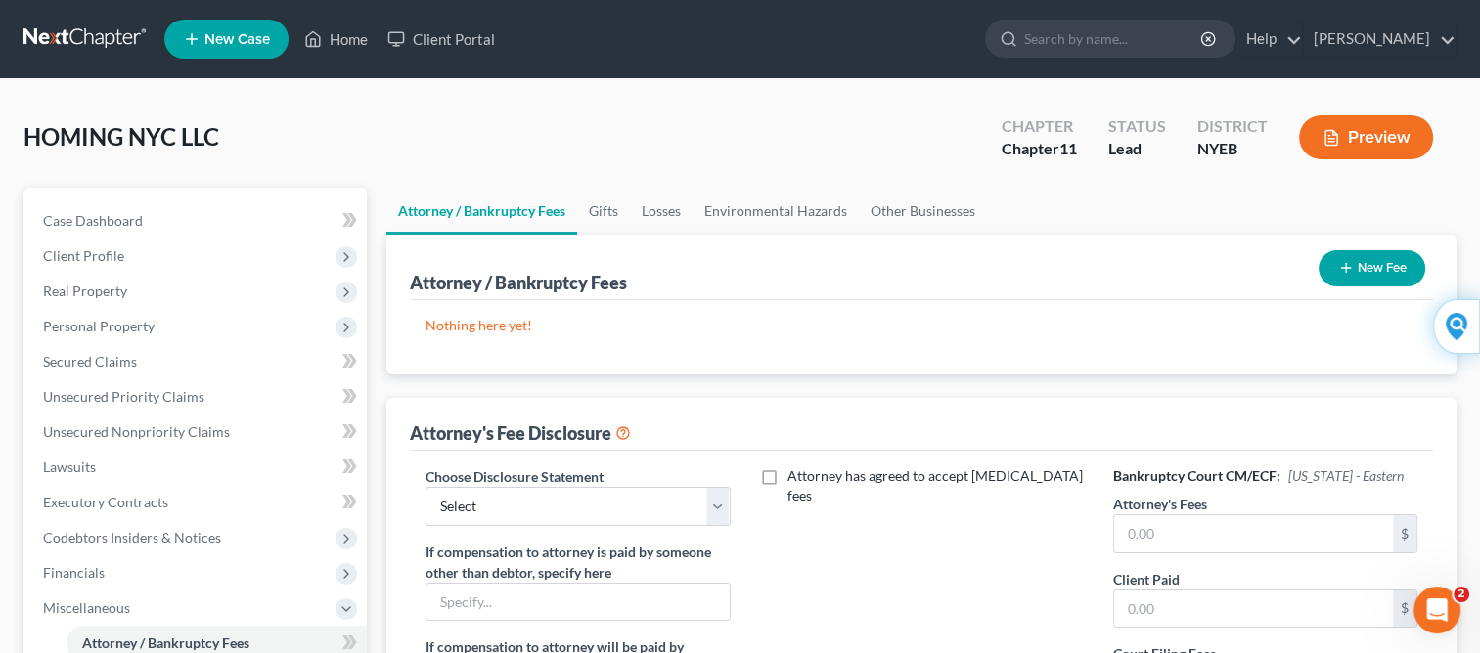
click at [1355, 276] on button "New Fee" at bounding box center [1371, 268] width 107 height 36
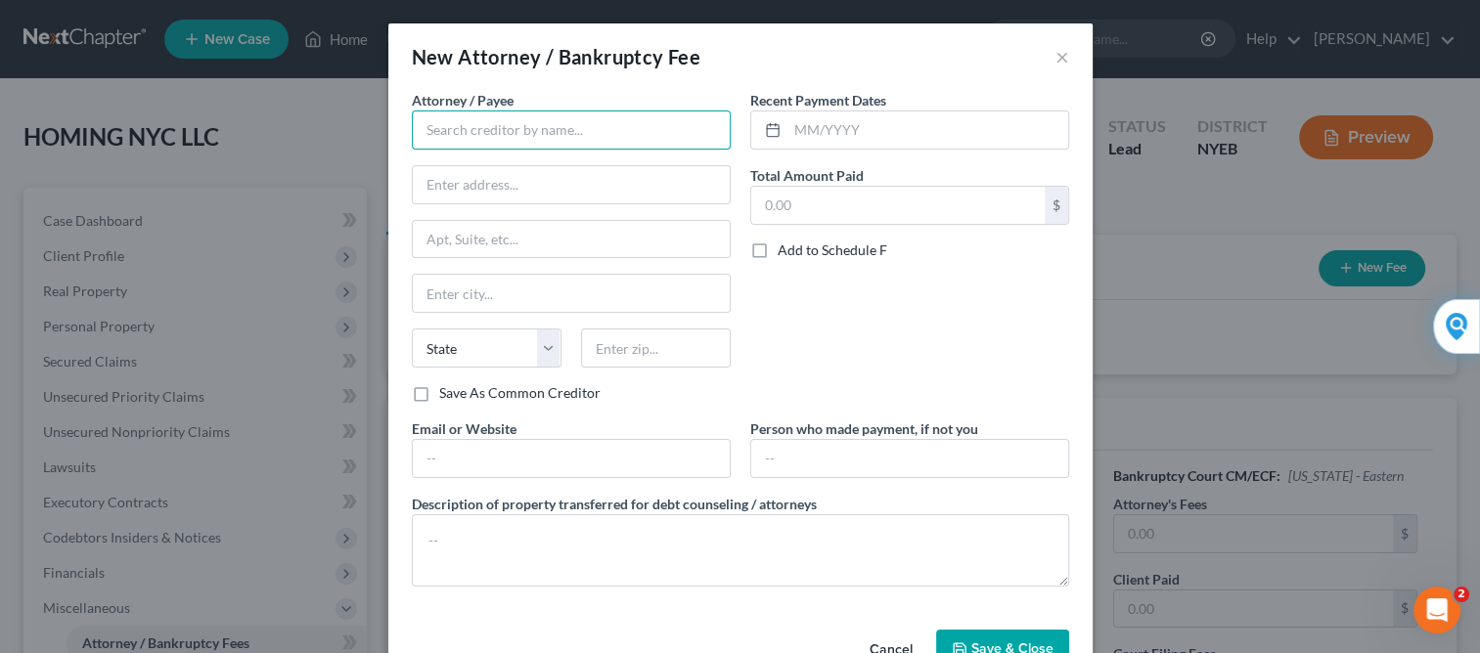
click at [646, 121] on input "text" at bounding box center [571, 130] width 319 height 39
type input "[PERSON_NAME]"
click at [625, 166] on input "text" at bounding box center [571, 184] width 317 height 37
type input "[STREET_ADDRESS]"
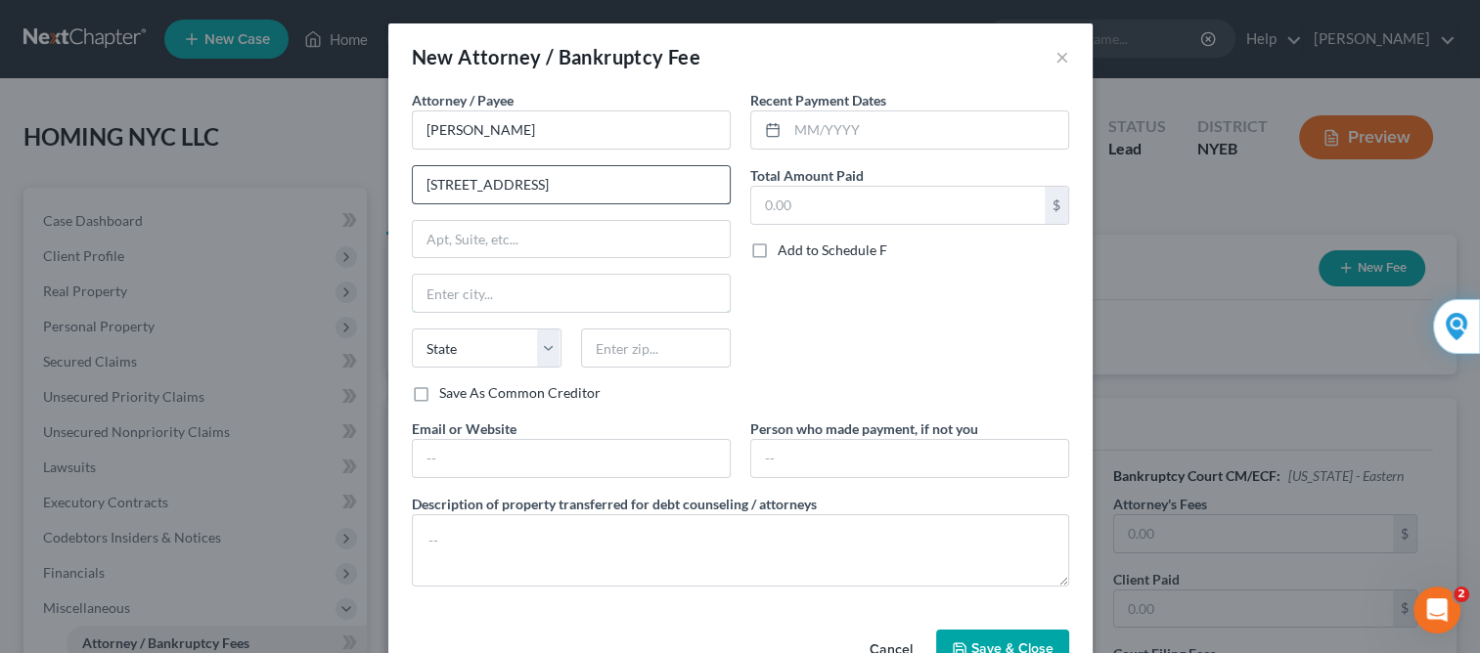
type input "[GEOGRAPHIC_DATA], [GEOGRAPHIC_DATA] 0, [GEOGRAPHIC_DATA]"
type input "11210"
type input "[EMAIL_ADDRESS][DOMAIN_NAME]"
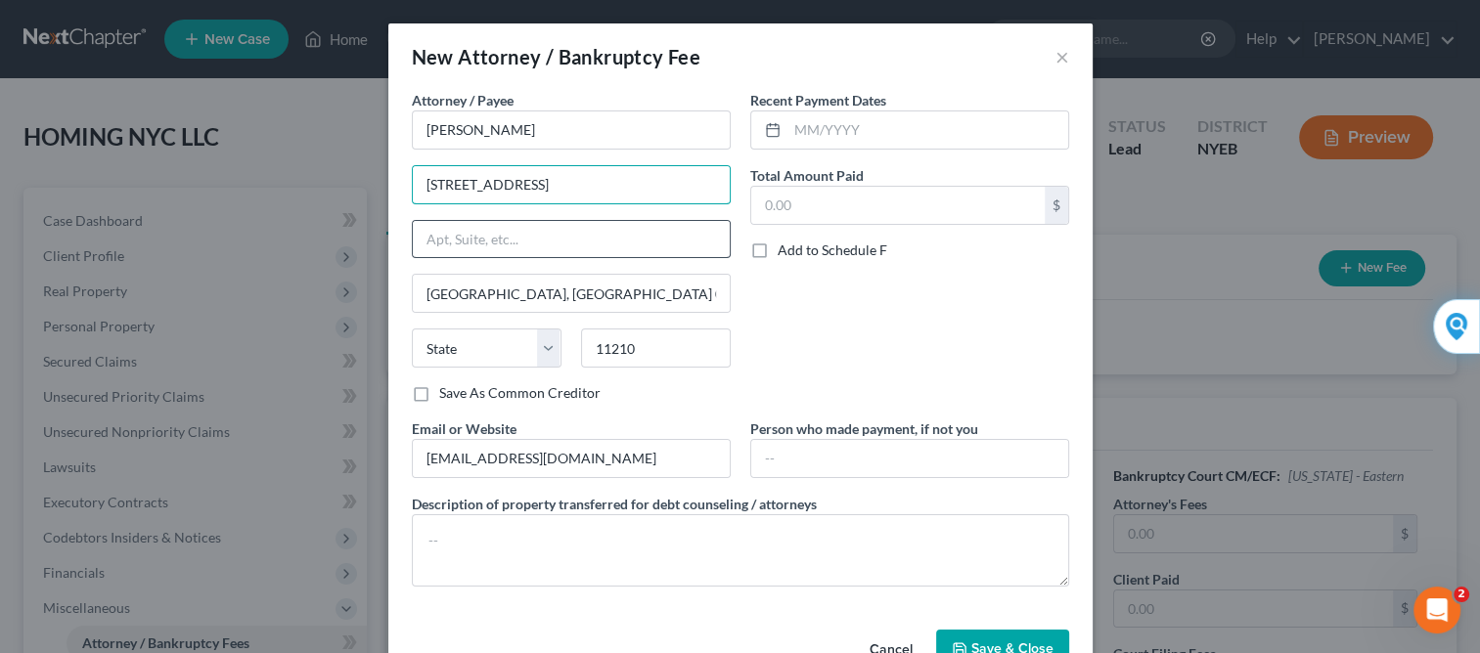
type input "[GEOGRAPHIC_DATA]"
select select "35"
click at [790, 196] on input "text" at bounding box center [897, 205] width 293 height 37
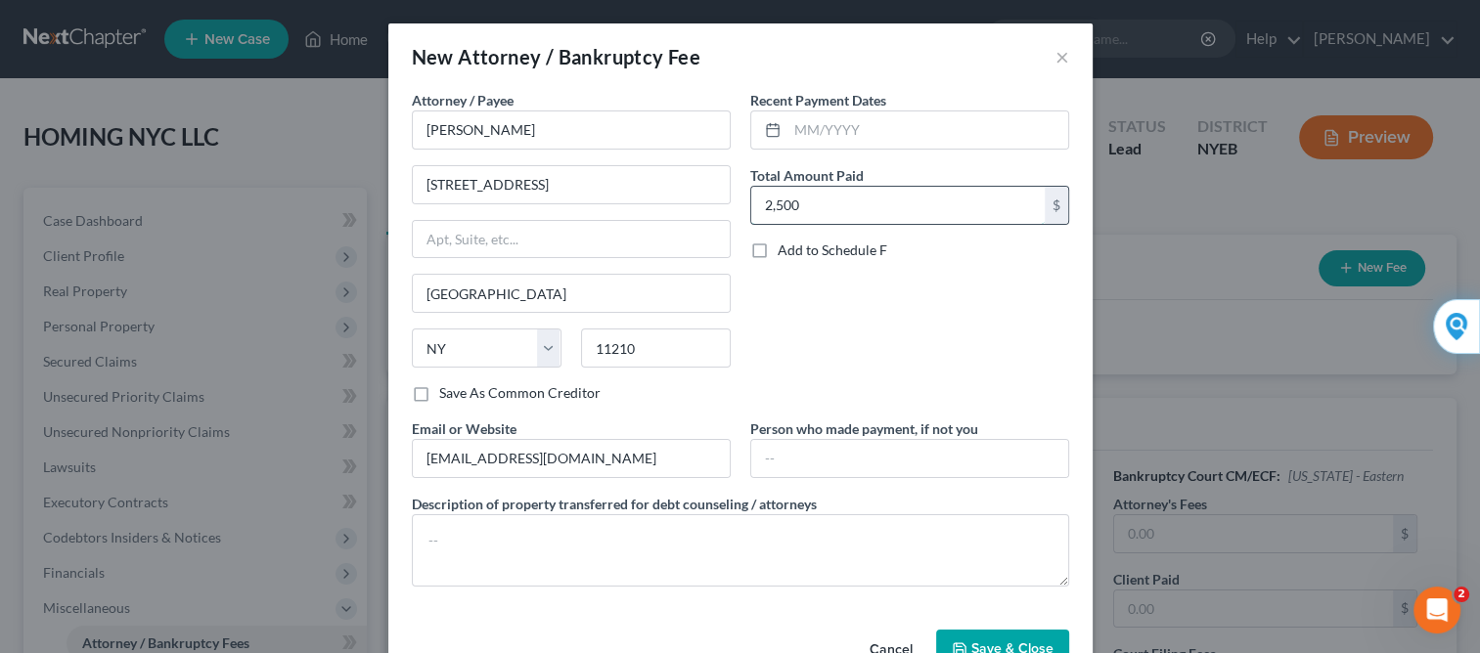
type input "2,500"
click at [763, 462] on input "text" at bounding box center [909, 458] width 317 height 37
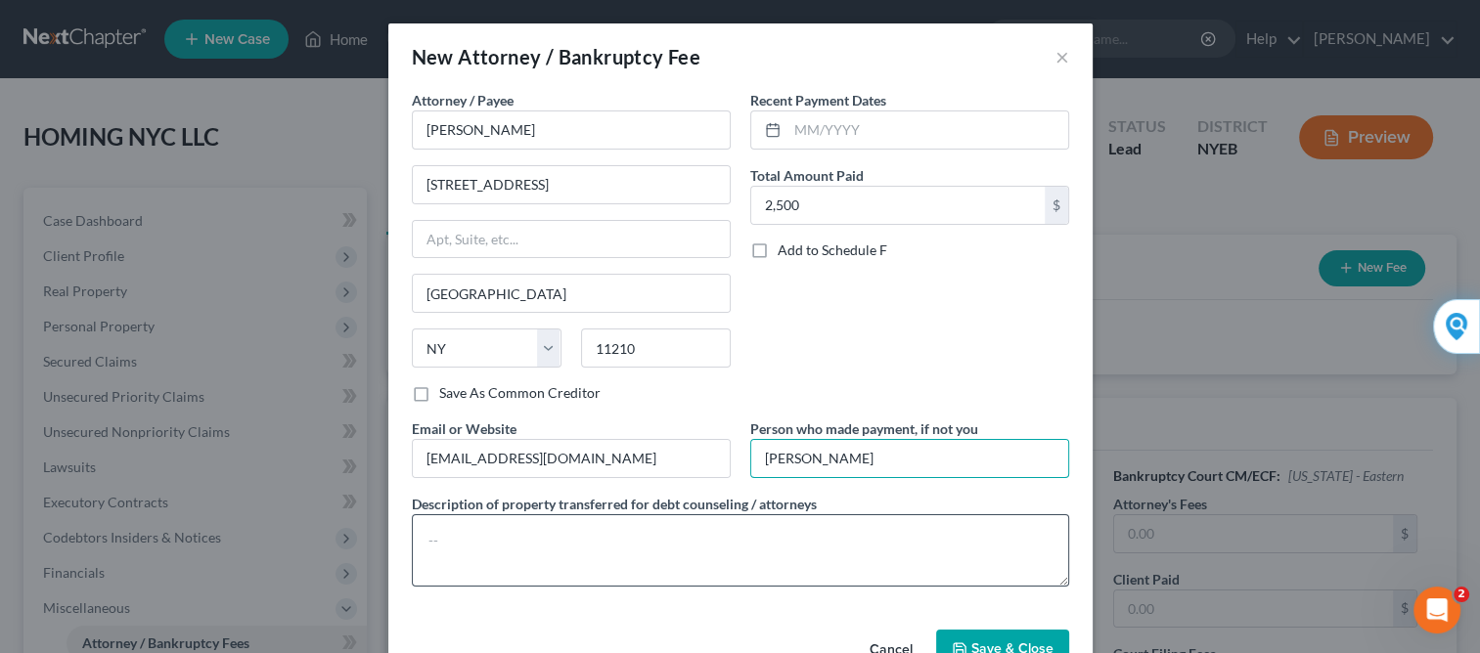
type input "[PERSON_NAME]"
click at [653, 526] on textarea at bounding box center [740, 550] width 657 height 72
type textarea "Money"
